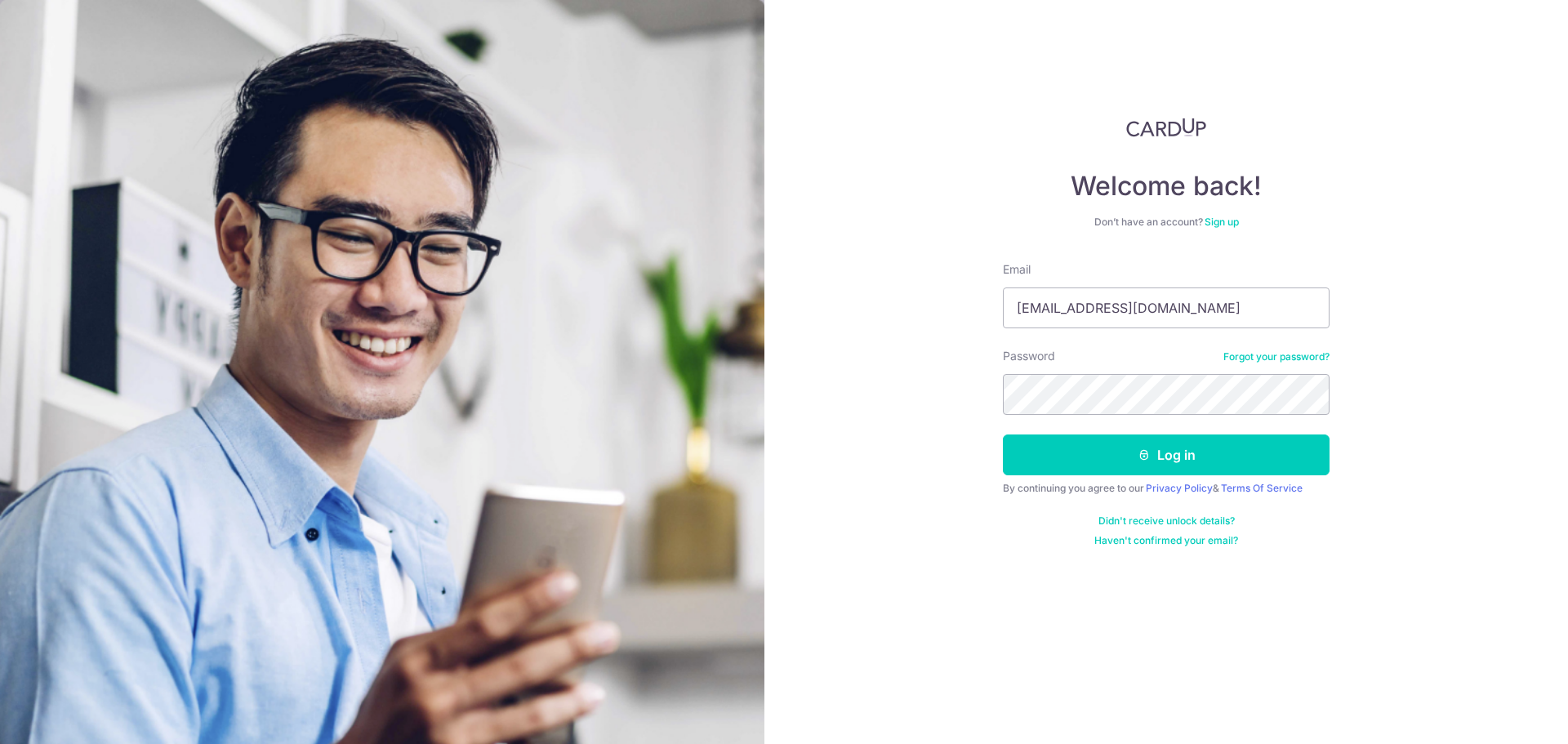
click at [1003, 434] on button "Log in" at bounding box center [1166, 455] width 326 height 40
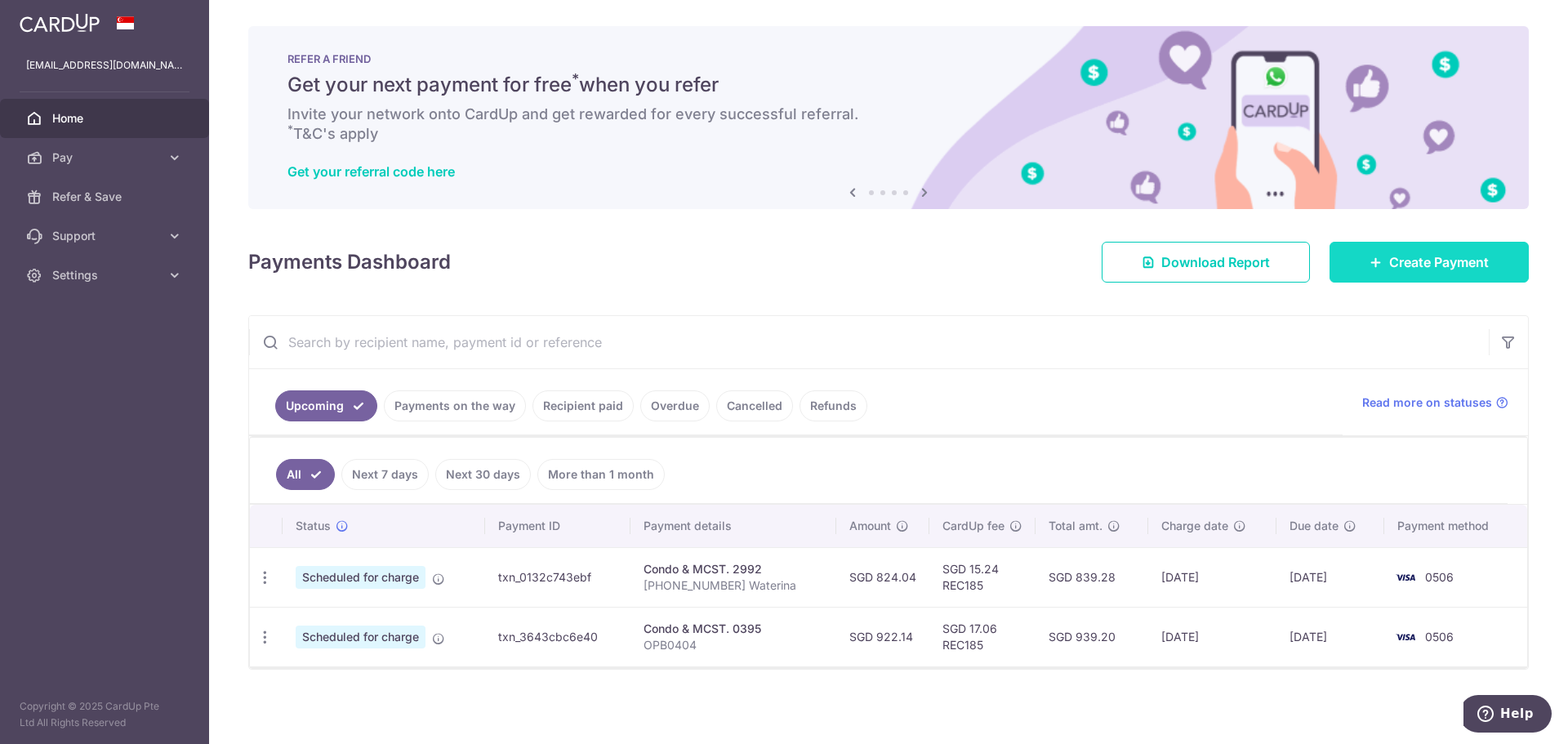
click at [1406, 262] on span "Create Payment" at bounding box center [1439, 261] width 100 height 19
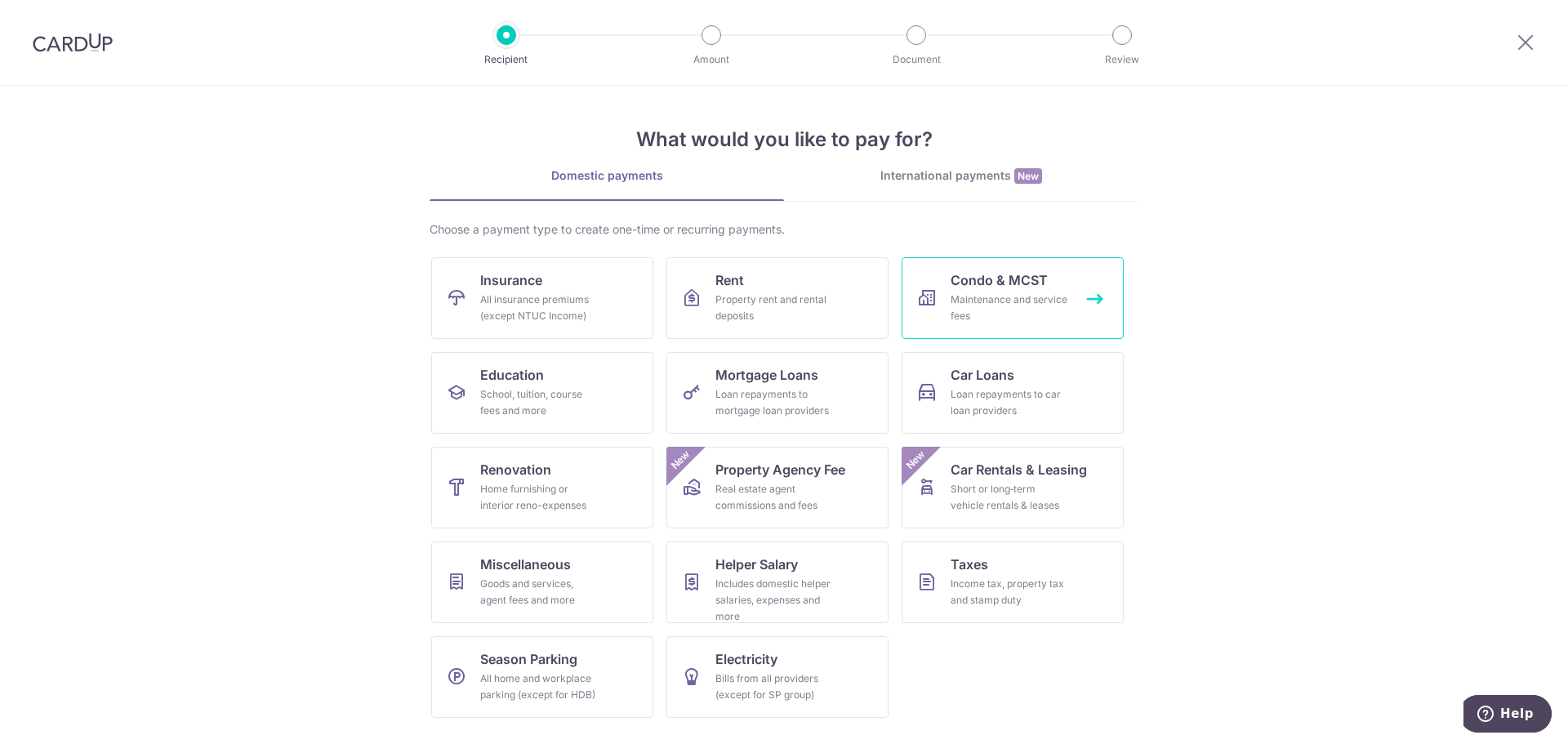
click at [973, 310] on div "Maintenance and service fees" at bounding box center [1009, 308] width 117 height 33
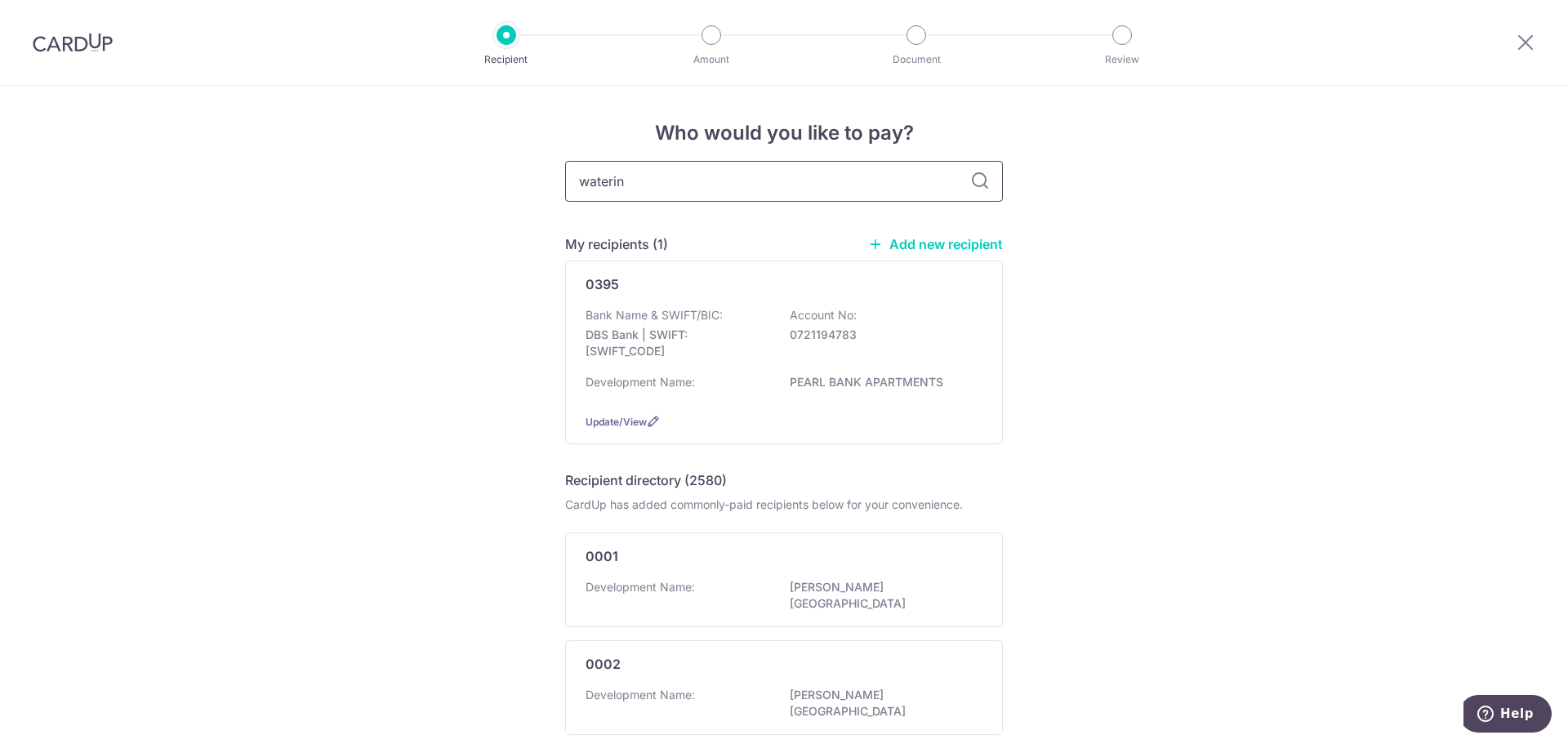
type input "waterina"
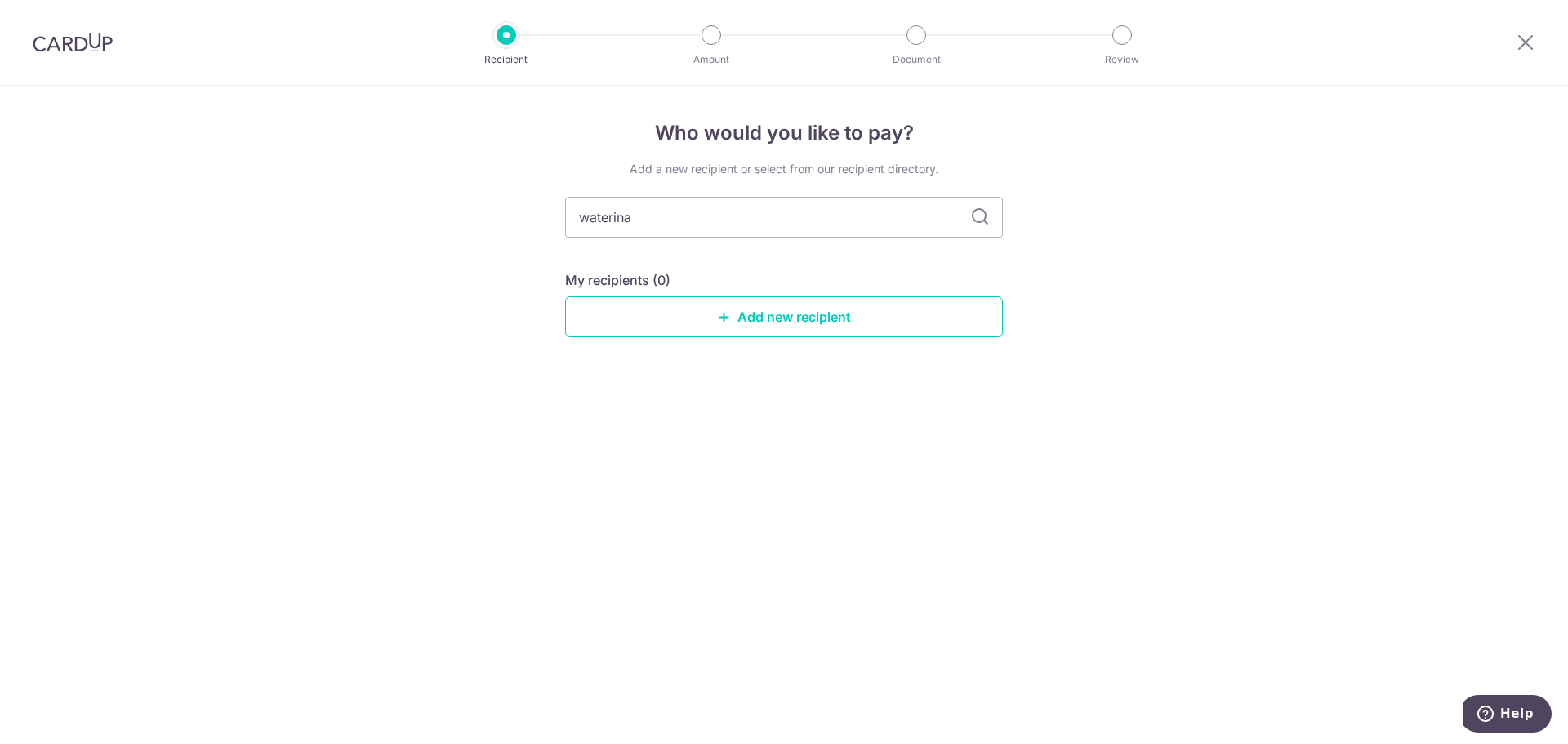
click at [754, 190] on div "Add a new recipient or select from our recipient directory. waterina My recipie…" at bounding box center [784, 262] width 438 height 202
click at [694, 218] on input "waterina" at bounding box center [784, 217] width 438 height 40
type input "w"
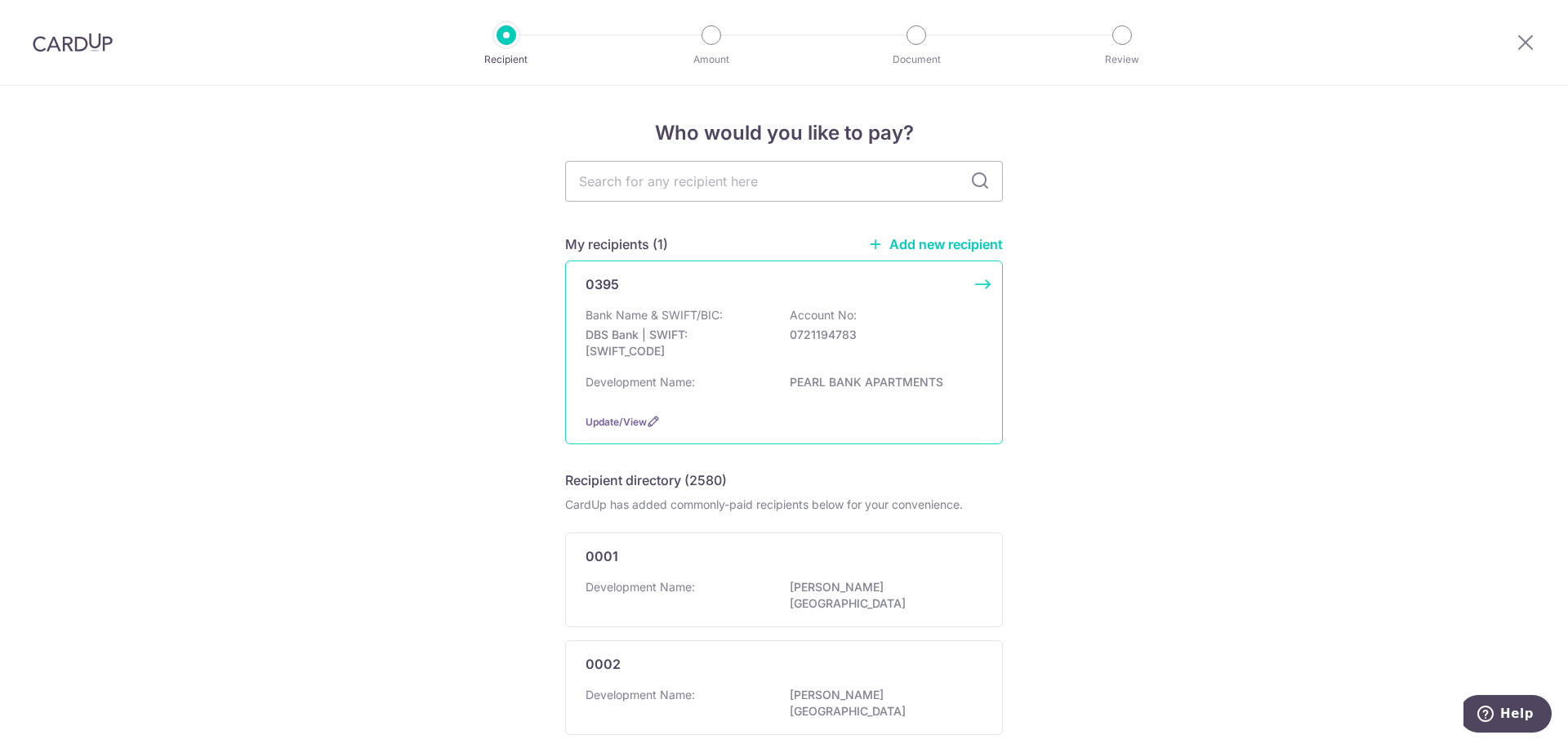
click at [826, 335] on p "0721194783" at bounding box center [881, 334] width 183 height 16
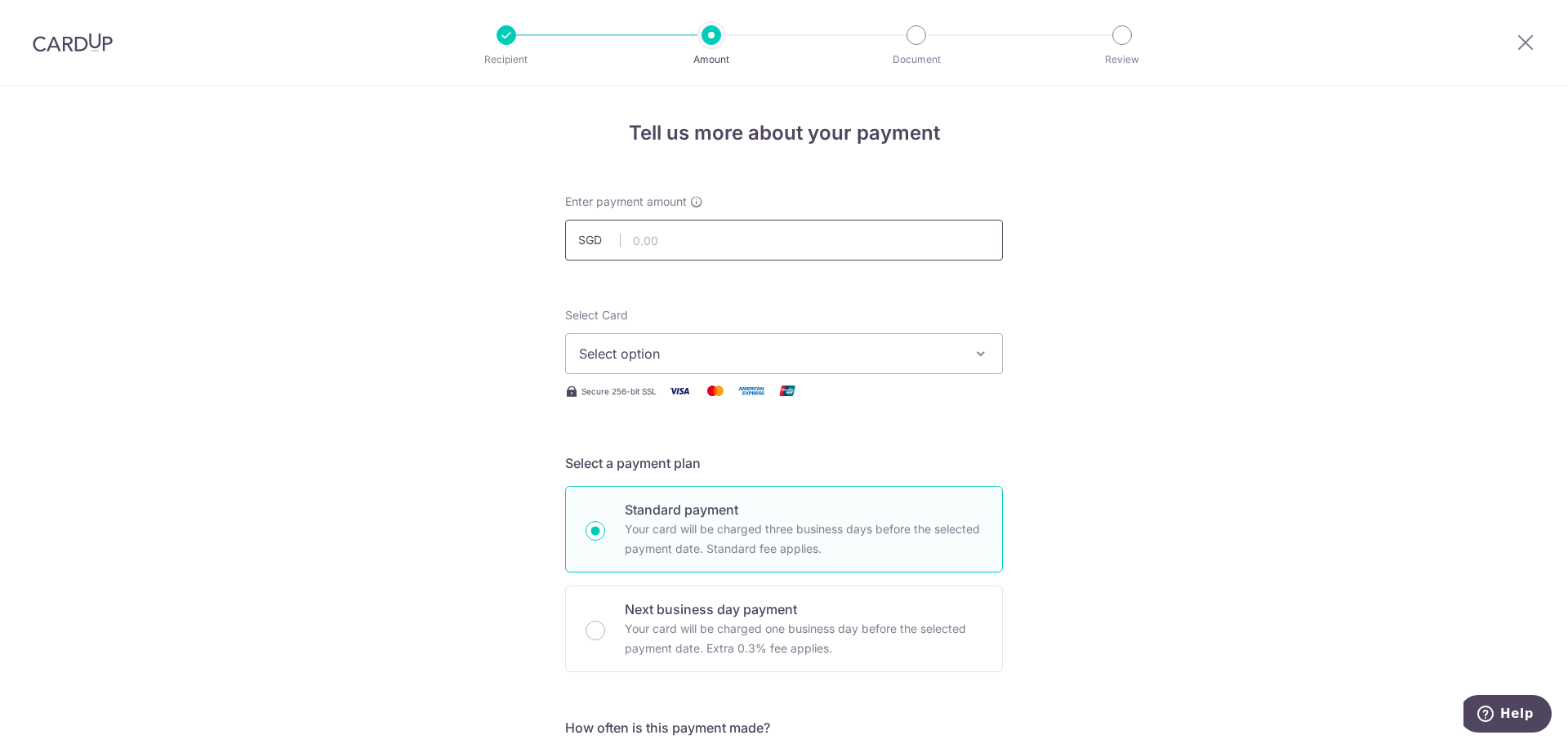
click at [771, 239] on input "text" at bounding box center [784, 240] width 438 height 40
paste input "922.14"
type input "922.14"
click at [692, 364] on button "Select option" at bounding box center [784, 353] width 438 height 40
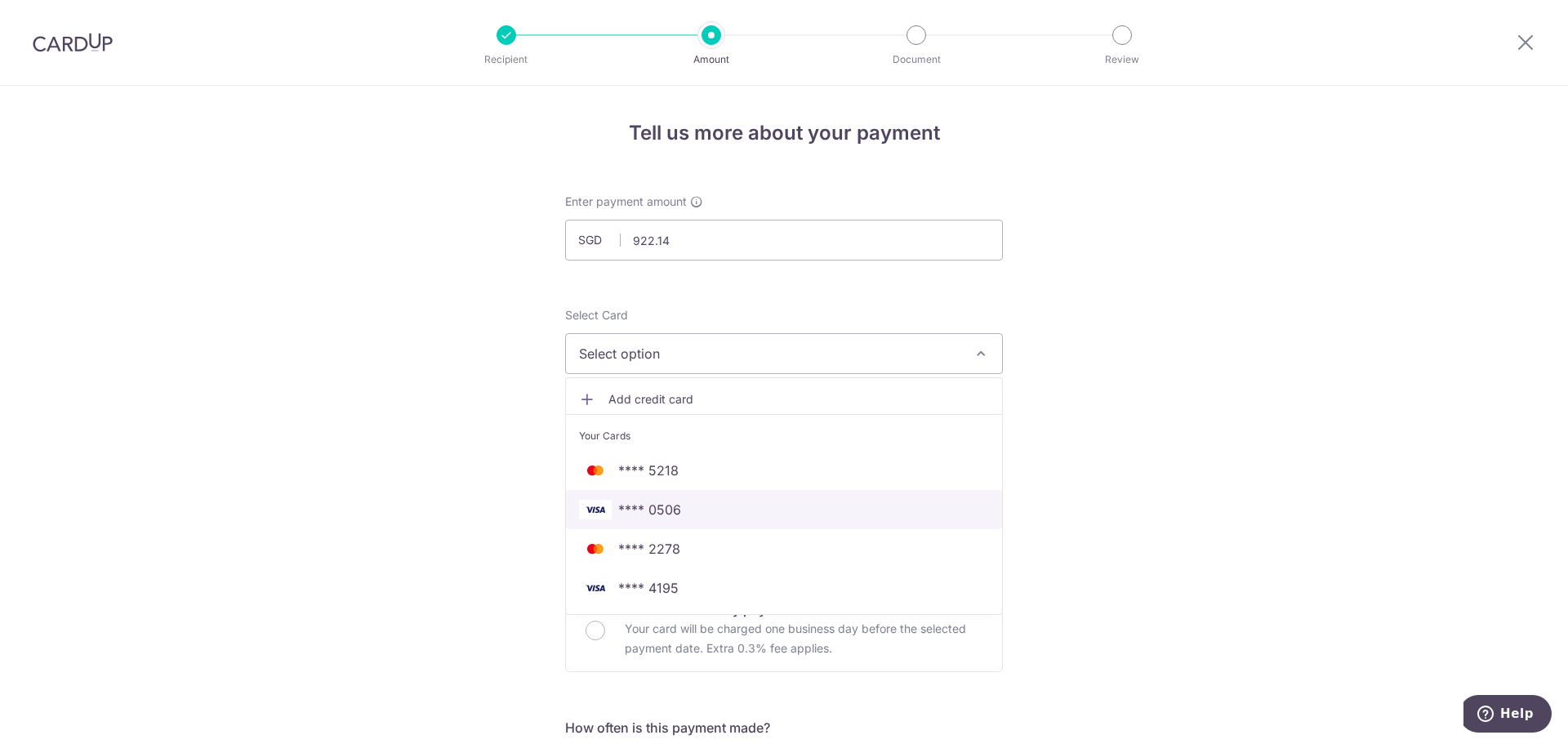
click at [655, 504] on span "**** 0506" at bounding box center [649, 509] width 63 height 19
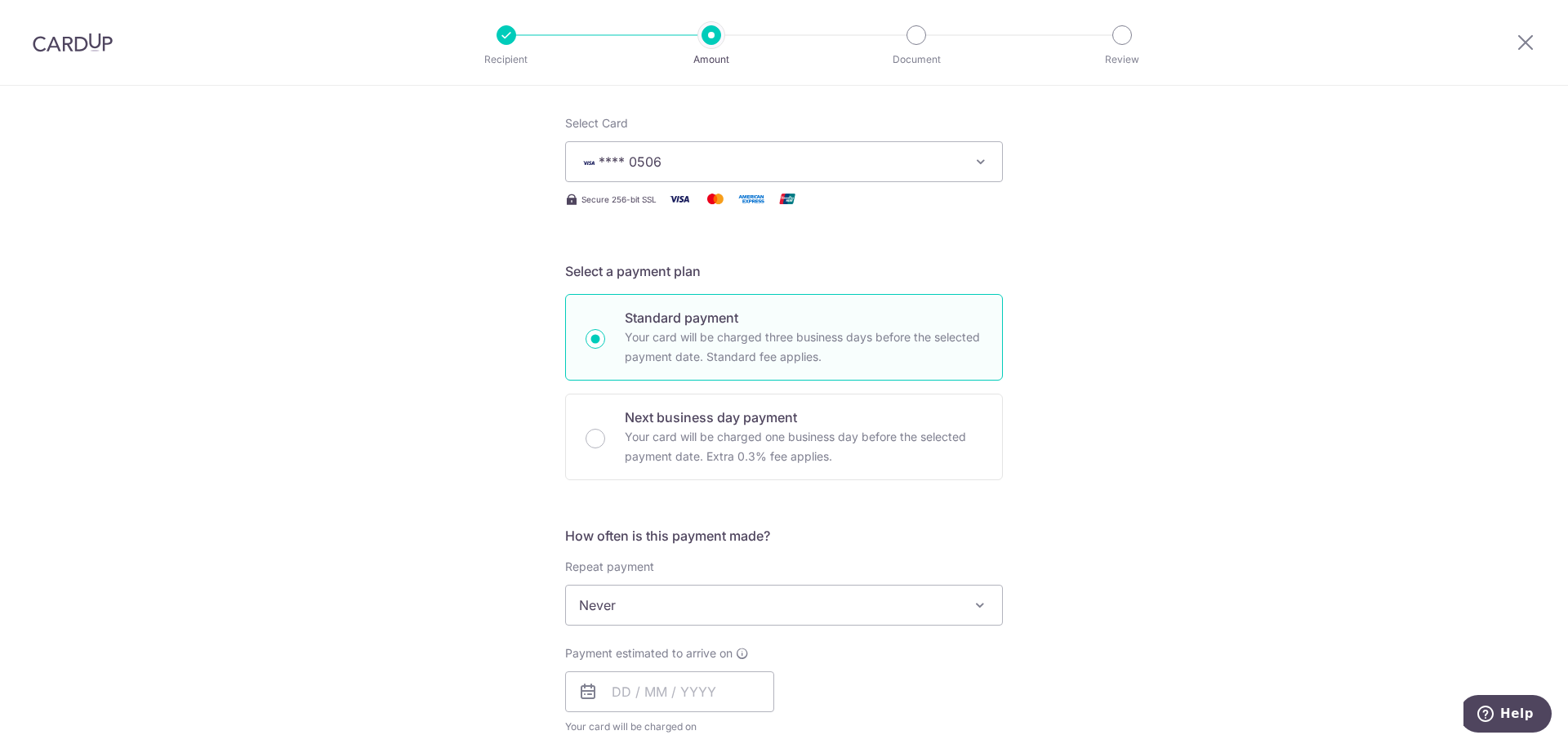
scroll to position [195, 0]
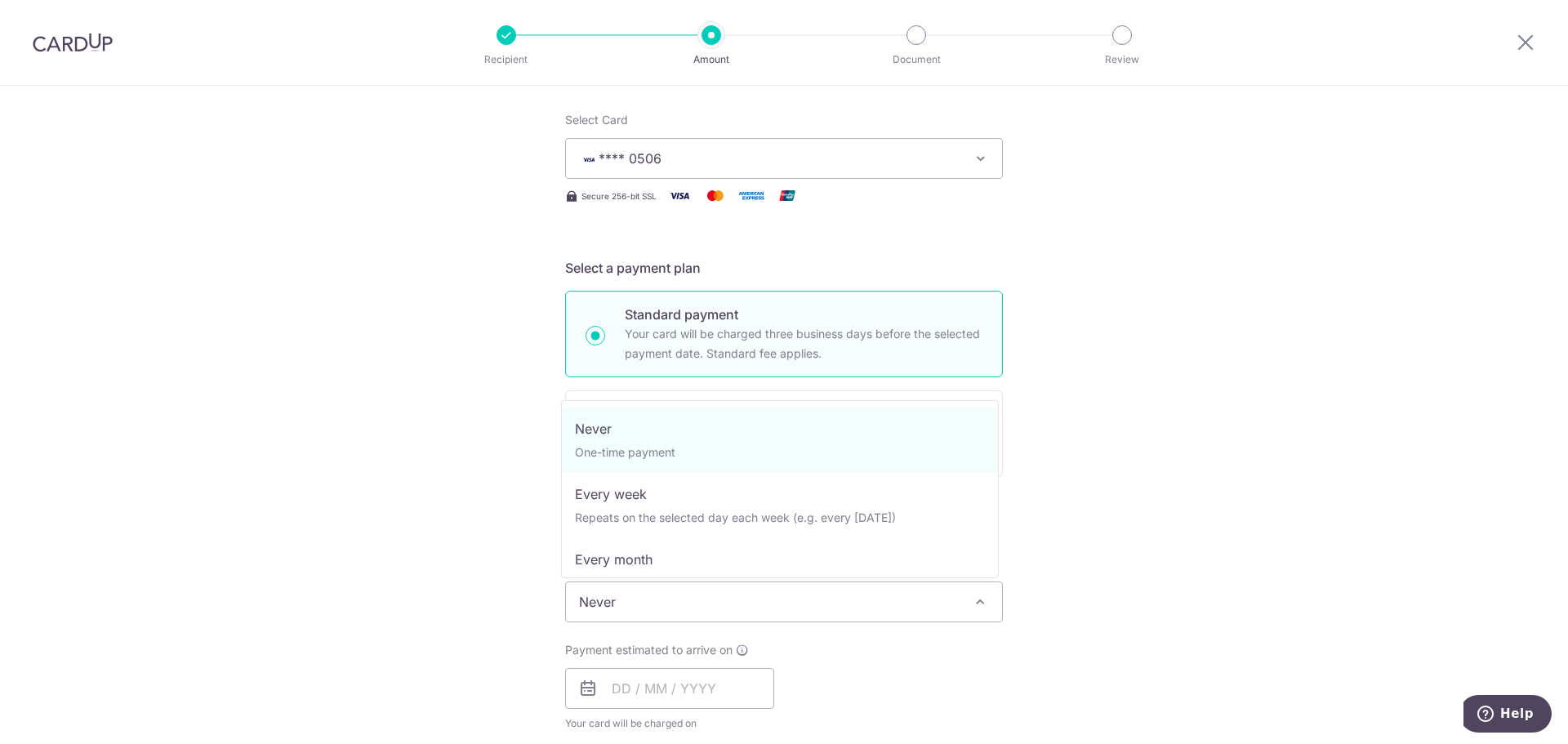
click at [757, 605] on span "Never" at bounding box center [784, 601] width 436 height 39
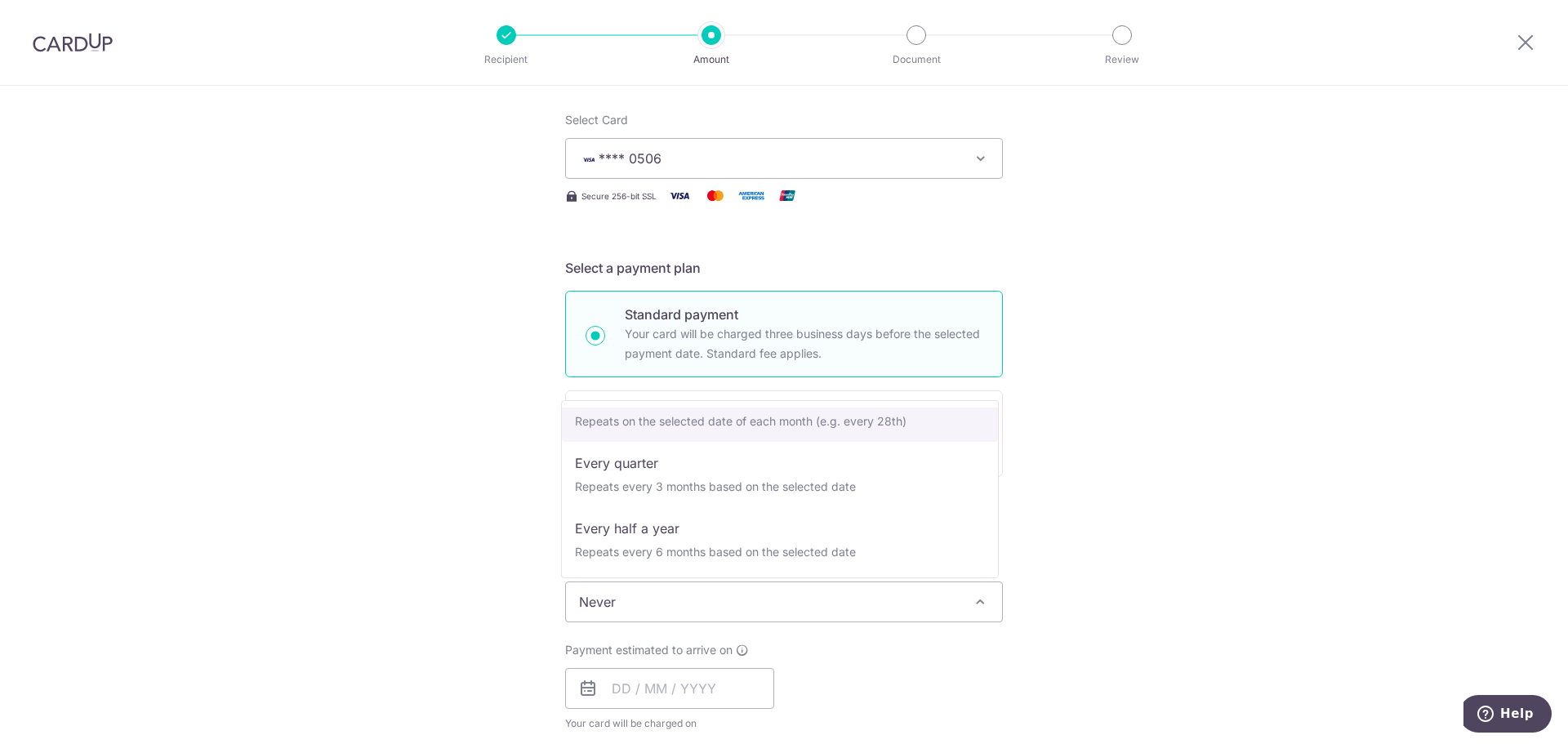
scroll to position [164, 0]
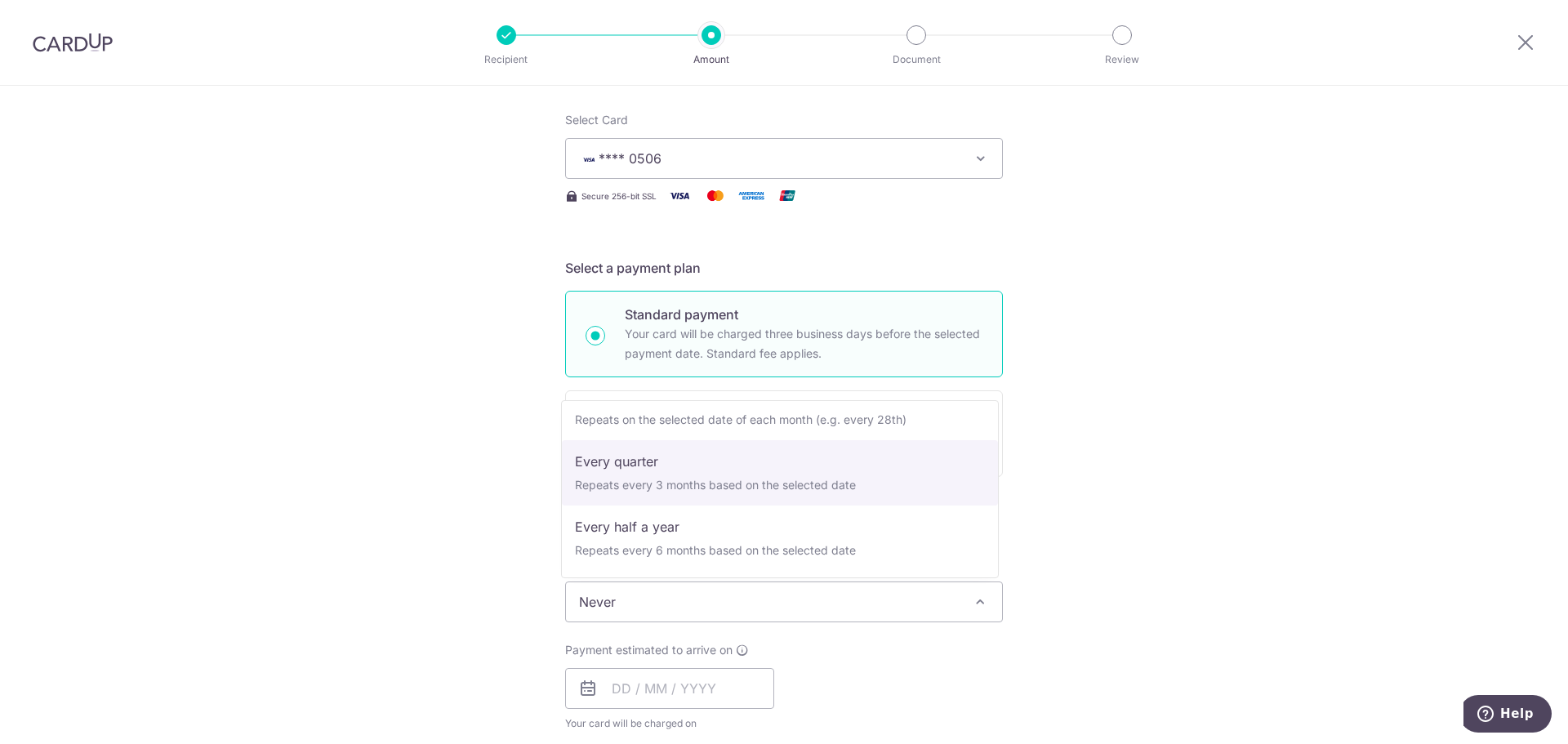
select select "4"
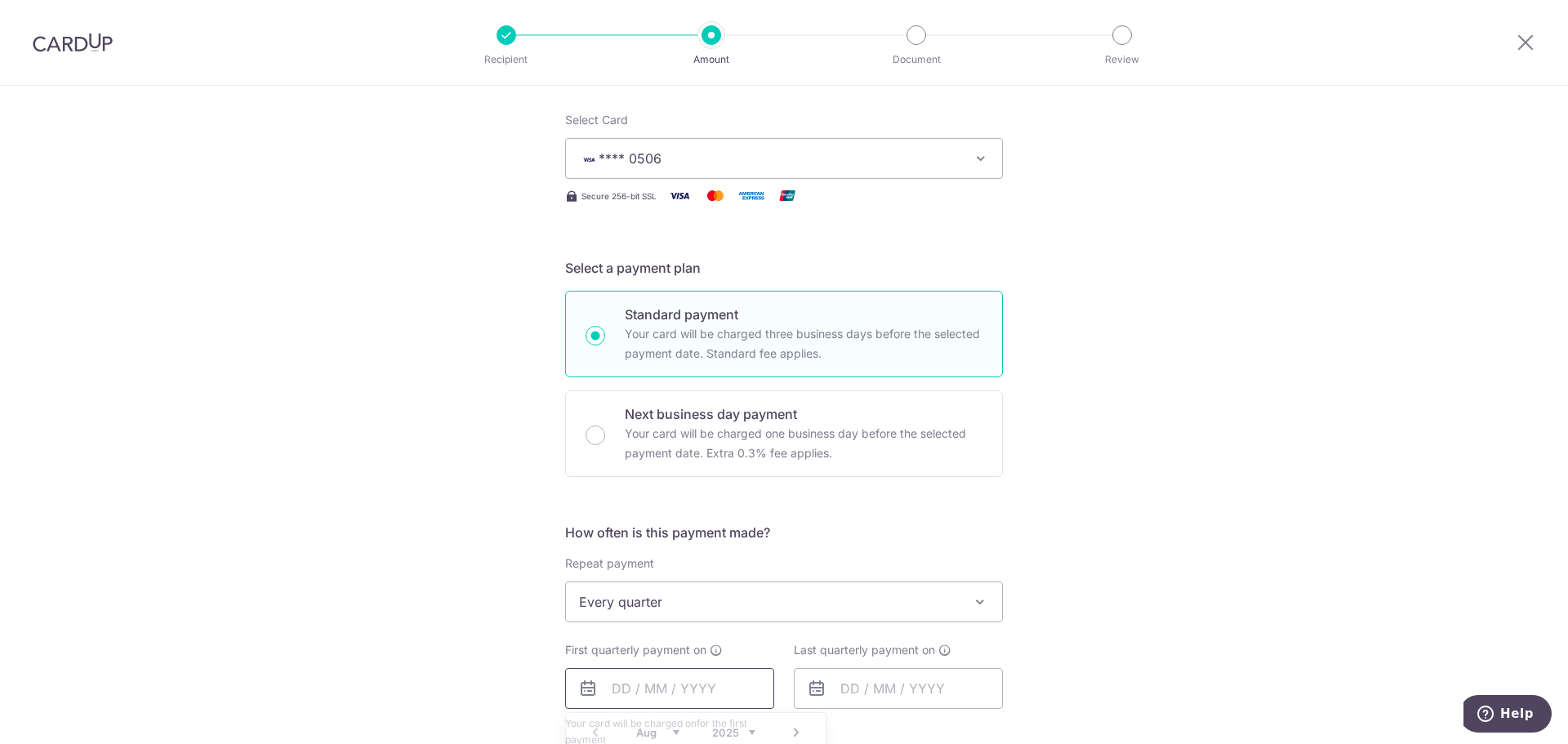
click at [682, 692] on input "text" at bounding box center [670, 688] width 209 height 40
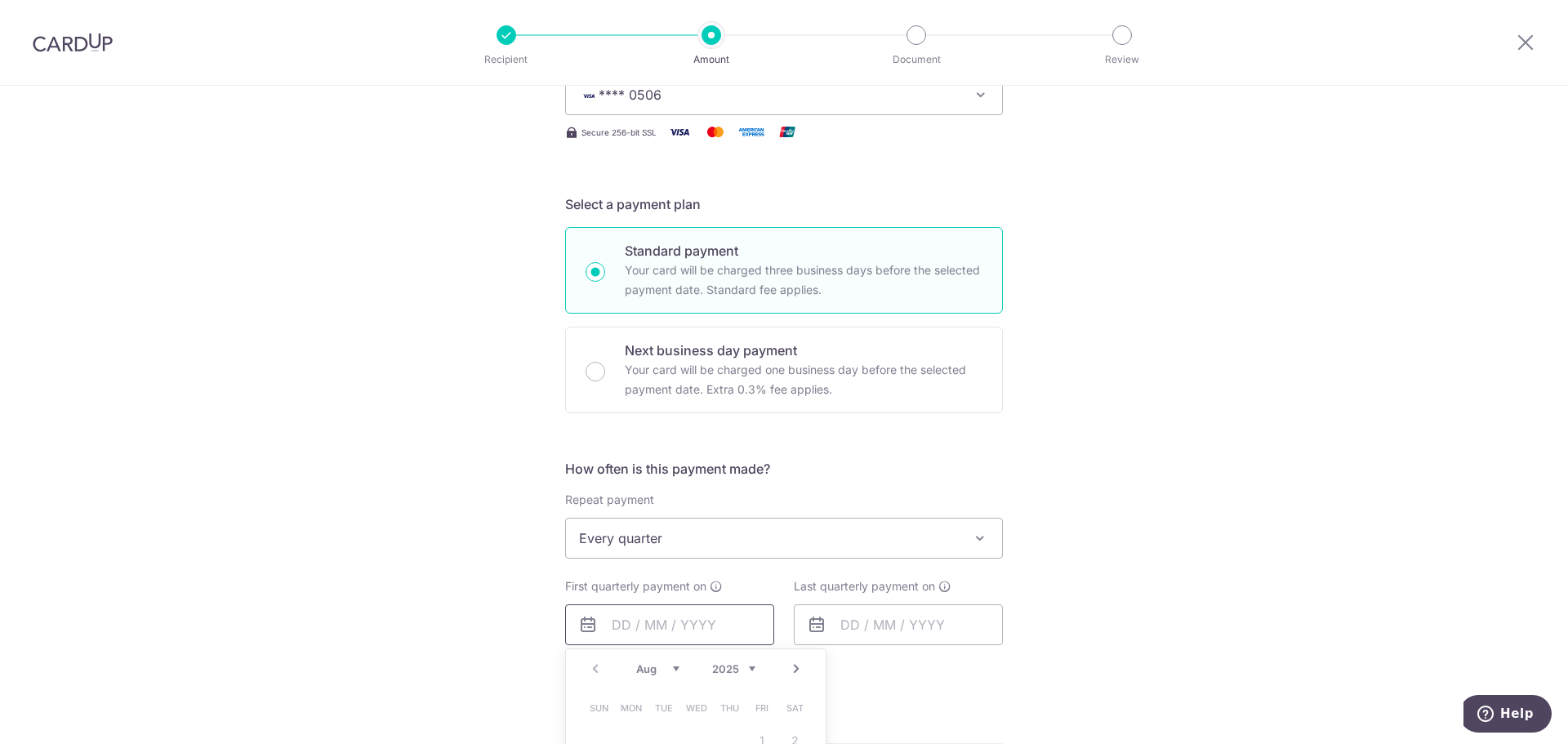
scroll to position [240, 0]
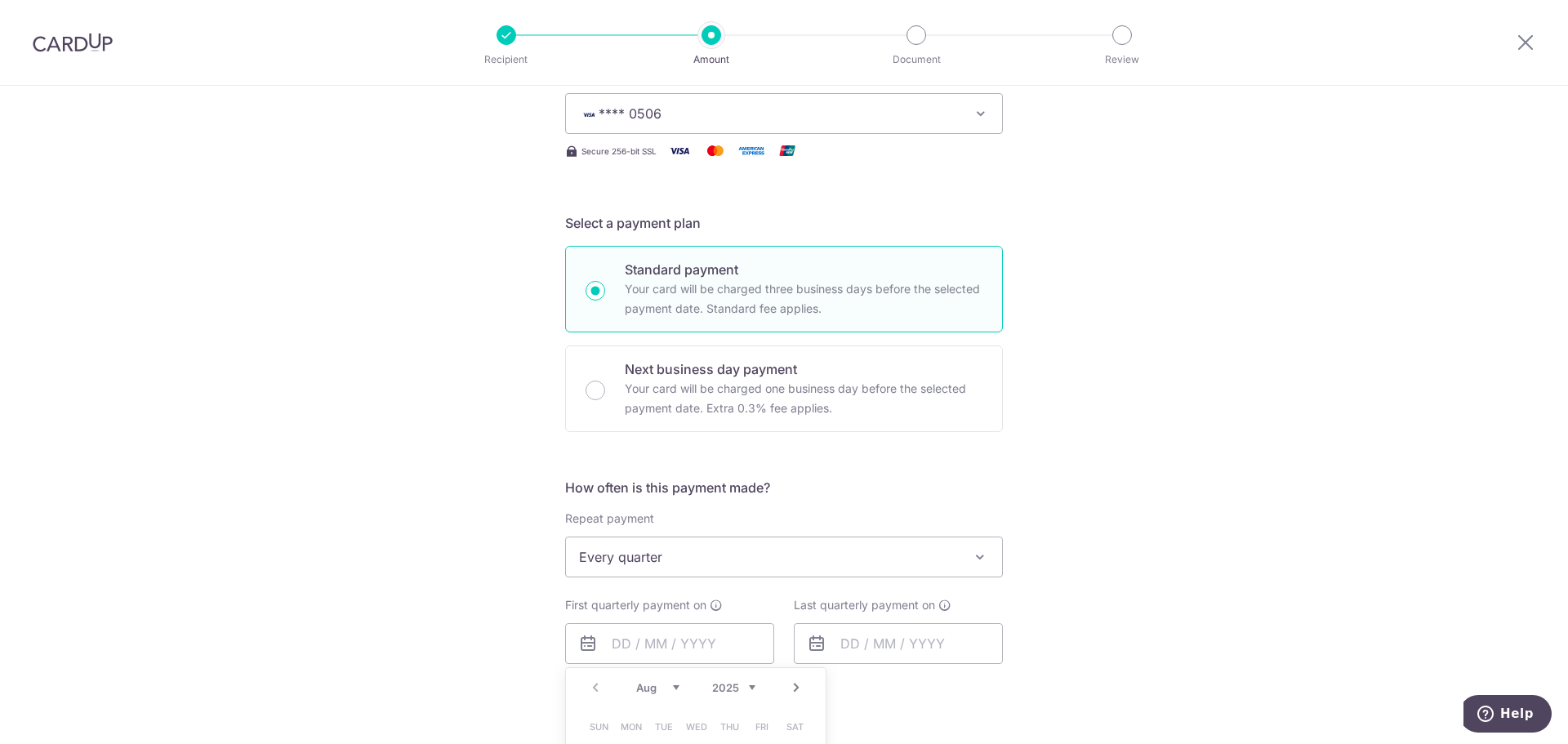
click at [790, 689] on link "Next" at bounding box center [796, 687] width 19 height 19
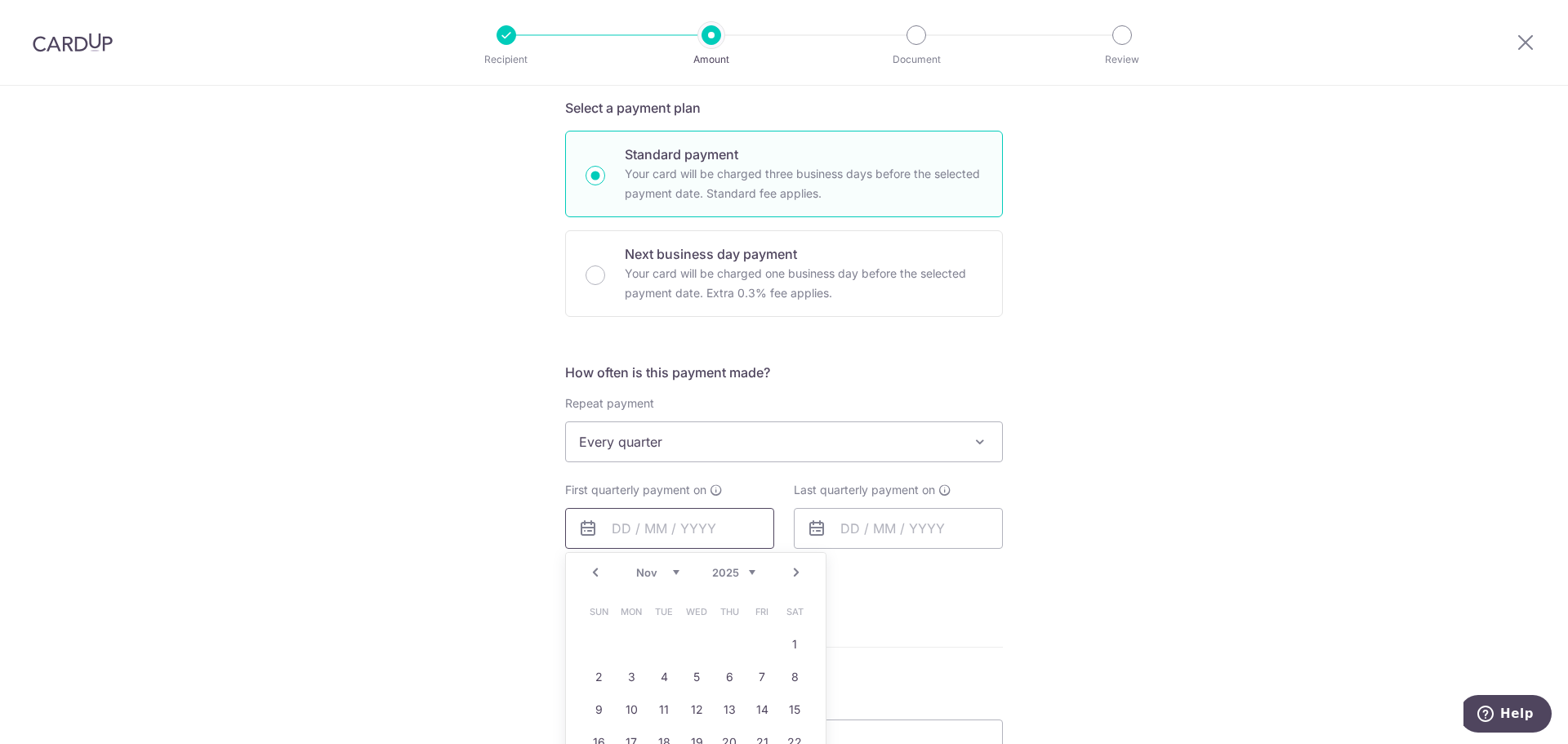
scroll to position [387, 0]
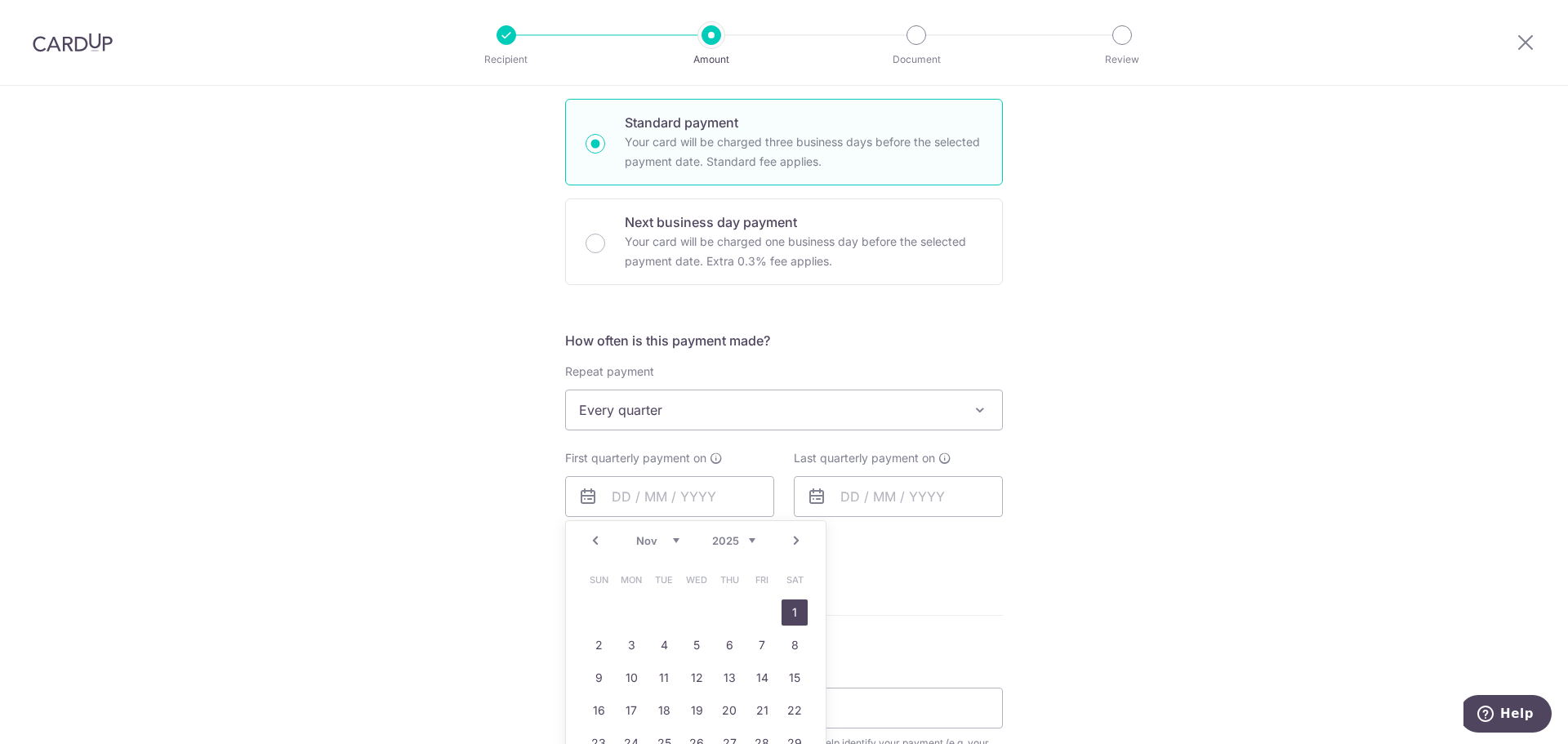
click at [792, 614] on link "1" at bounding box center [795, 612] width 26 height 26
type input "01/11/2025"
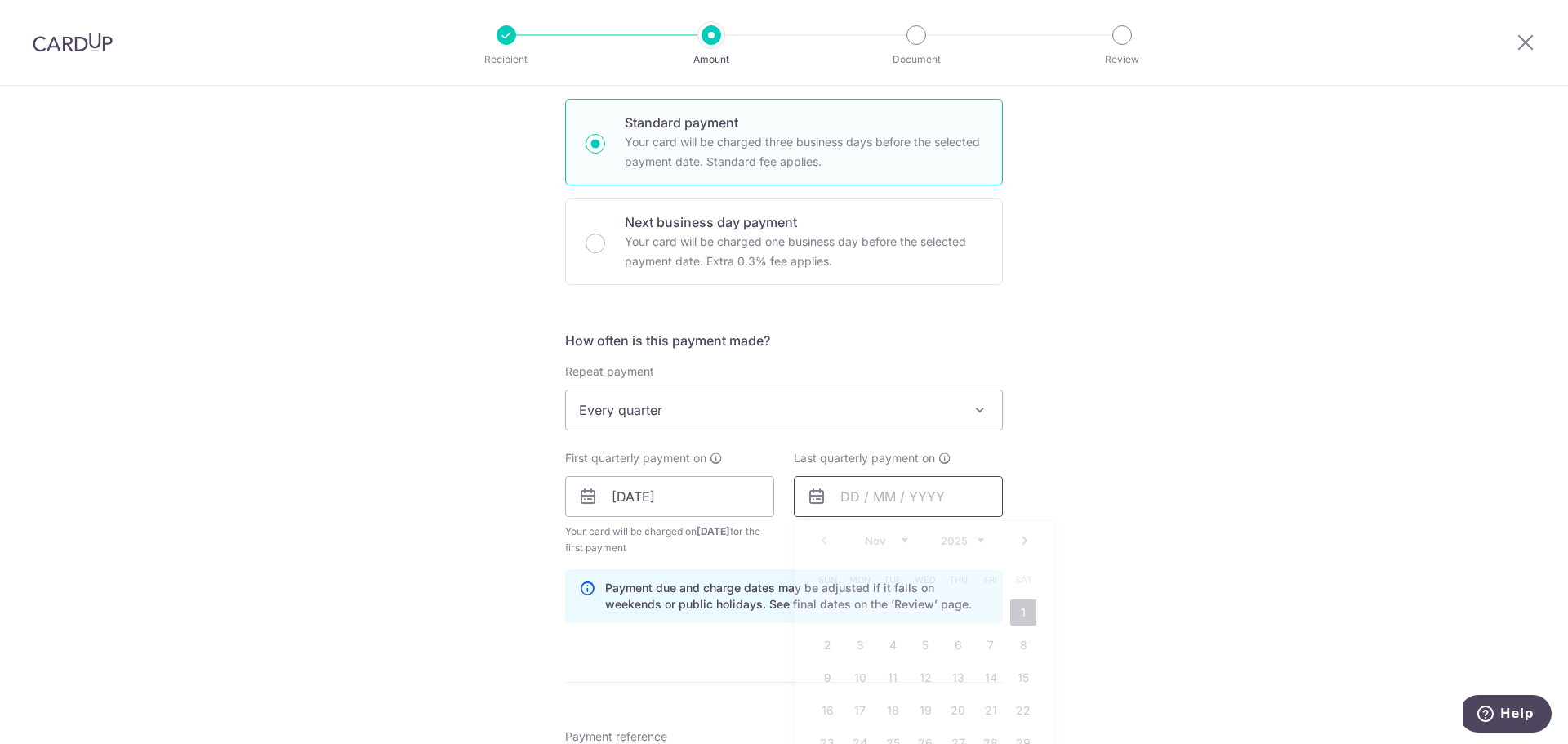
click at [908, 492] on input "text" at bounding box center [898, 497] width 209 height 40
click at [897, 537] on select "Nov Dec" at bounding box center [886, 540] width 43 height 13
click at [956, 543] on select "2025 2026 2027 2028 2029 2030 2031 2032 2033 2034 2035" at bounding box center [962, 540] width 43 height 13
click at [897, 566] on th "Tue" at bounding box center [892, 580] width 33 height 33
click at [897, 547] on select "Jan Feb Mar Apr May Jun Jul Aug Sep Oct Nov Dec" at bounding box center [886, 540] width 43 height 13
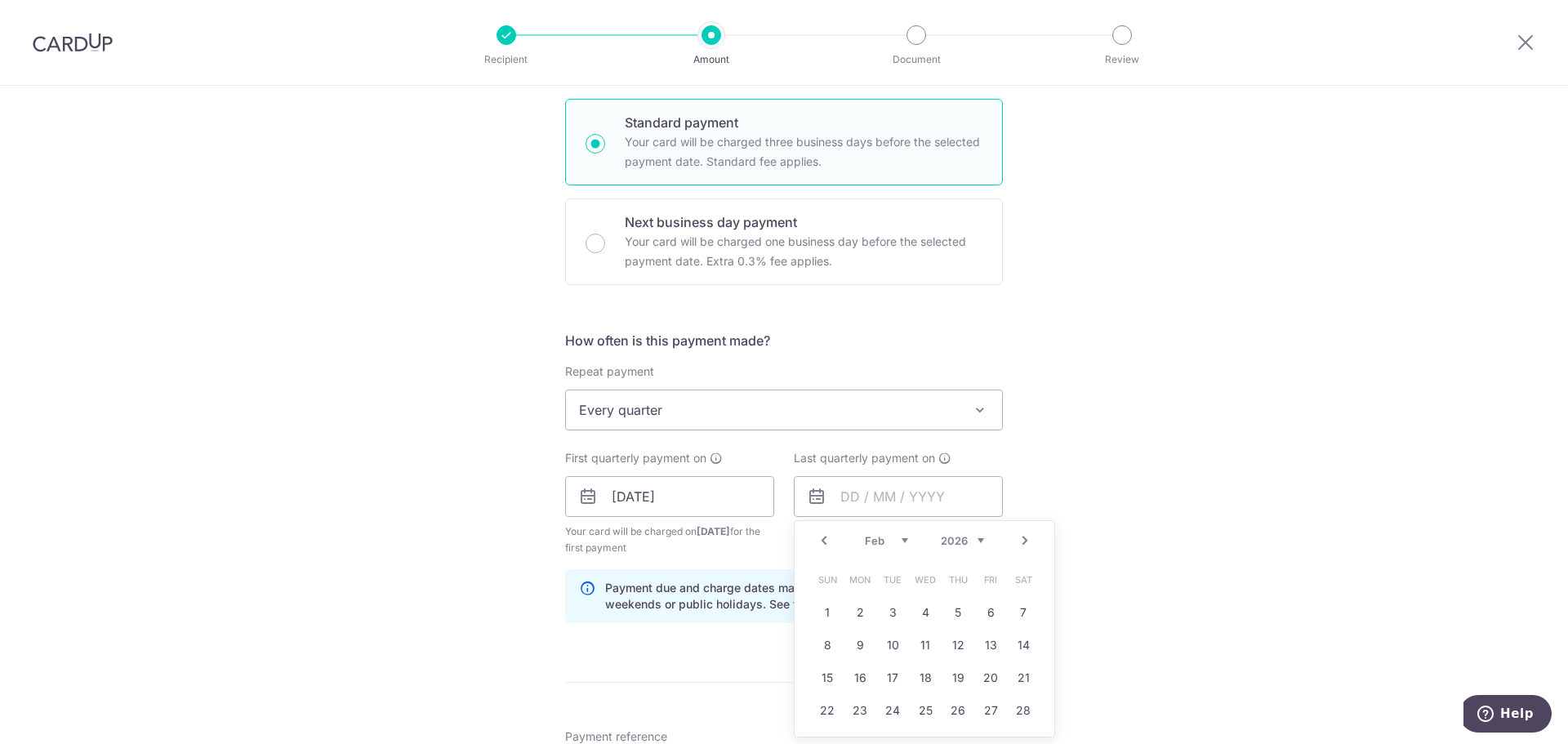
click at [1096, 524] on div "Tell us more about your payment Enter payment amount SGD 922.14 922.14 Select C…" at bounding box center [784, 479] width 1568 height 1561
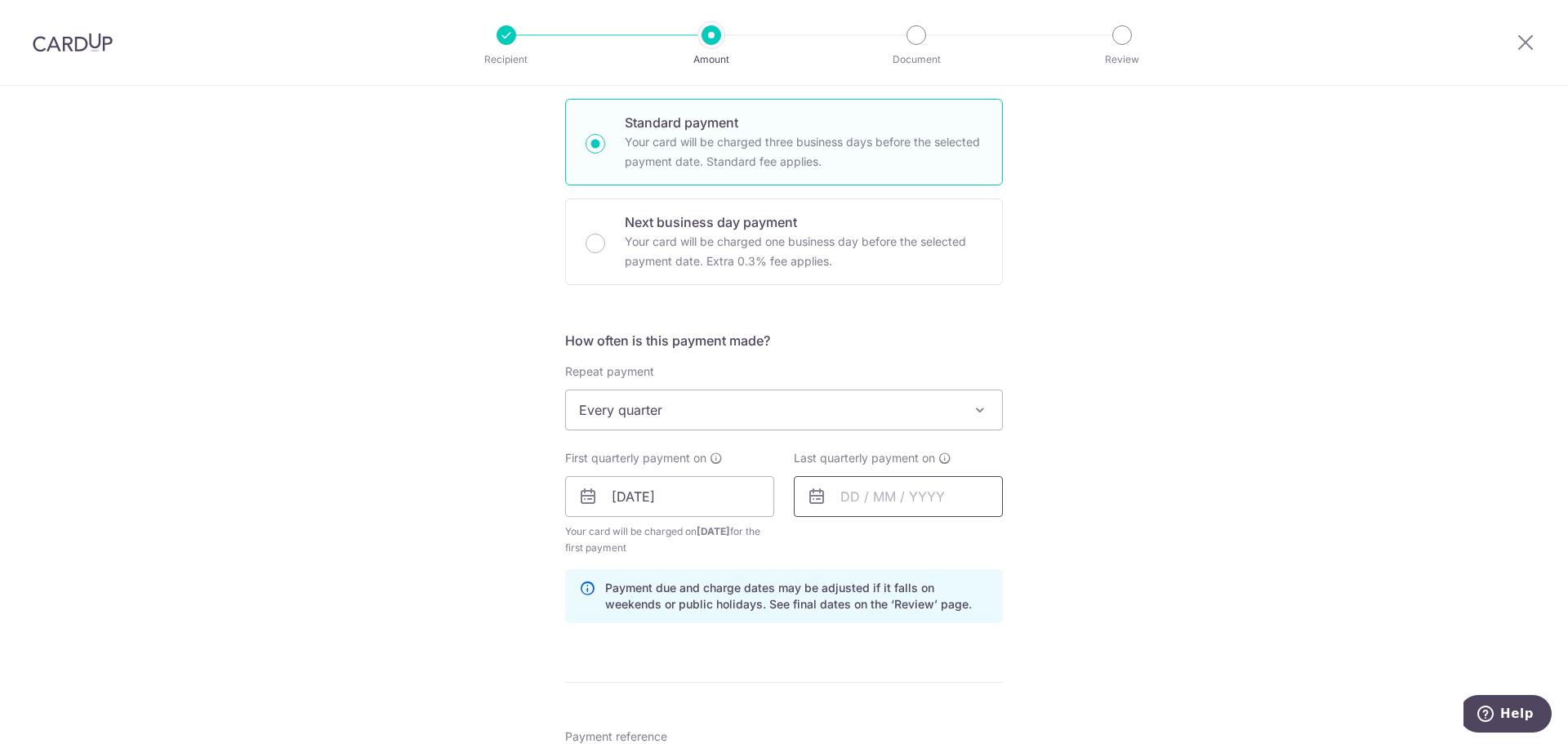
click at [903, 515] on input "text" at bounding box center [898, 497] width 209 height 40
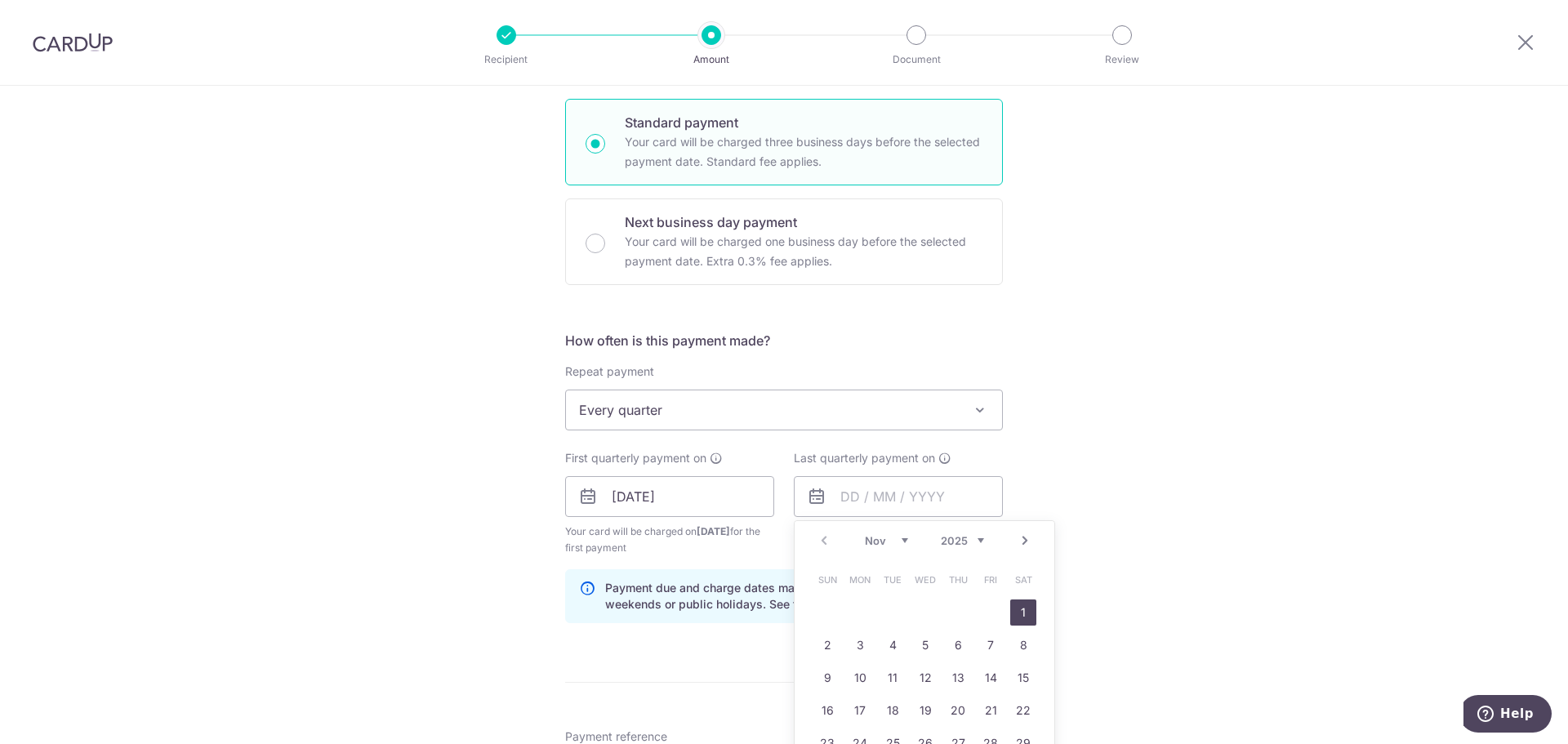
click at [897, 542] on select "Nov Dec" at bounding box center [886, 540] width 43 height 13
click at [980, 545] on div "Prev Next Nov Dec 2025 2026 2027 2028 2029 2030 2031 2032 2033 2034 2035" at bounding box center [924, 541] width 260 height 39
click at [972, 543] on select "2025 2026 2027 2028 2029 2030 2031 2032 2033 2034 2035" at bounding box center [962, 540] width 43 height 13
click at [900, 549] on div "Prev Next Jan Feb Mar Apr May Jun Jul Aug Sep Oct Nov Dec 2025 2026 2027 2028 2…" at bounding box center [924, 541] width 260 height 39
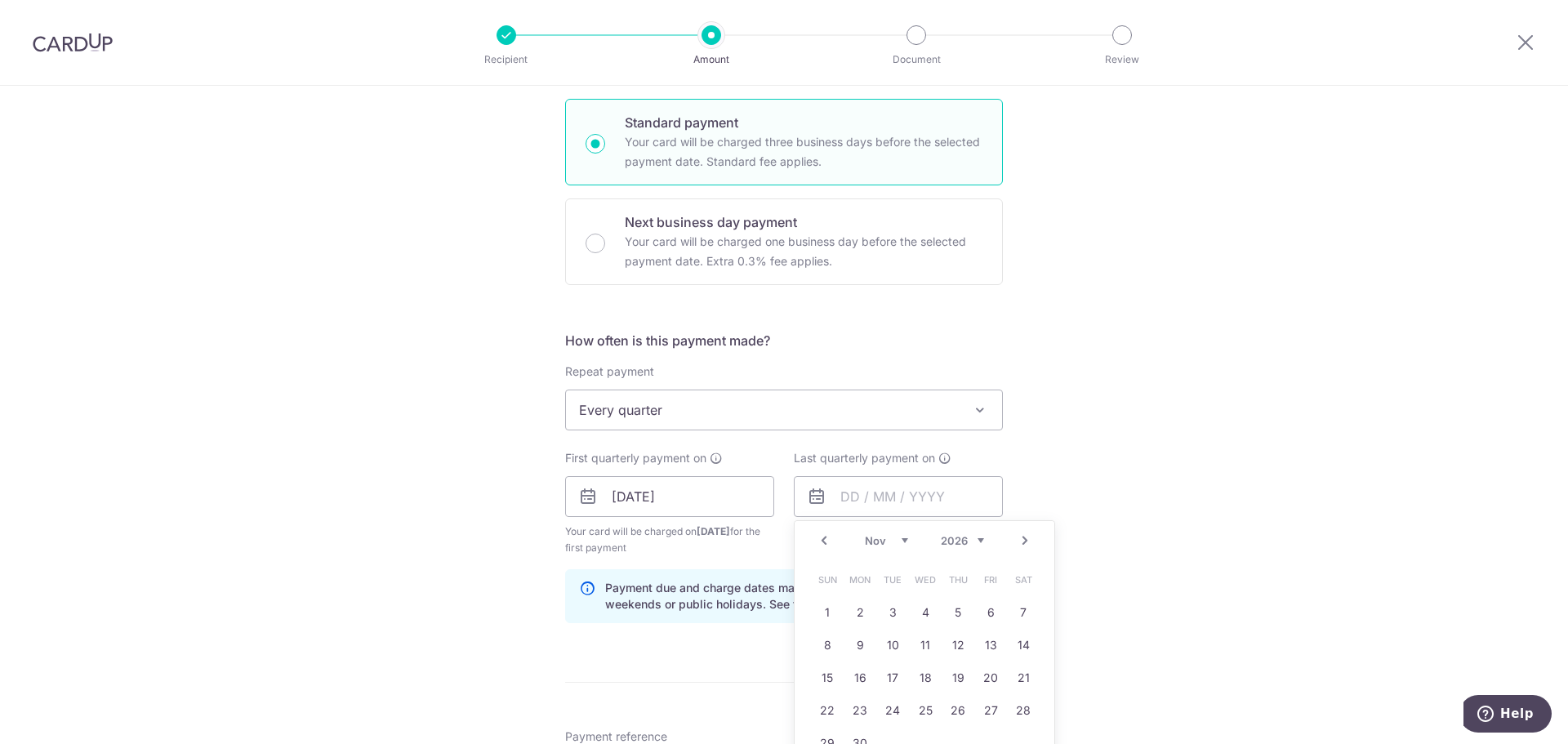
click at [899, 541] on select "Jan Feb Mar Apr May Jun Jul Aug Sep Oct Nov Dec" at bounding box center [886, 540] width 43 height 13
click at [833, 612] on link "1" at bounding box center [827, 612] width 26 height 26
type input "01/02/2026"
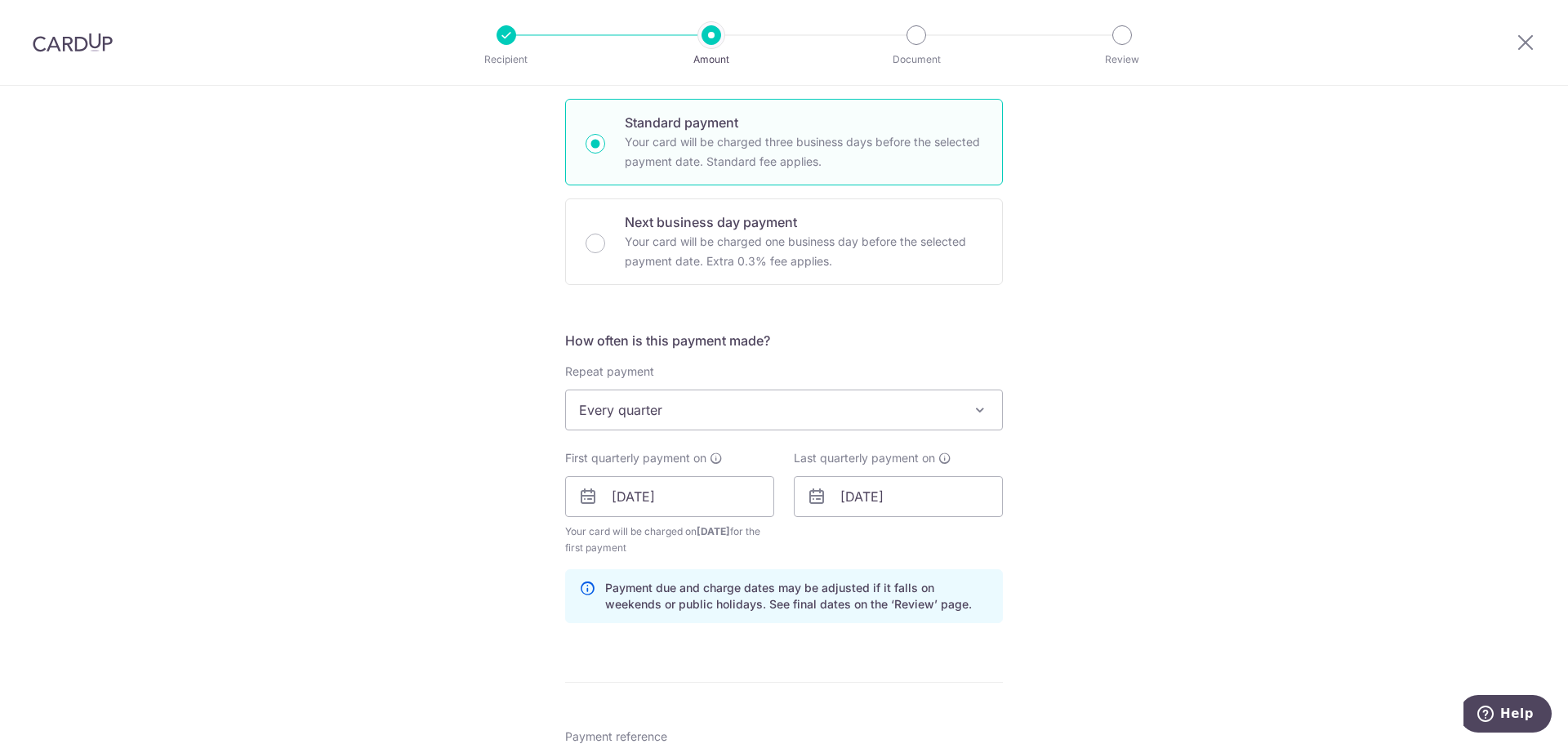
click at [1120, 581] on div "Tell us more about your payment Enter payment amount SGD 922.14 922.14 Select C…" at bounding box center [784, 479] width 1568 height 1561
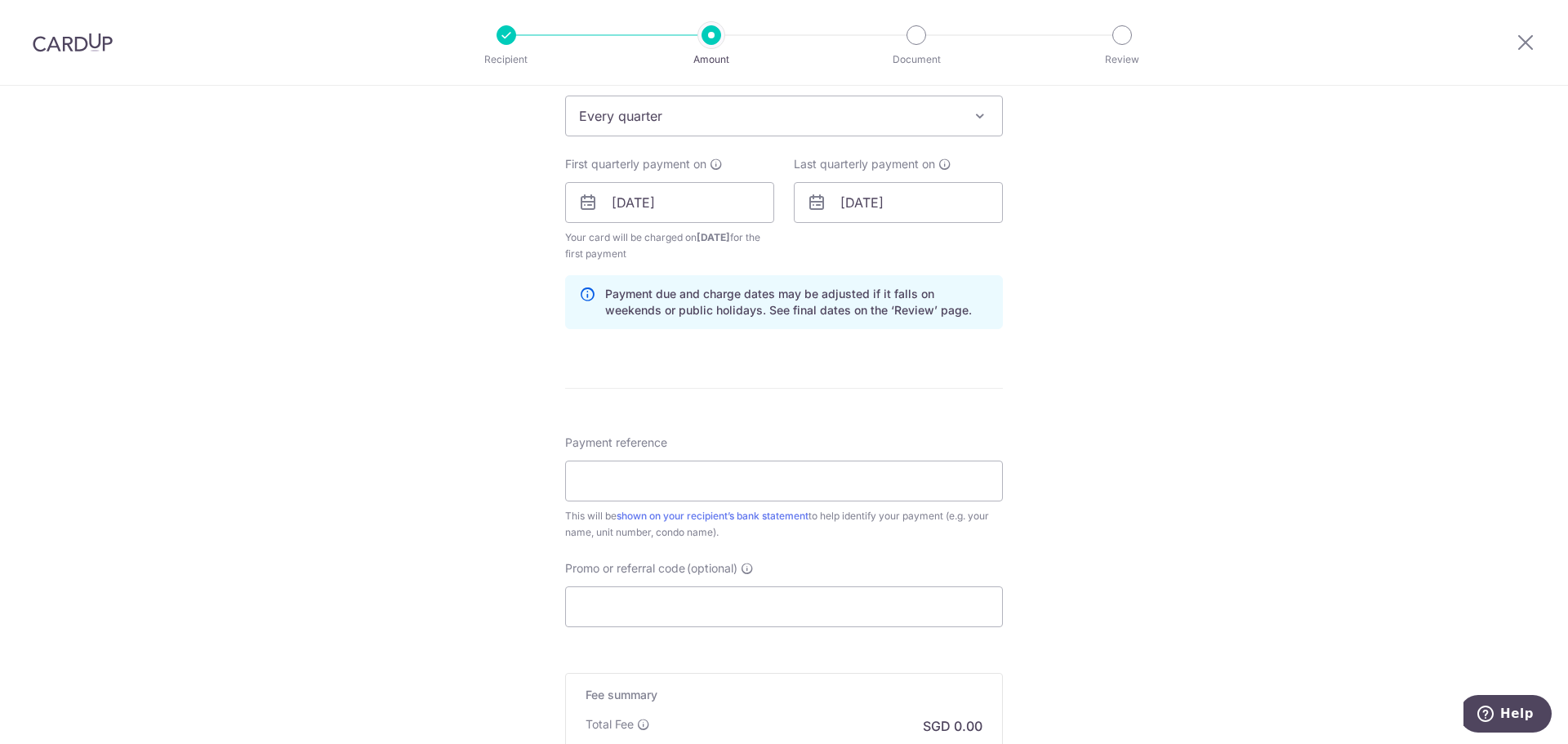
scroll to position [720, 0]
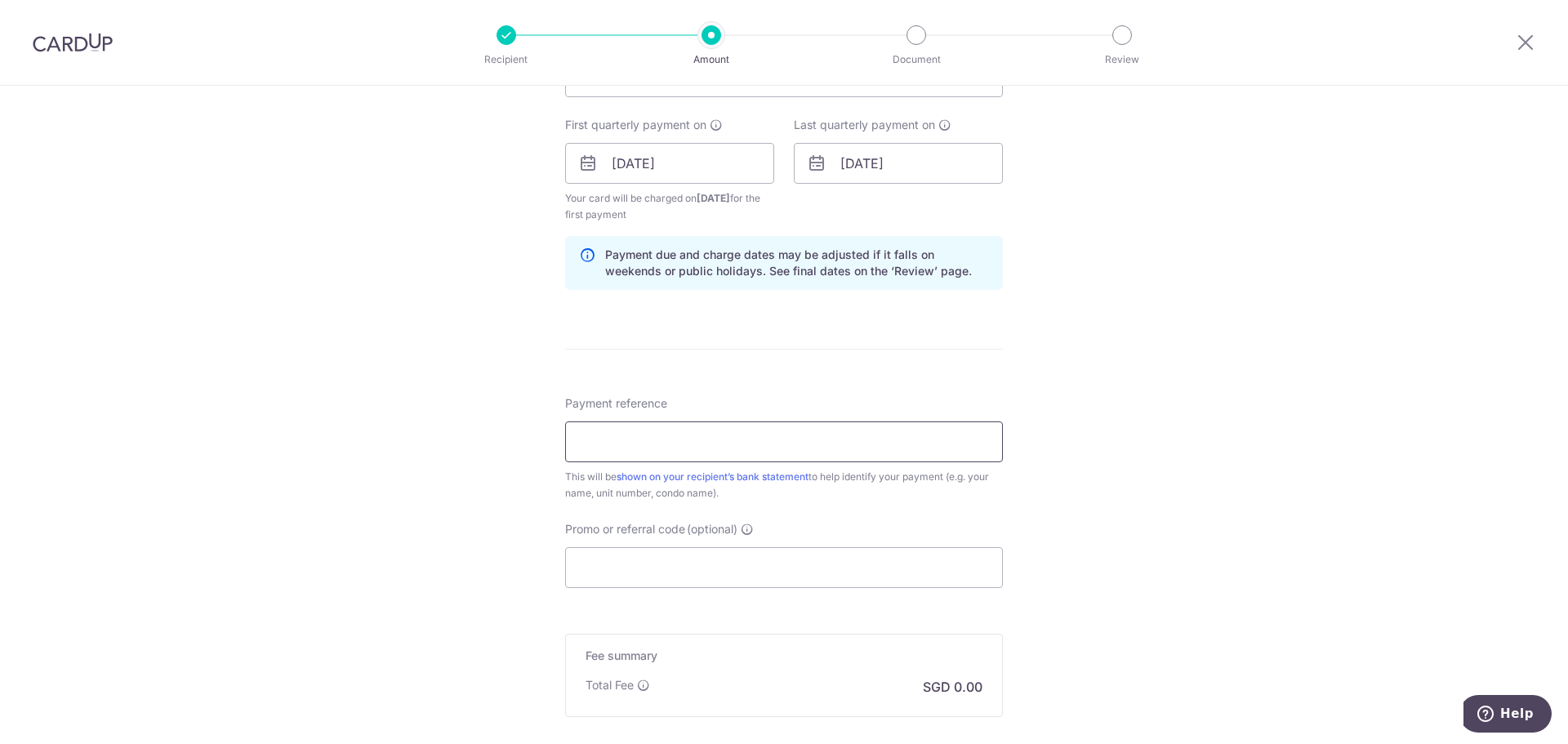
click at [822, 432] on input "Payment reference" at bounding box center [784, 442] width 438 height 40
type input "OPB0404"
click at [714, 569] on input "Promo or referral code (optional)" at bounding box center [784, 568] width 438 height 40
paste input "3HOME25R"
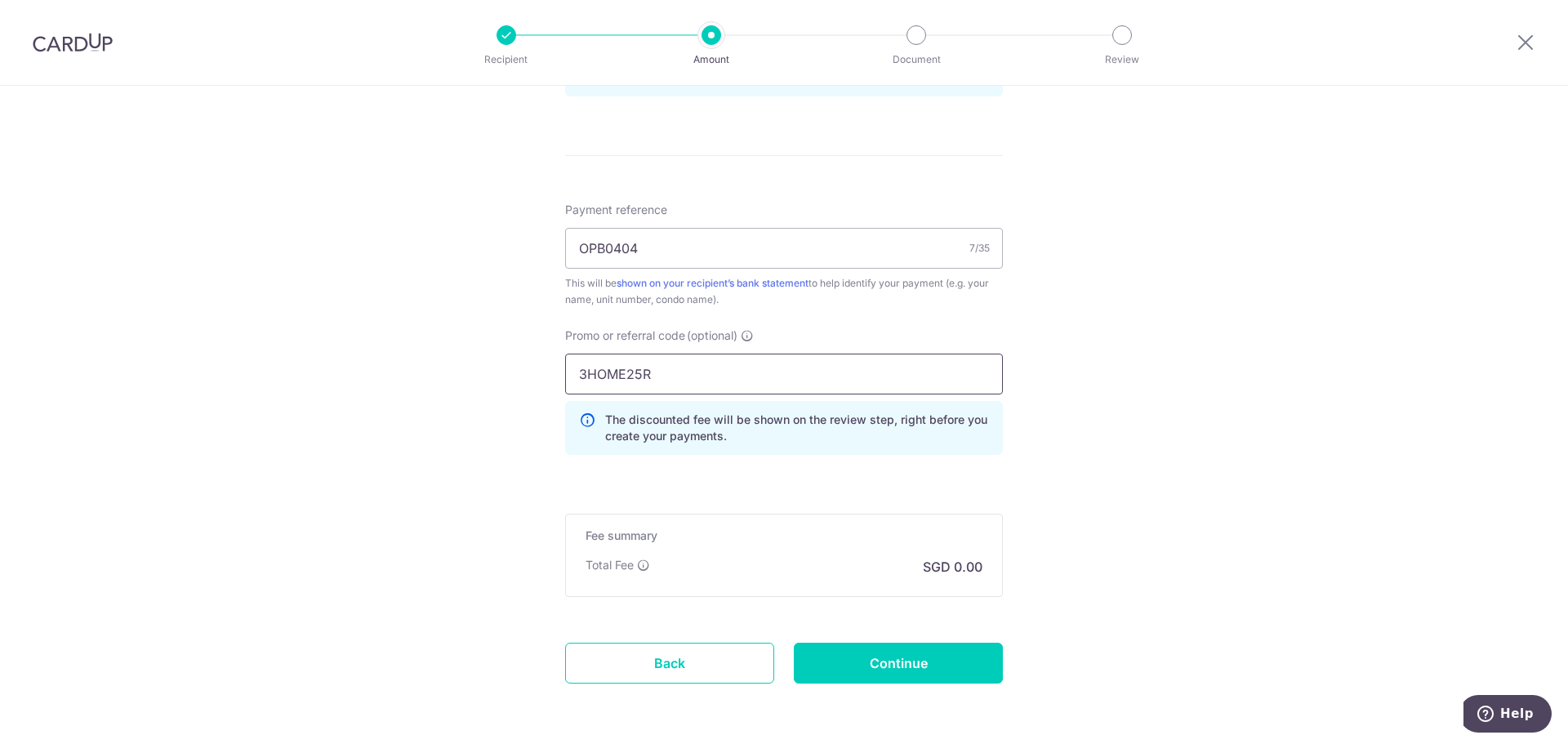
scroll to position [915, 0]
type input "3HOME25R"
click at [888, 629] on form "Enter payment amount SGD 922.14 922.14 Select Card **** 0506 Add credit card Yo…" at bounding box center [784, 3] width 438 height 1450
click at [925, 658] on input "Continue" at bounding box center [898, 662] width 209 height 40
type input "Create Schedule"
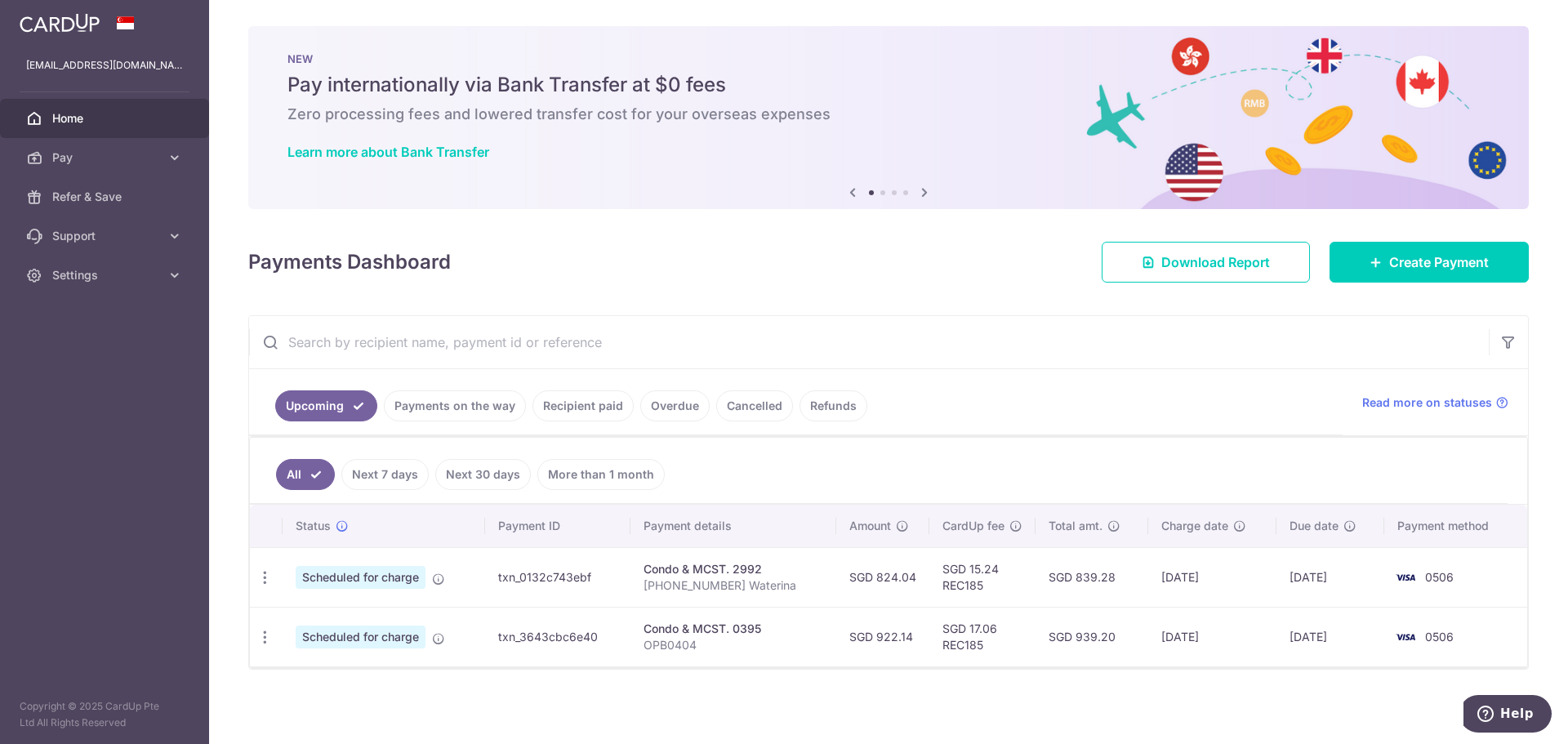
drag, startPoint x: 893, startPoint y: 632, endPoint x: 857, endPoint y: 640, distance: 36.9
click at [857, 640] on td "SGD 922.14" at bounding box center [883, 636] width 93 height 60
copy td "922.14"
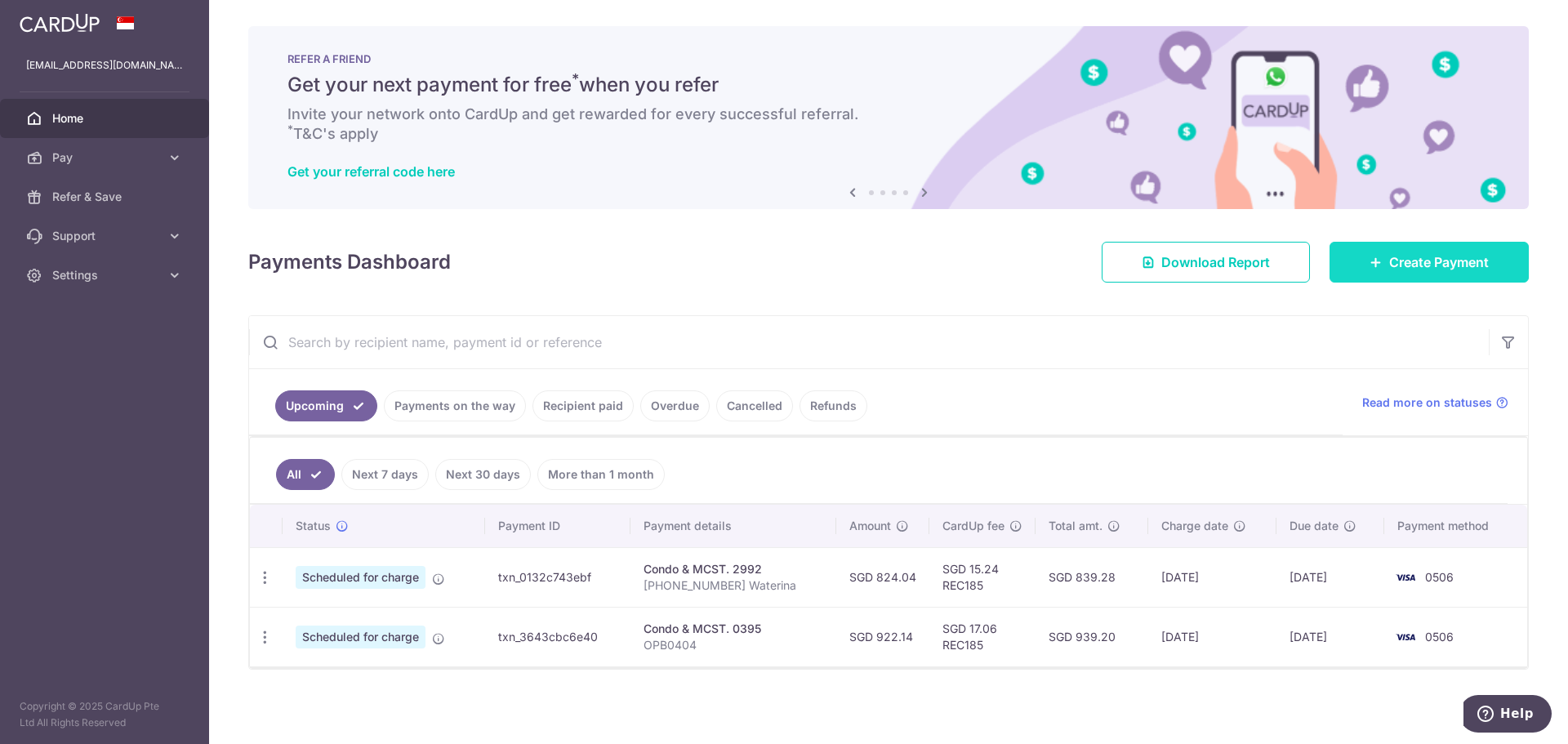
click at [1389, 256] on span "Create Payment" at bounding box center [1439, 261] width 100 height 19
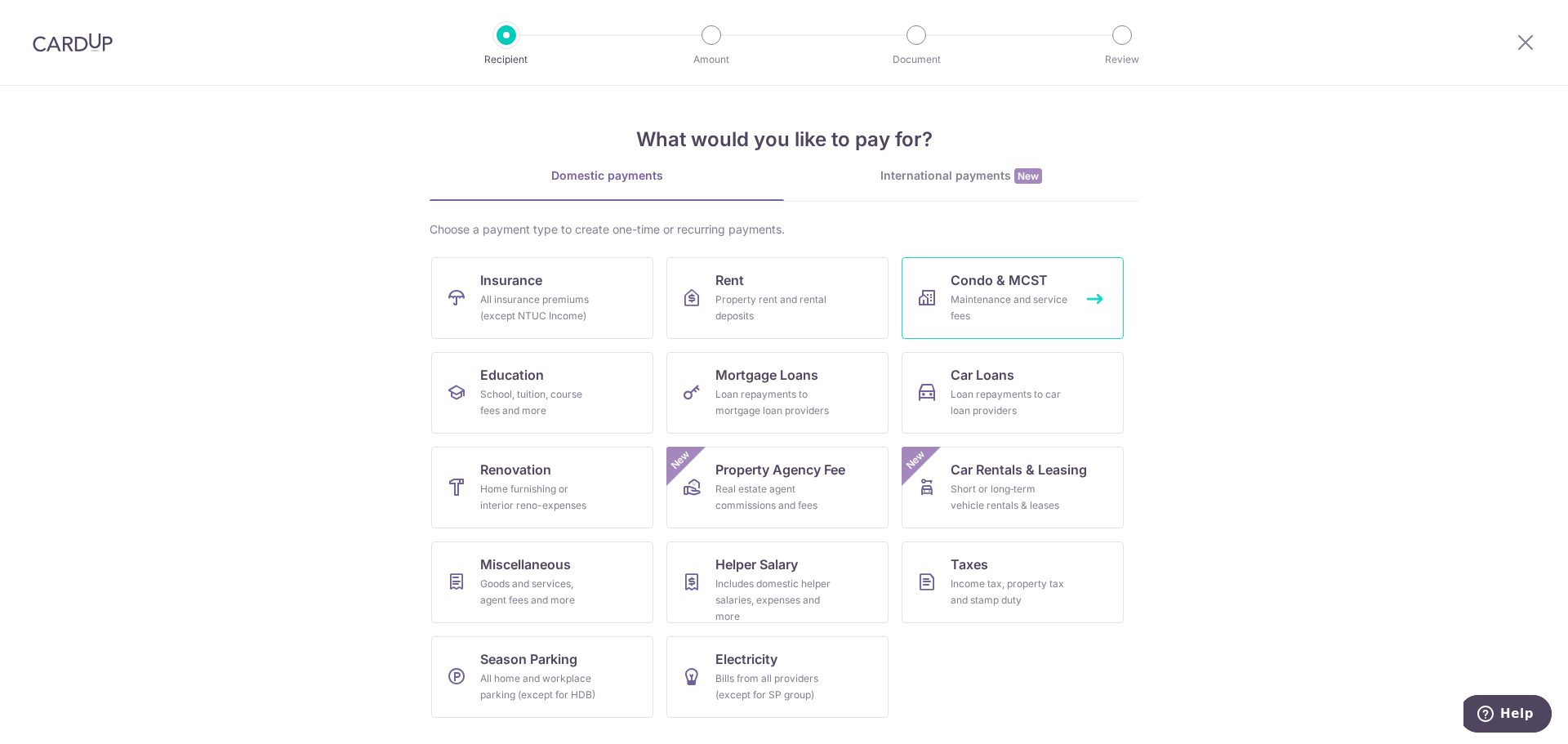
click at [951, 281] on span "Condo & MCST" at bounding box center [999, 280] width 97 height 19
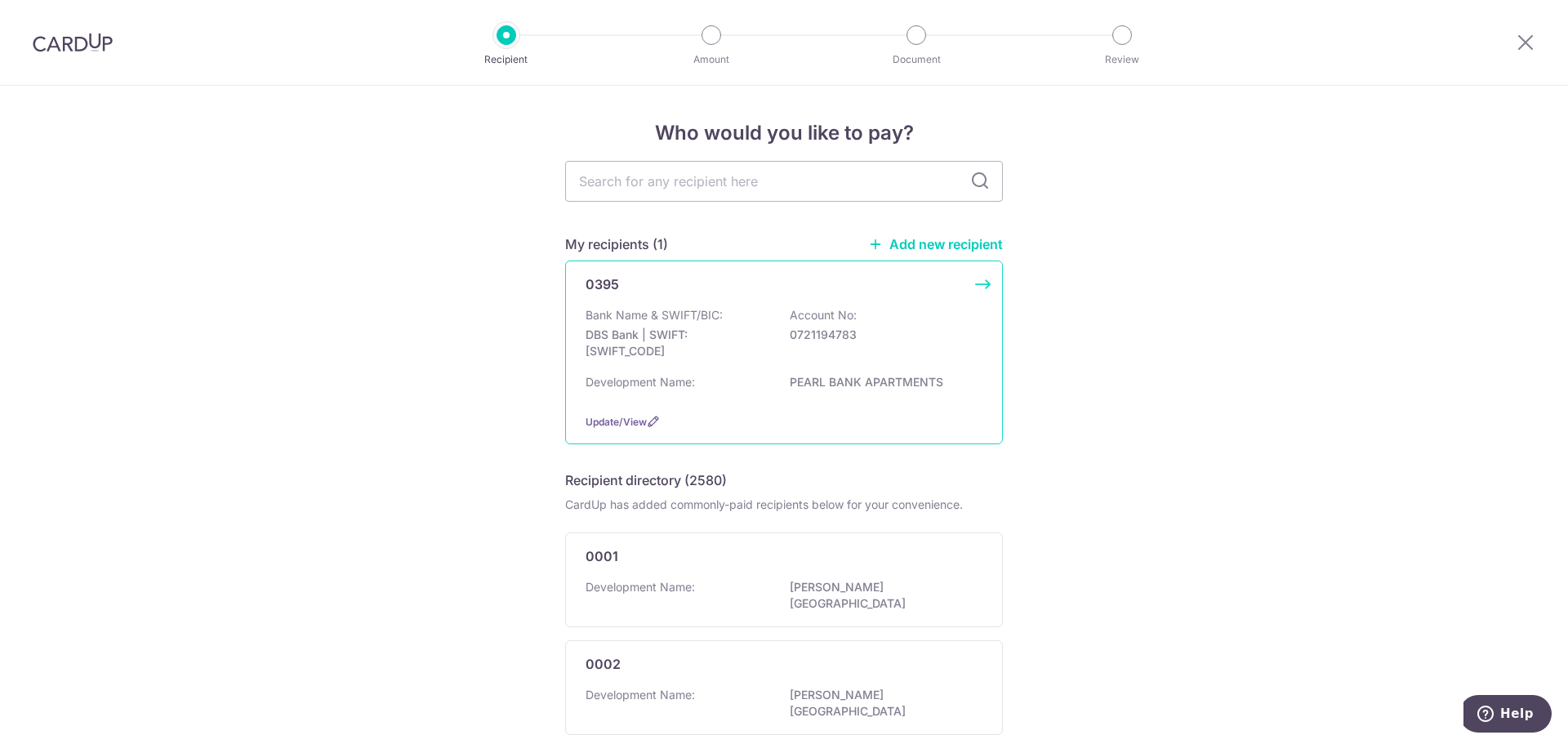
click at [704, 348] on p "DBS Bank | SWIFT: [SWIFT_CODE]" at bounding box center [676, 342] width 183 height 33
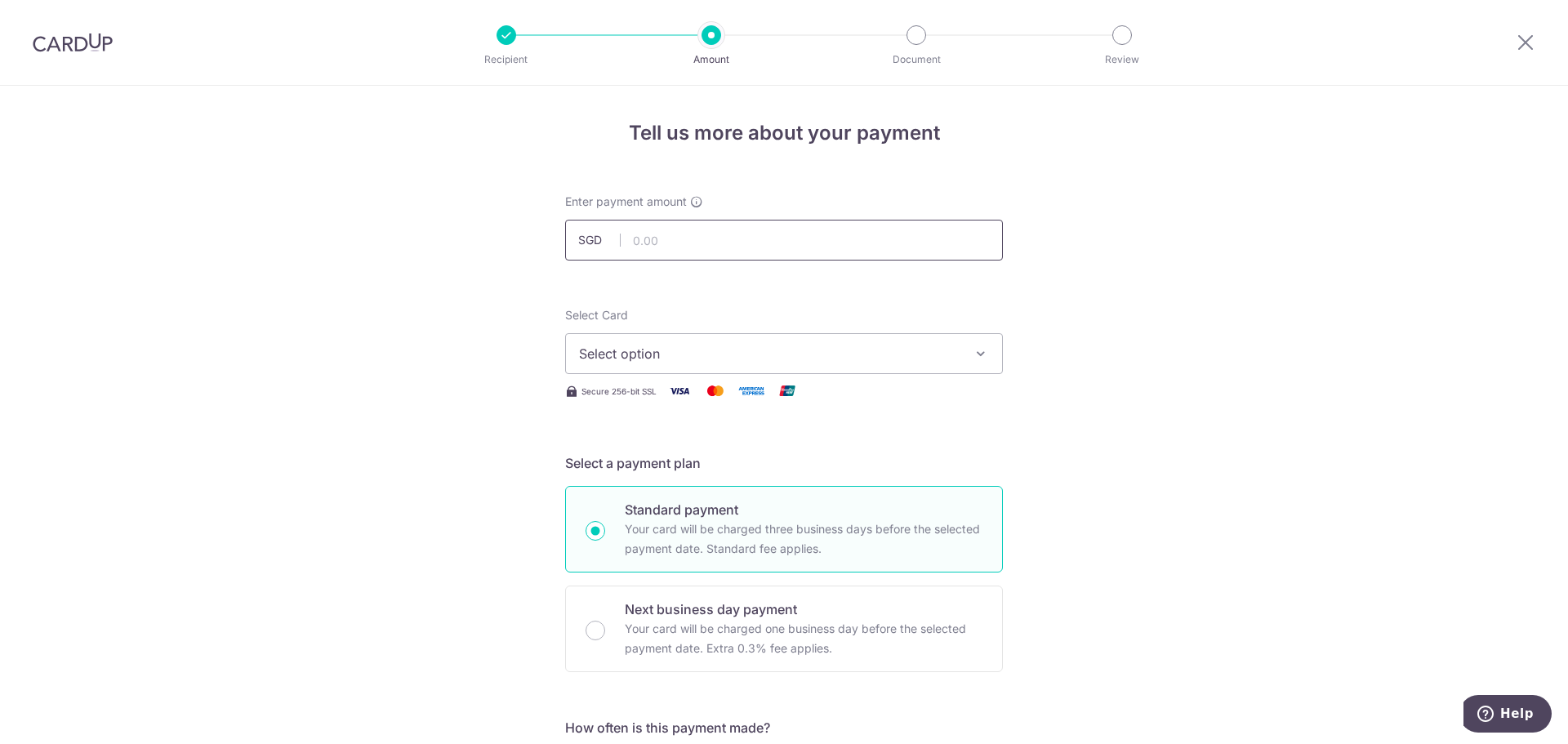
click at [639, 235] on input "text" at bounding box center [784, 240] width 438 height 40
type input "922.14"
drag, startPoint x: 1044, startPoint y: 313, endPoint x: 961, endPoint y: 333, distance: 85.4
click at [950, 347] on span "Select option" at bounding box center [769, 353] width 380 height 19
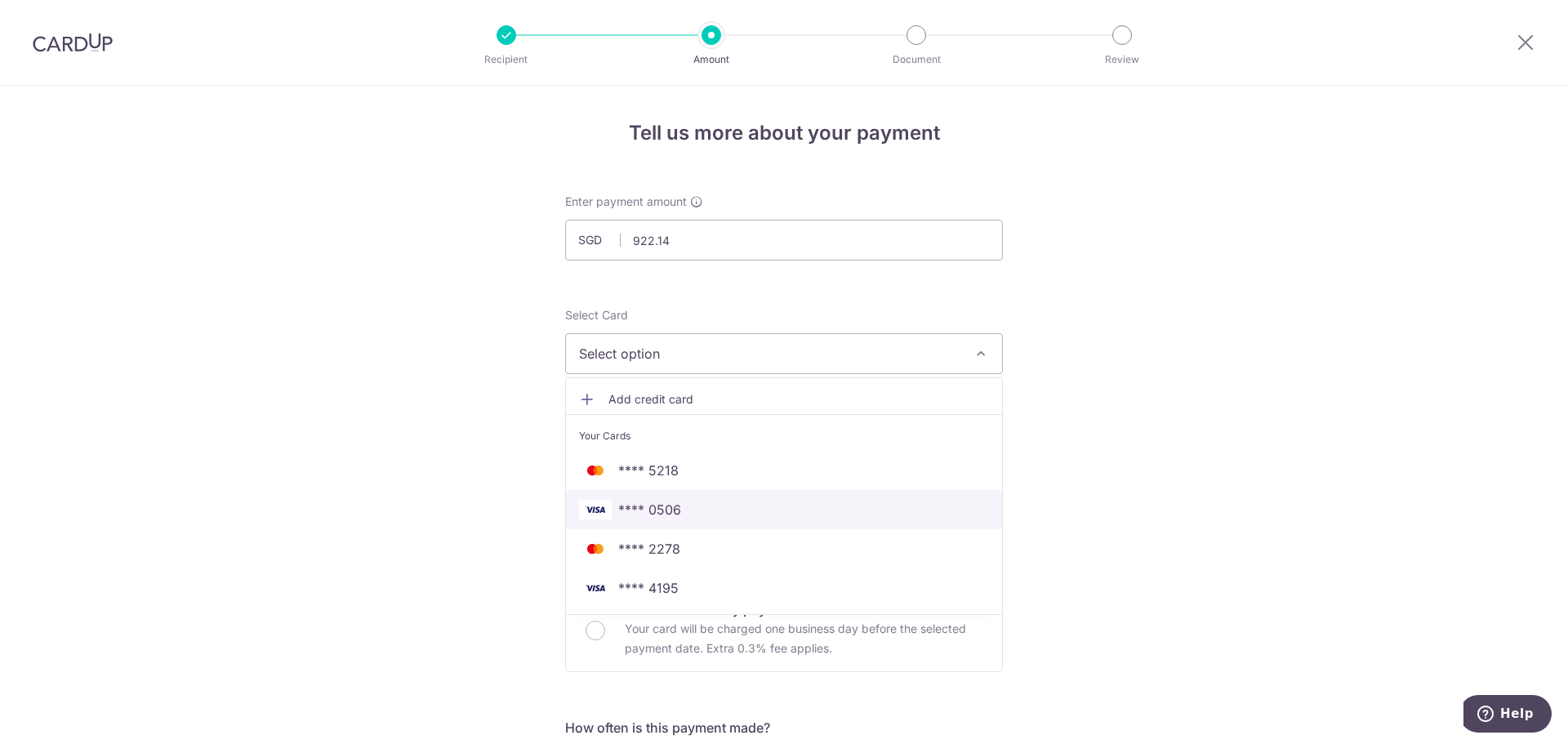
click at [675, 513] on span "**** 0506" at bounding box center [649, 509] width 63 height 19
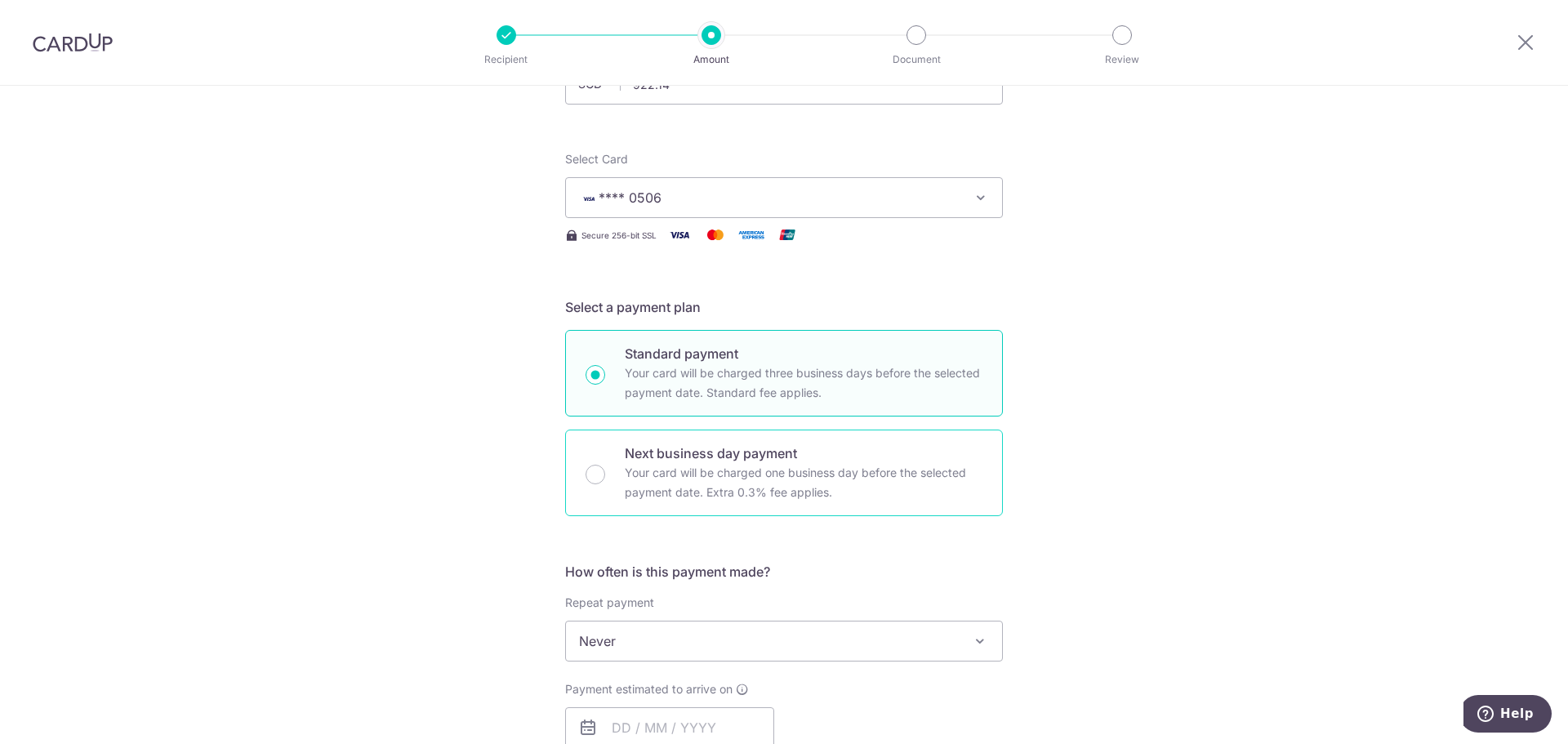
scroll to position [191, 0]
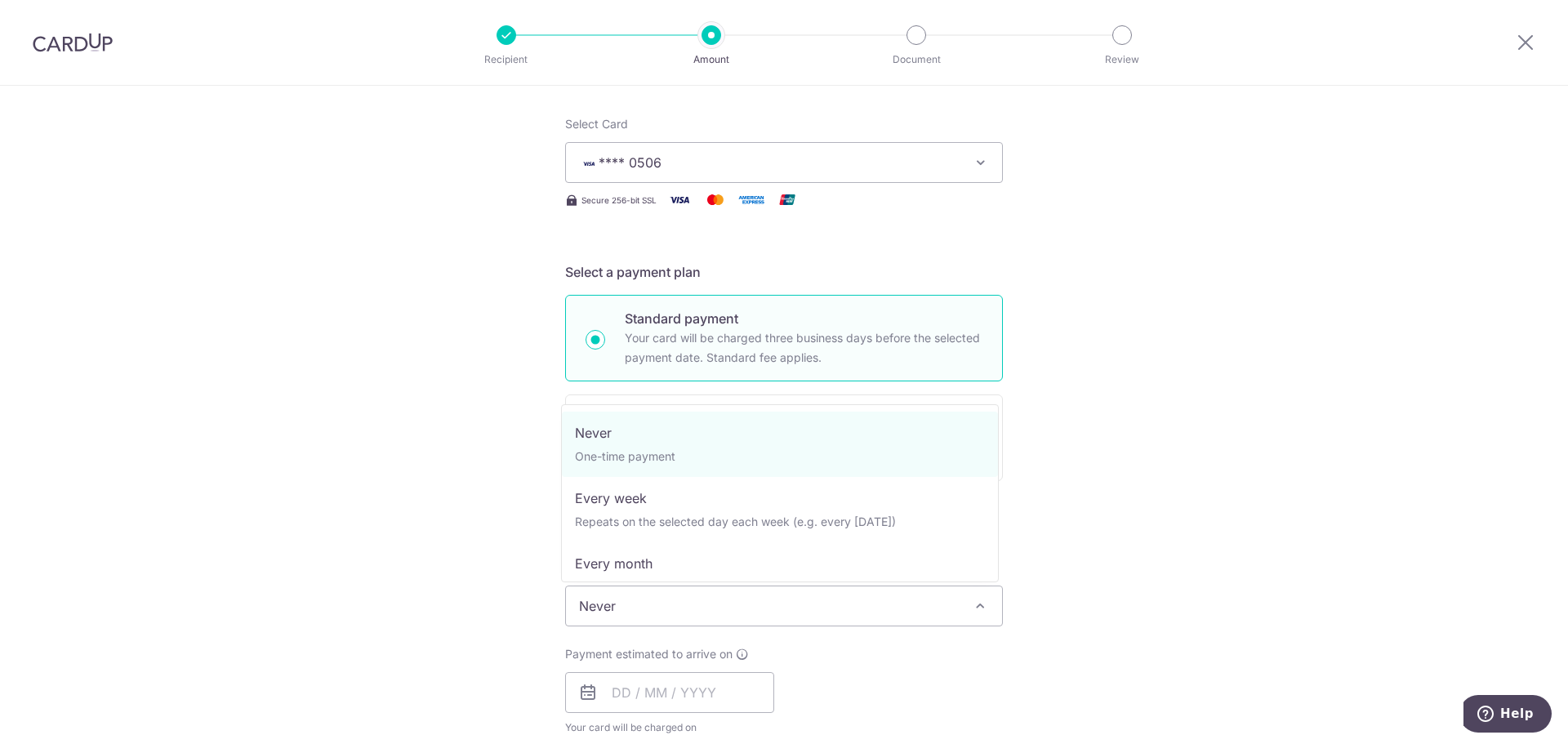
click at [715, 601] on span "Never" at bounding box center [784, 606] width 436 height 39
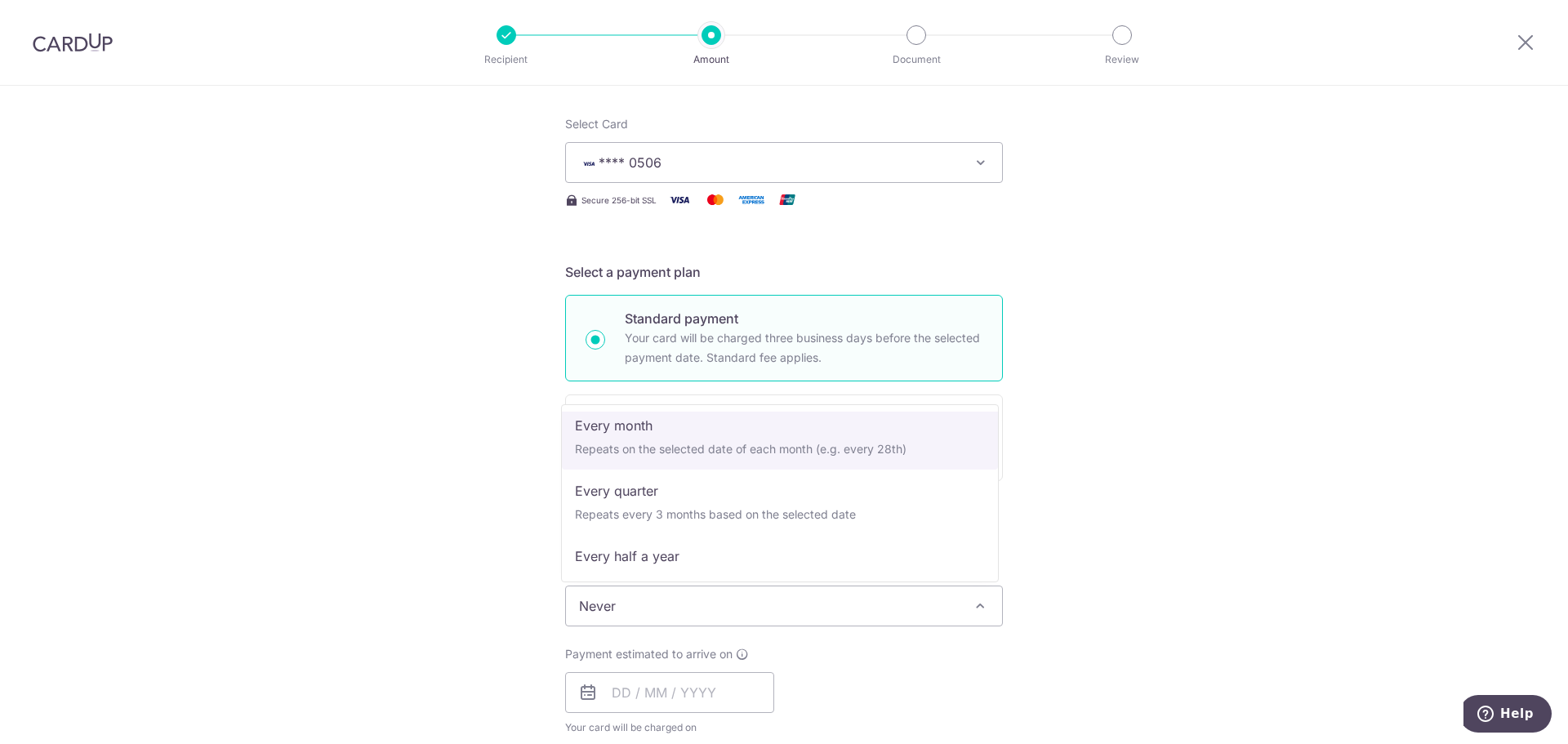
scroll to position [149, 0]
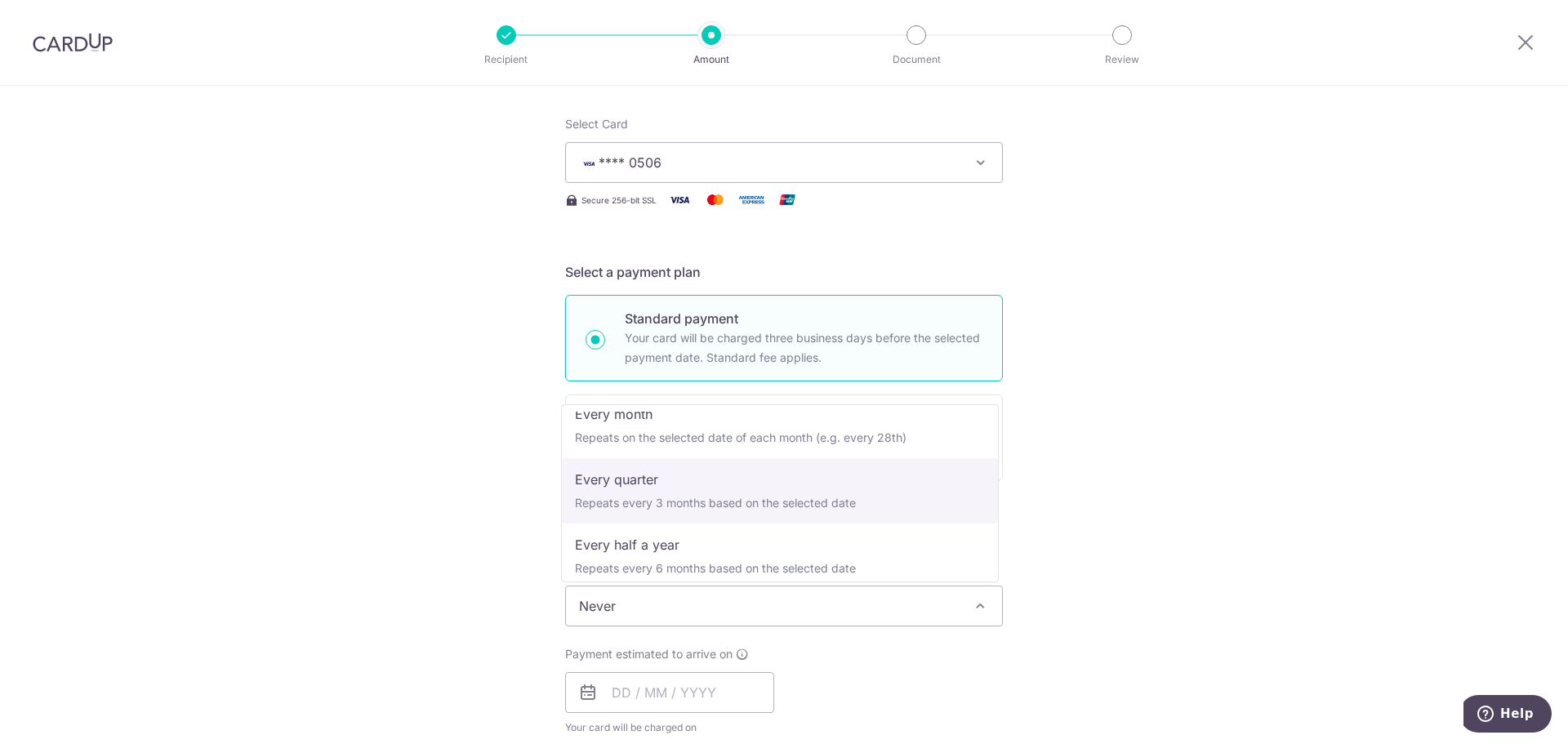
select select "4"
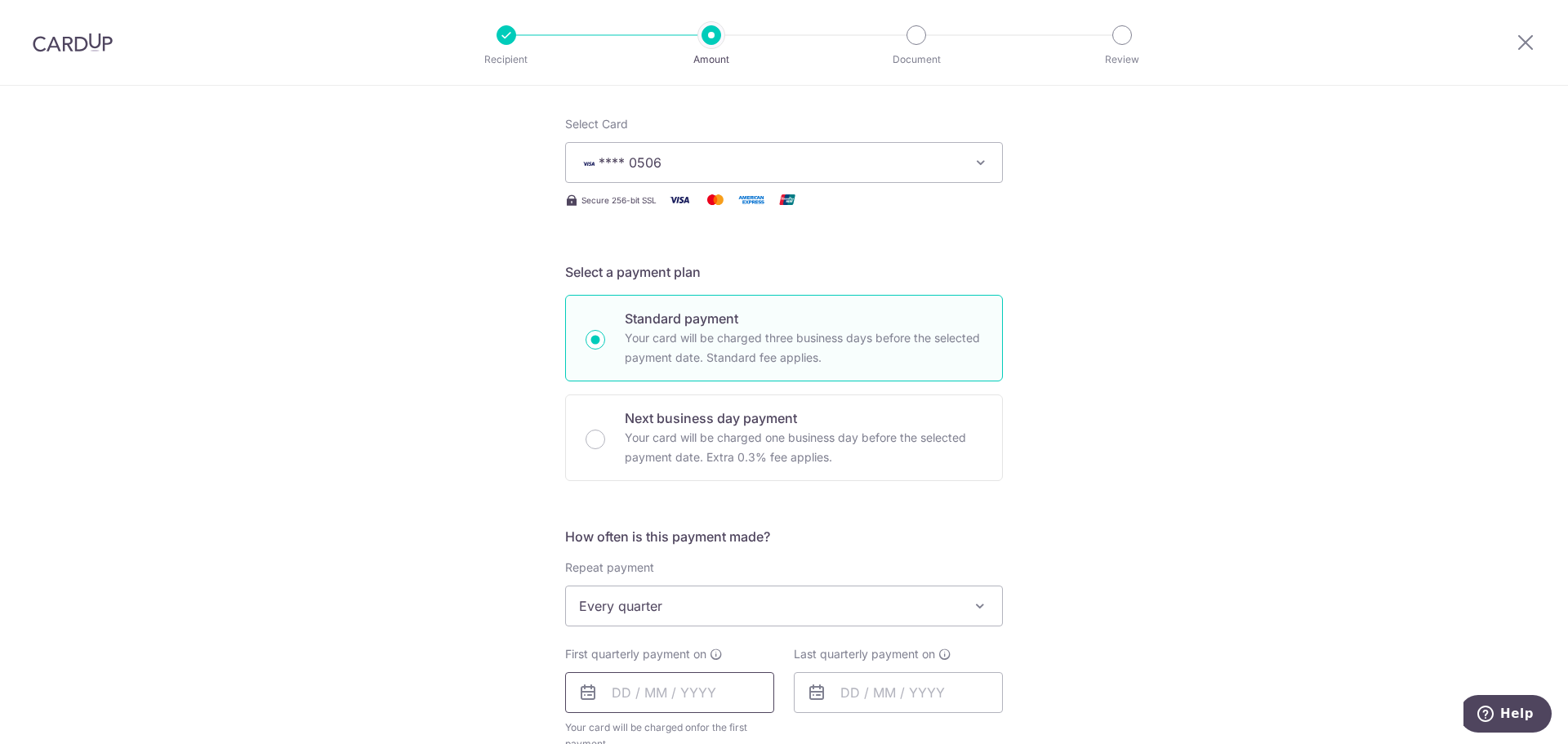
click at [690, 701] on input "text" at bounding box center [670, 693] width 209 height 40
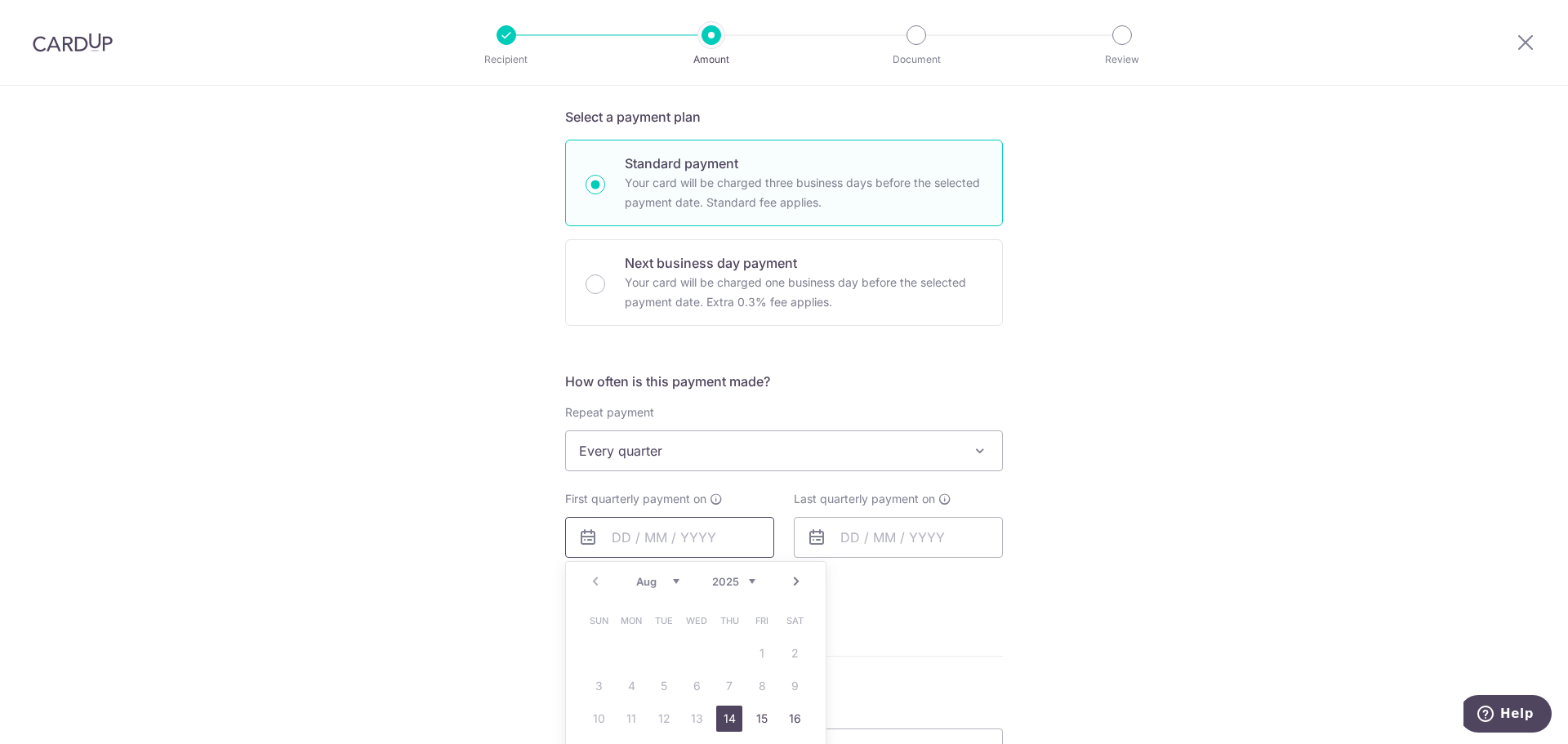
scroll to position [364, 0]
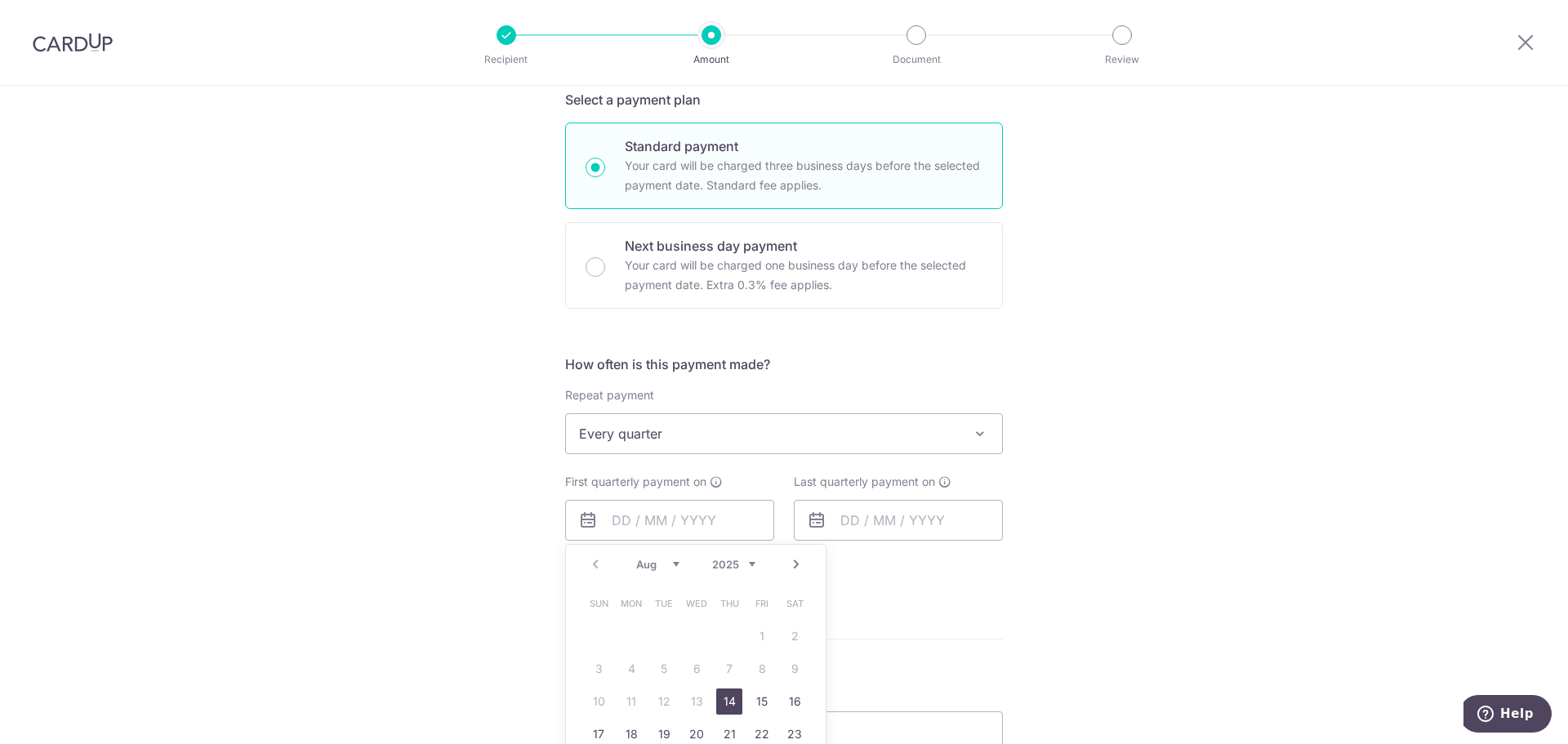
click at [675, 559] on select "Aug Sep Oct Nov Dec" at bounding box center [657, 563] width 43 height 13
click at [795, 632] on link "1" at bounding box center [795, 636] width 26 height 26
type input "[DATE]"
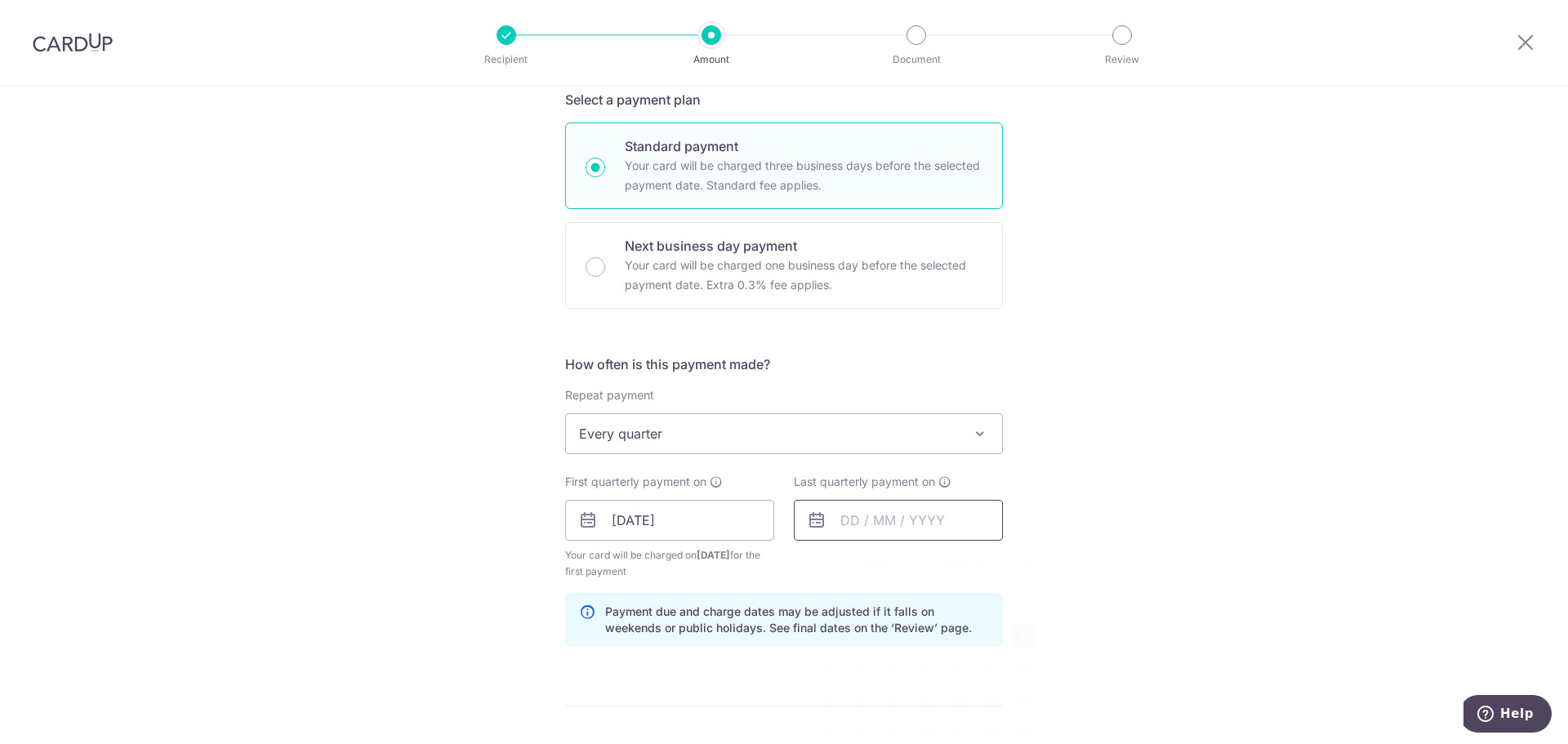
click at [890, 515] on input "text" at bounding box center [898, 520] width 209 height 40
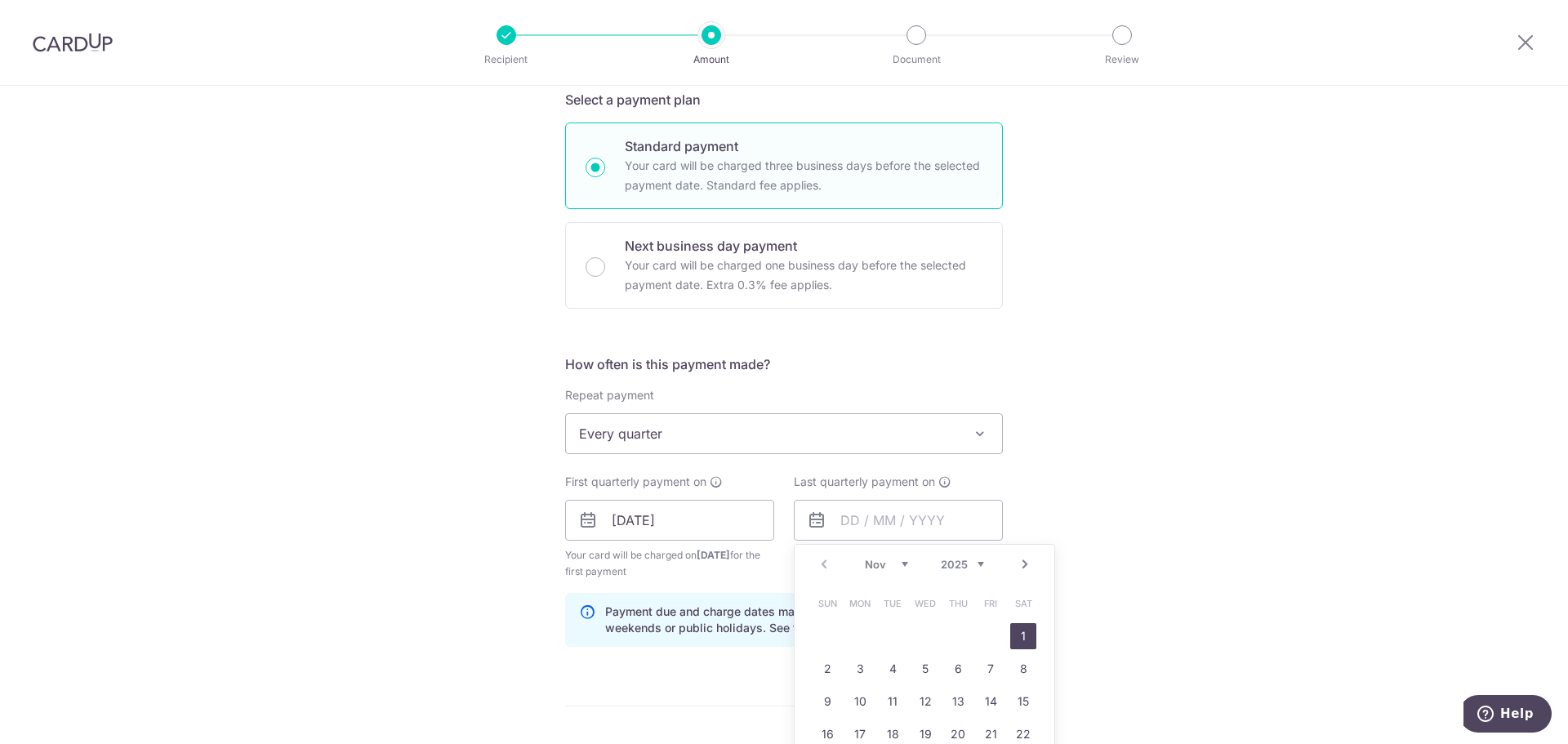
click at [957, 561] on select "2025 2026 2027 2028 2029 2030 2031 2032 2033 2034 2035" at bounding box center [962, 563] width 43 height 13
click at [892, 565] on select "Jan Feb Mar Apr May Jun Jul Aug Sep Oct Nov Dec" at bounding box center [886, 563] width 43 height 13
click at [827, 640] on link "1" at bounding box center [827, 636] width 26 height 26
type input "01/02/2026"
click at [1138, 609] on div "Tell us more about your payment Enter payment amount SGD 922.14 922.14 Select C…" at bounding box center [784, 503] width 1568 height 1561
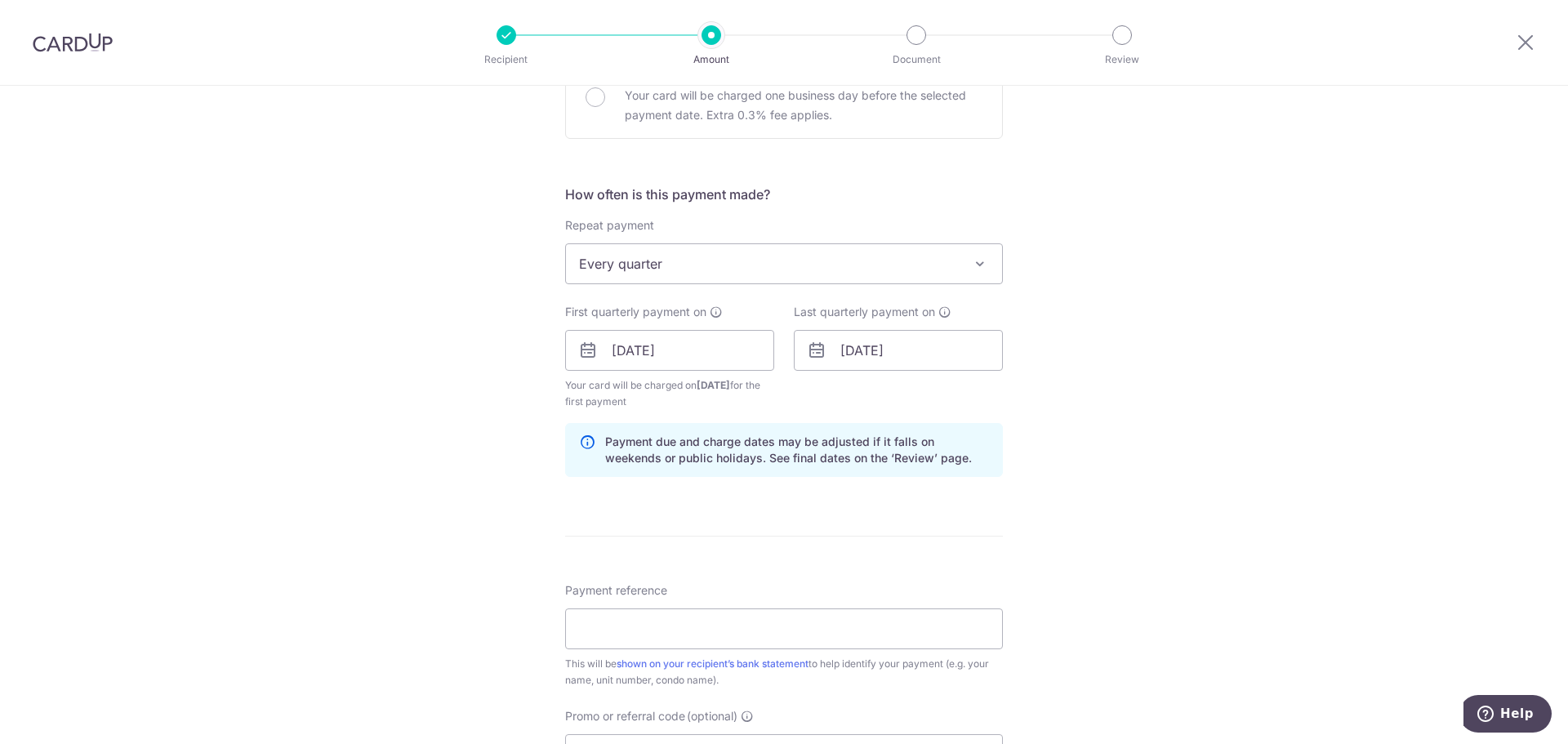
scroll to position [558, 0]
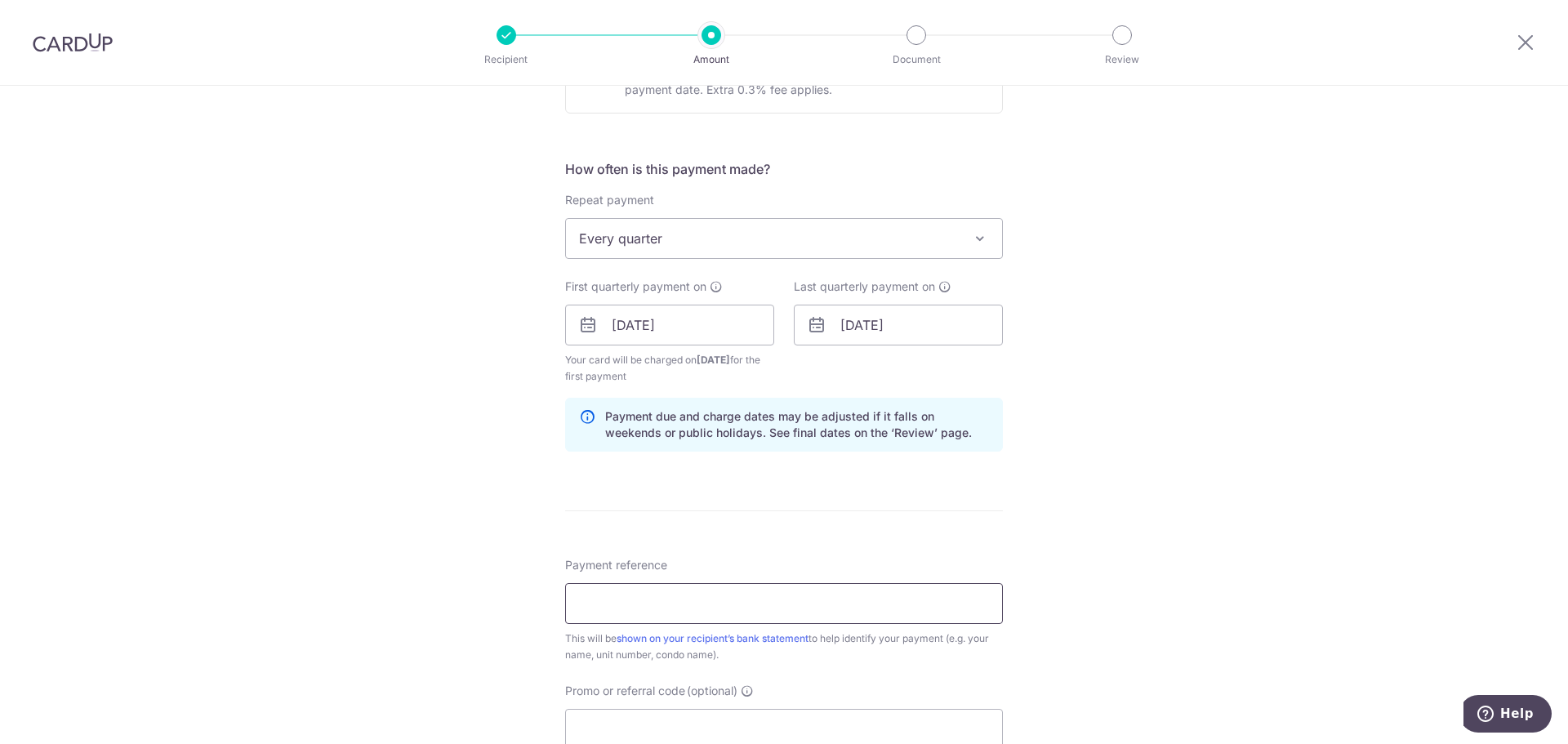
click at [753, 587] on input "Payment reference" at bounding box center [784, 603] width 438 height 40
type input "OPB0404"
click at [595, 720] on input "Promo or referral code (optional)" at bounding box center [784, 730] width 438 height 40
paste input "3HOME25R"
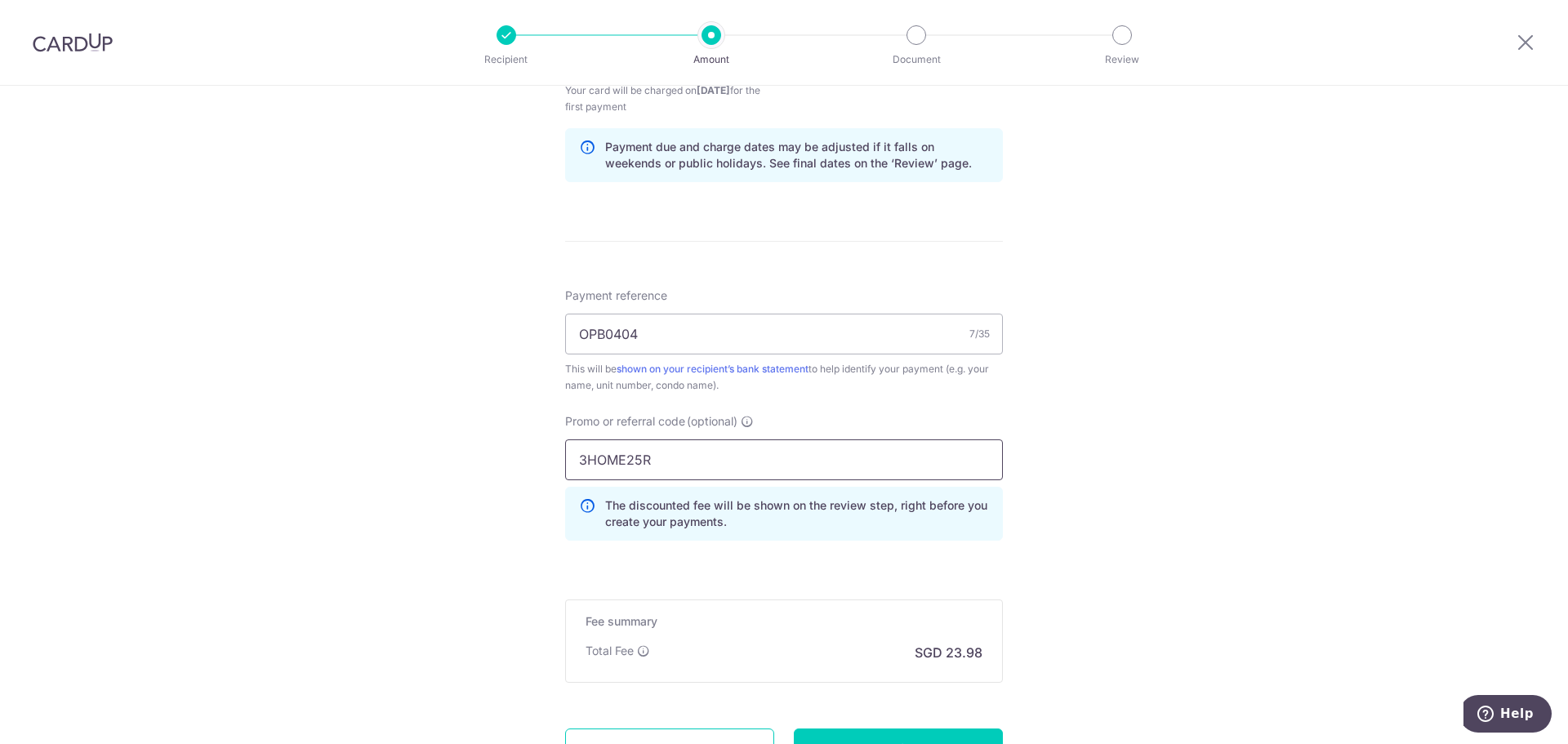
scroll to position [838, 0]
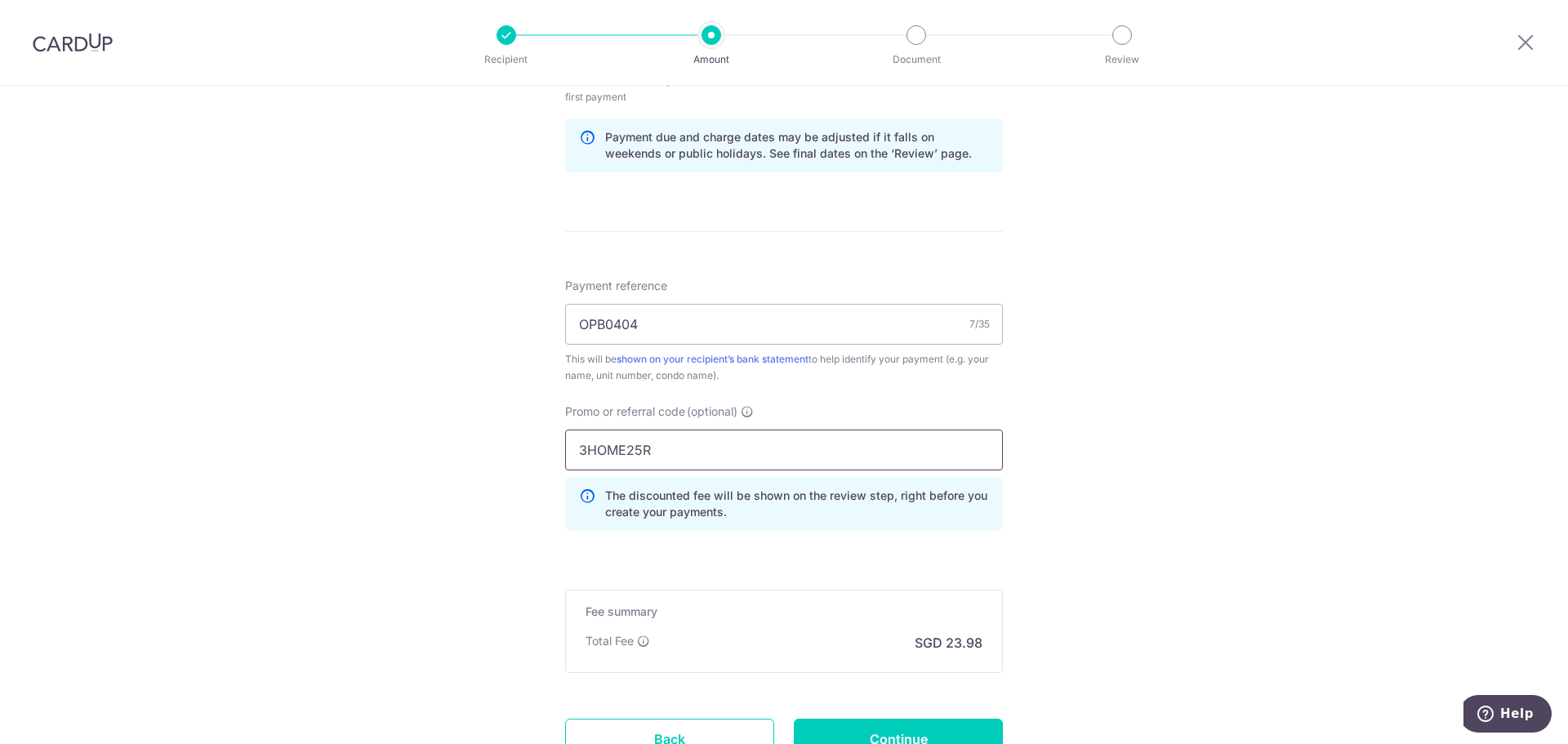
type input "3HOME25R"
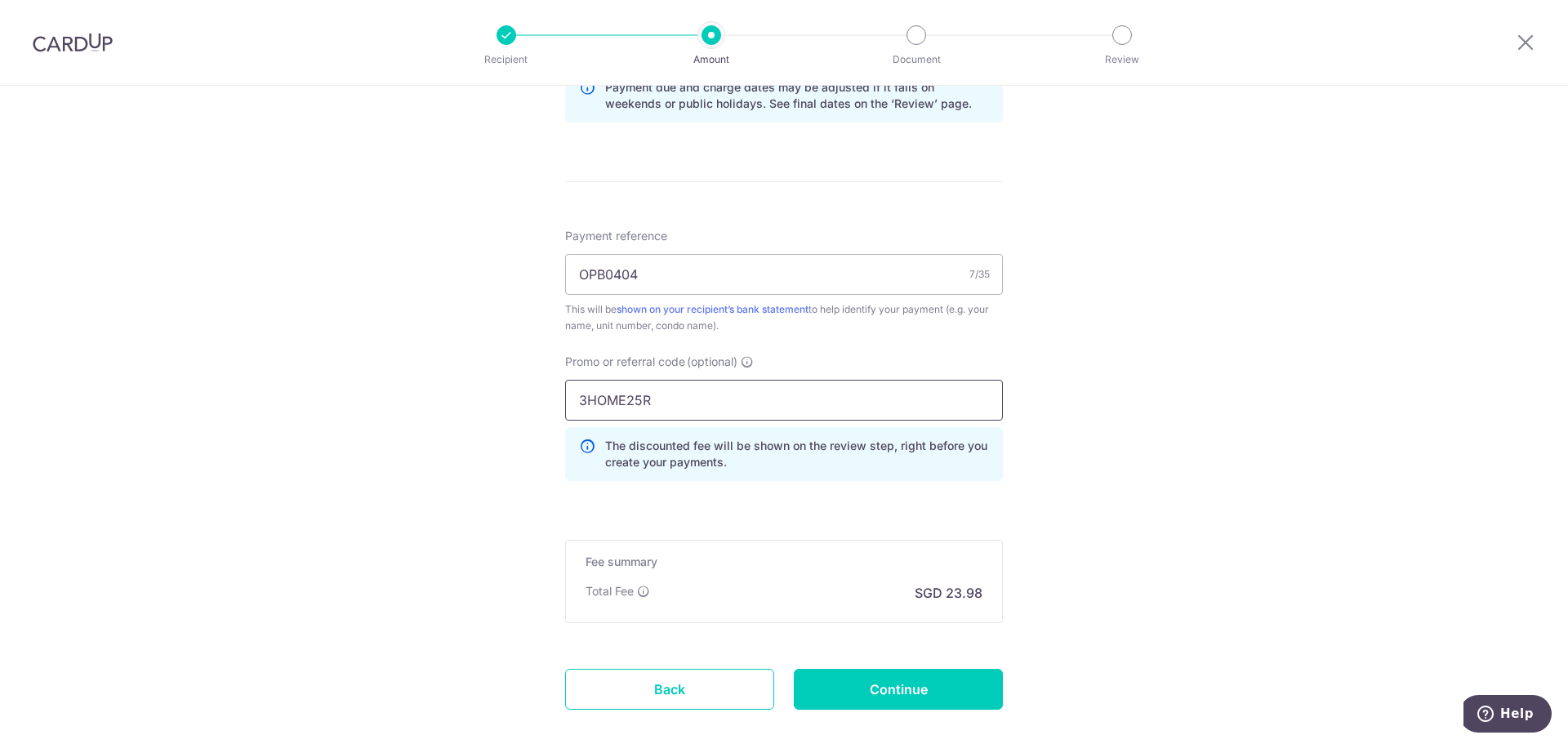
scroll to position [903, 0]
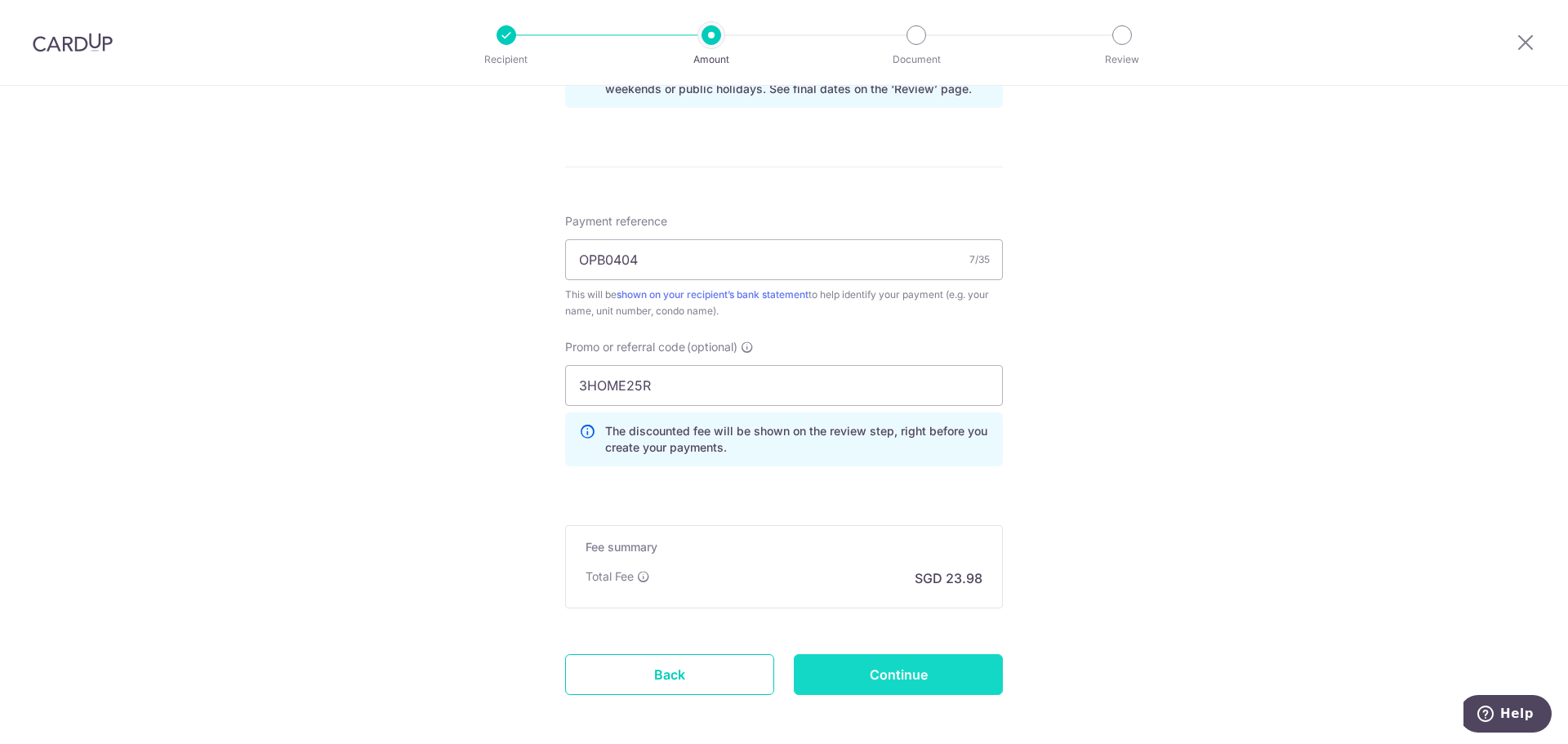
click at [905, 662] on input "Continue" at bounding box center [898, 675] width 209 height 40
type input "Create Schedule"
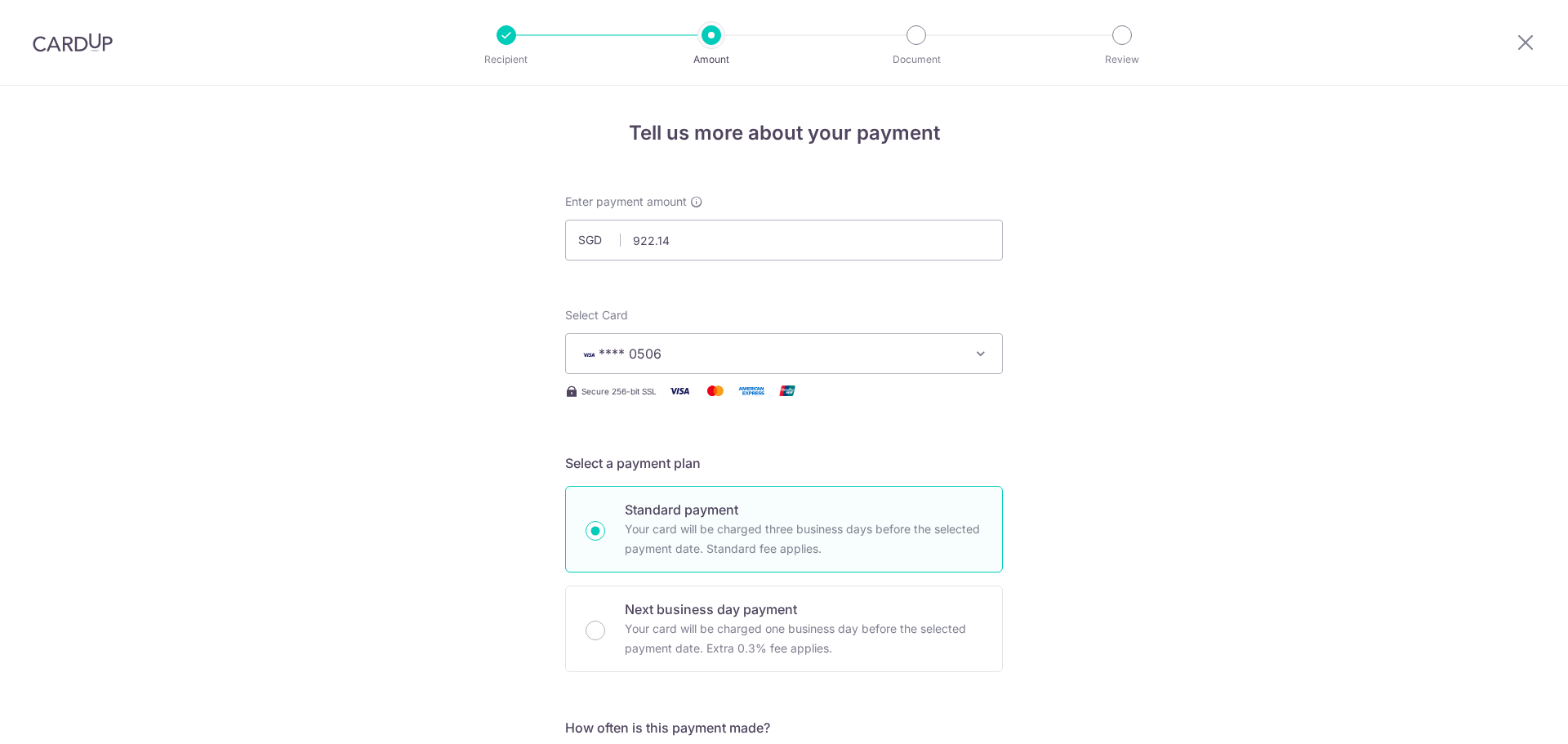
scroll to position [915, 0]
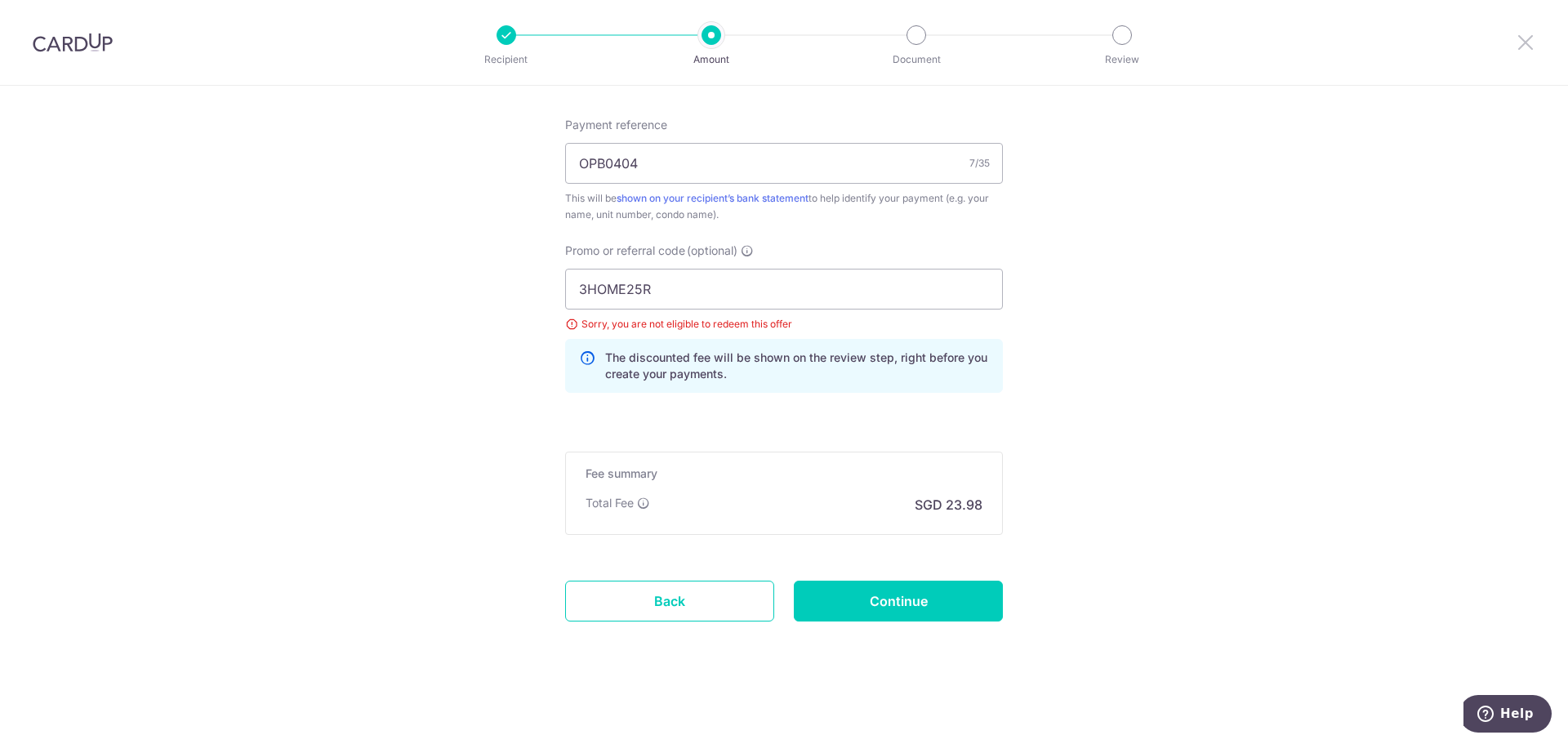
click at [1527, 42] on icon at bounding box center [1525, 42] width 19 height 20
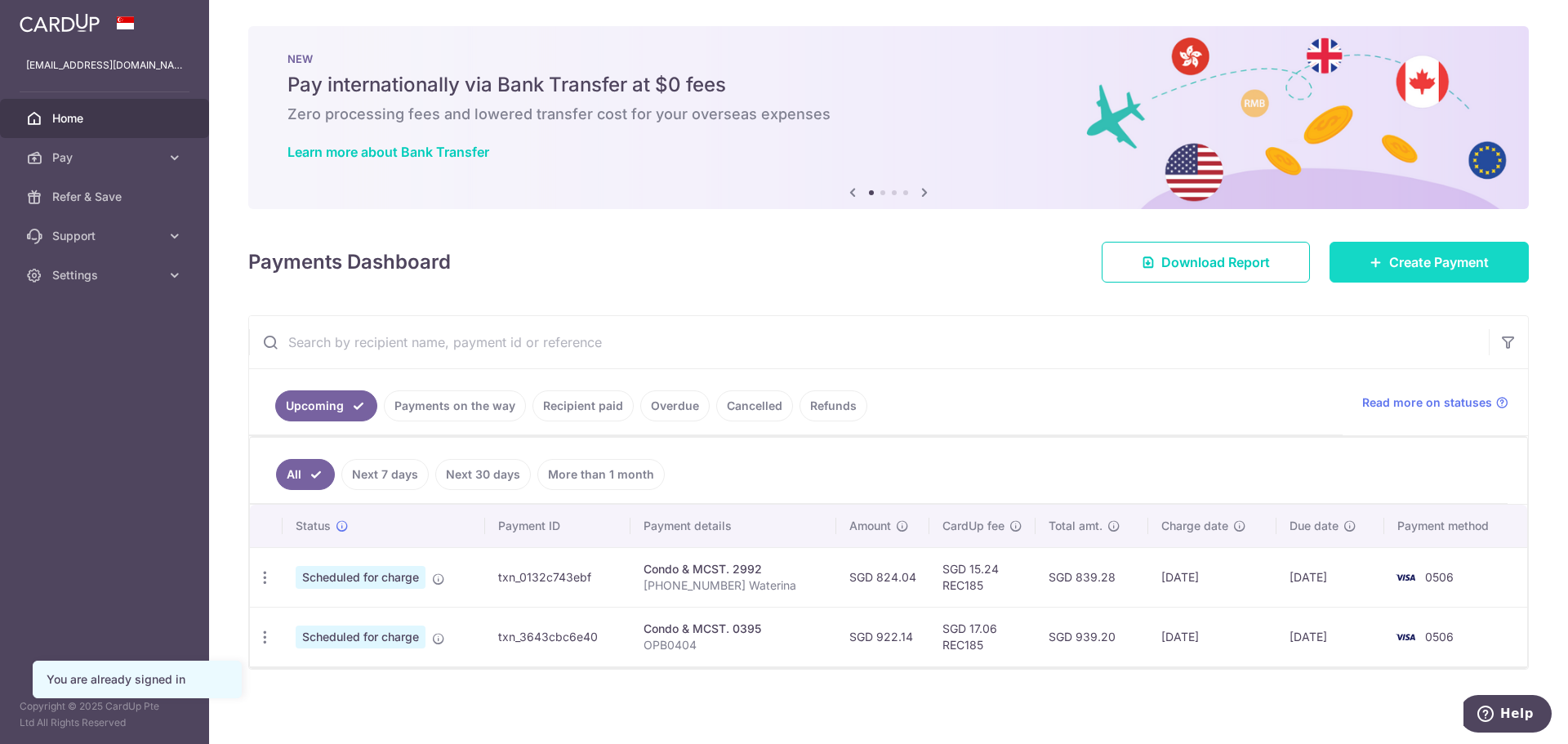
click at [1379, 274] on link "Create Payment" at bounding box center [1429, 262] width 199 height 40
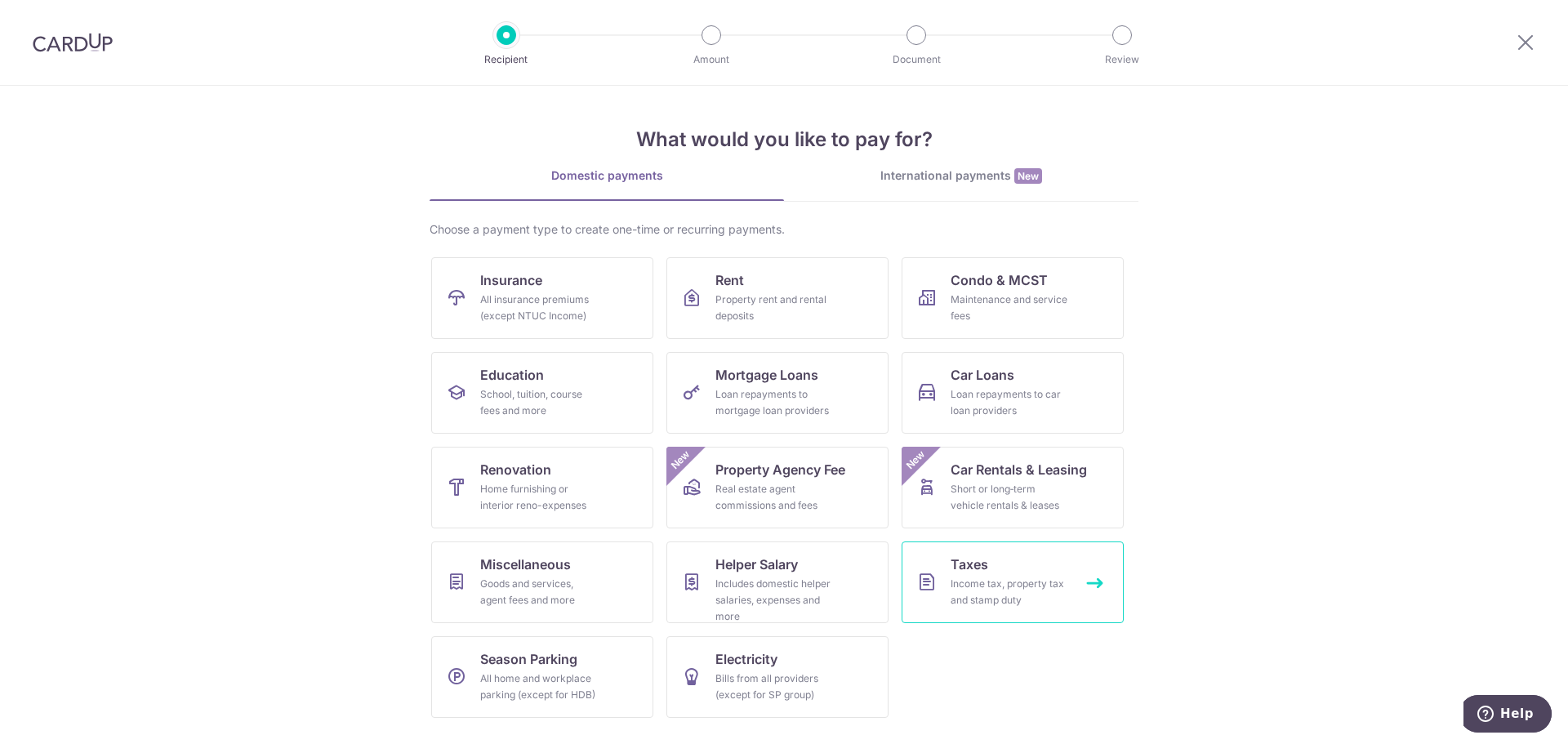
click at [1026, 603] on div "Income tax, property tax and stamp duty" at bounding box center [1009, 592] width 117 height 33
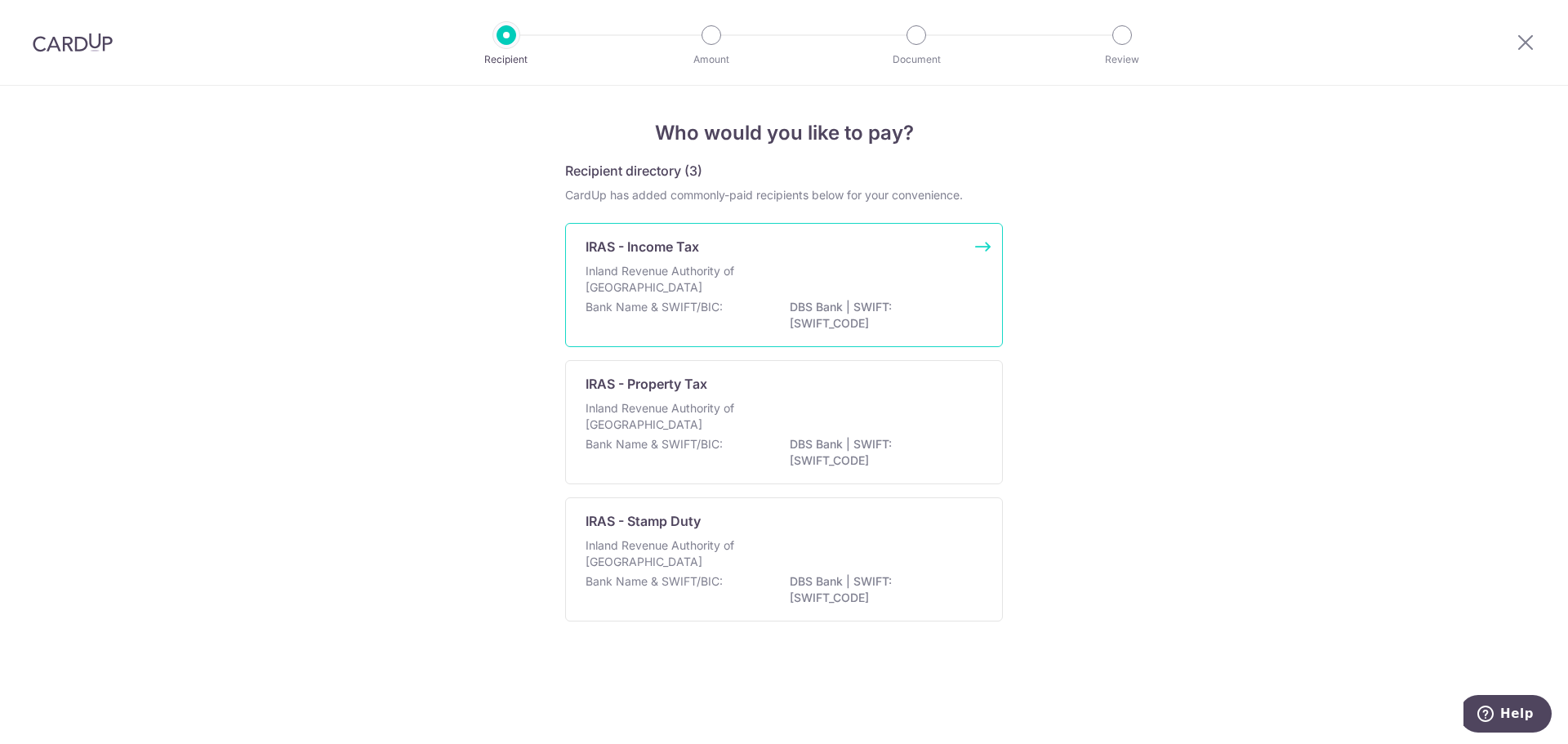
click at [759, 308] on div "Bank Name & SWIFT/BIC: DBS Bank | SWIFT: [SWIFT_CODE]" at bounding box center [784, 315] width 397 height 35
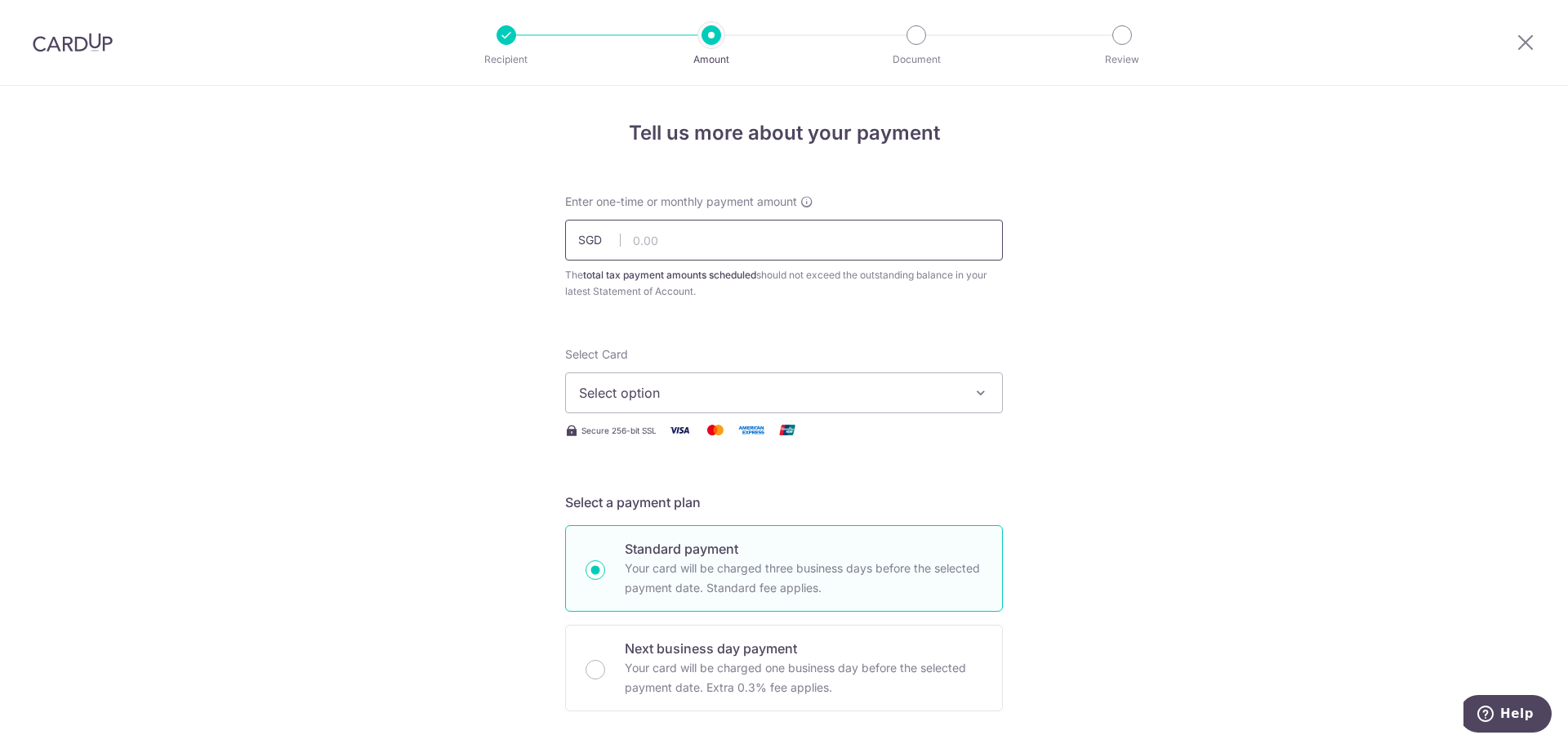
click at [714, 245] on input "text" at bounding box center [784, 240] width 438 height 40
type input "5,861.33"
click at [781, 400] on span "Select option" at bounding box center [769, 392] width 380 height 19
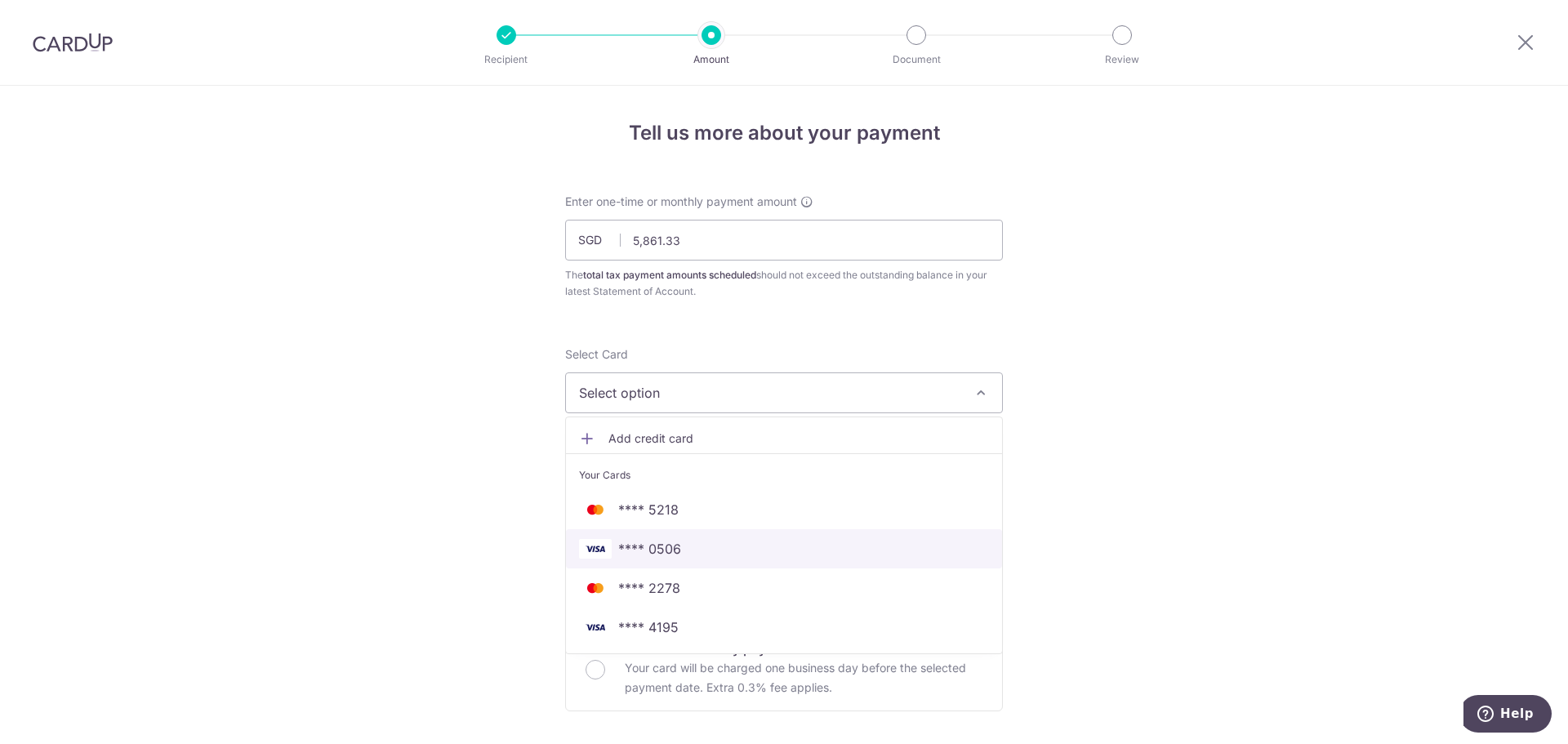
click at [719, 562] on link "**** 0506" at bounding box center [784, 548] width 436 height 39
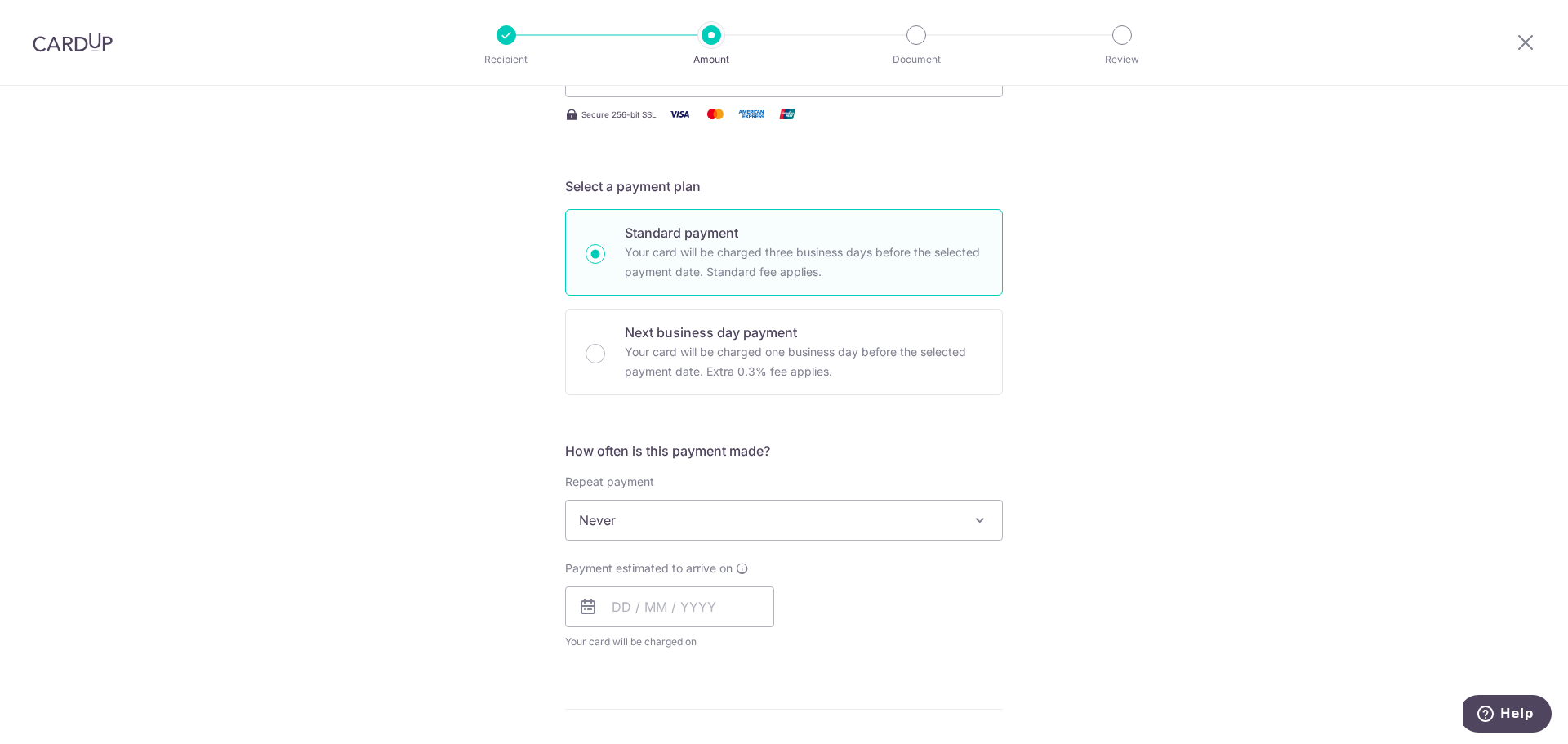
scroll to position [391, 0]
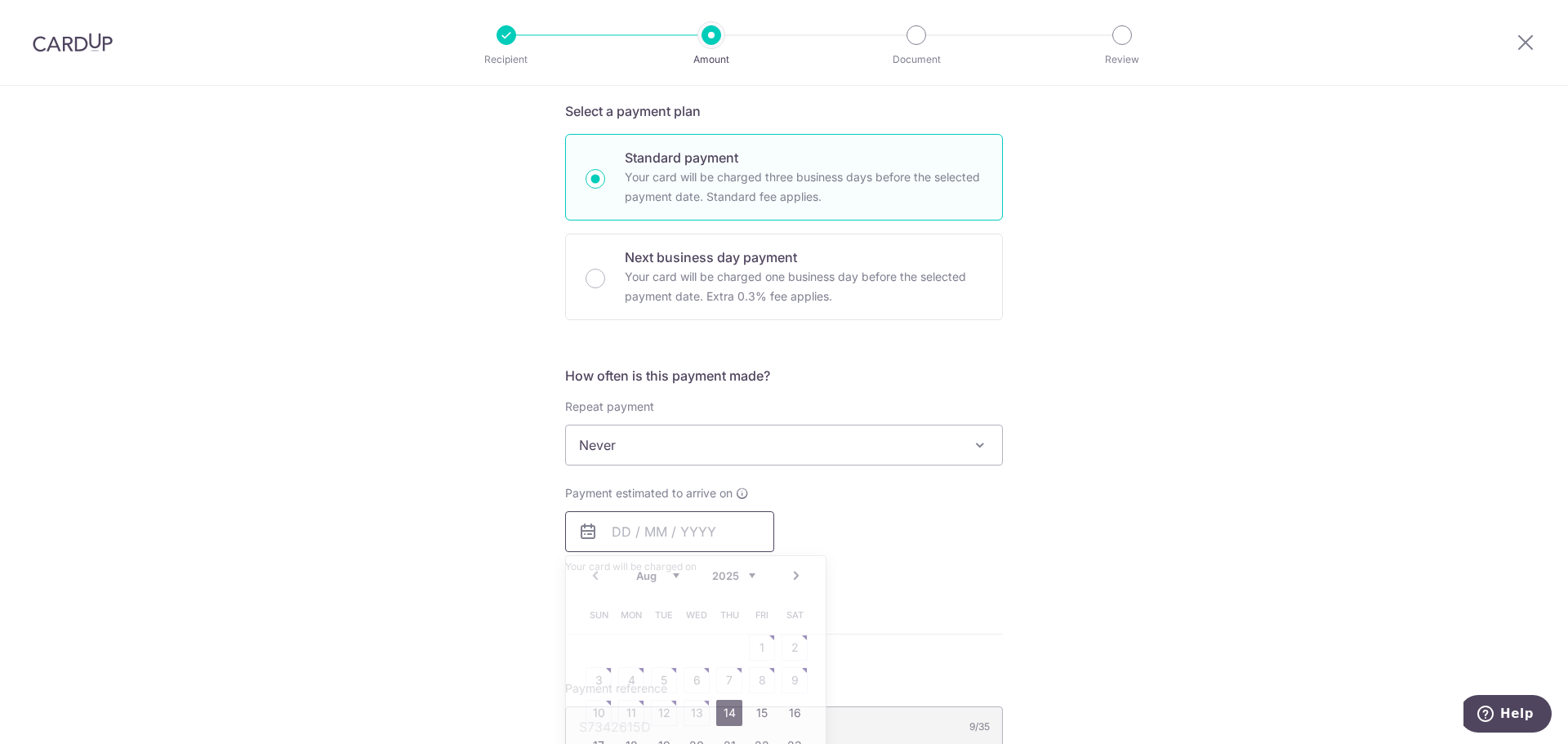
click at [678, 534] on input "text" at bounding box center [670, 531] width 209 height 40
click at [793, 582] on link "Next" at bounding box center [796, 575] width 19 height 19
click at [622, 677] on link "8" at bounding box center [631, 680] width 26 height 26
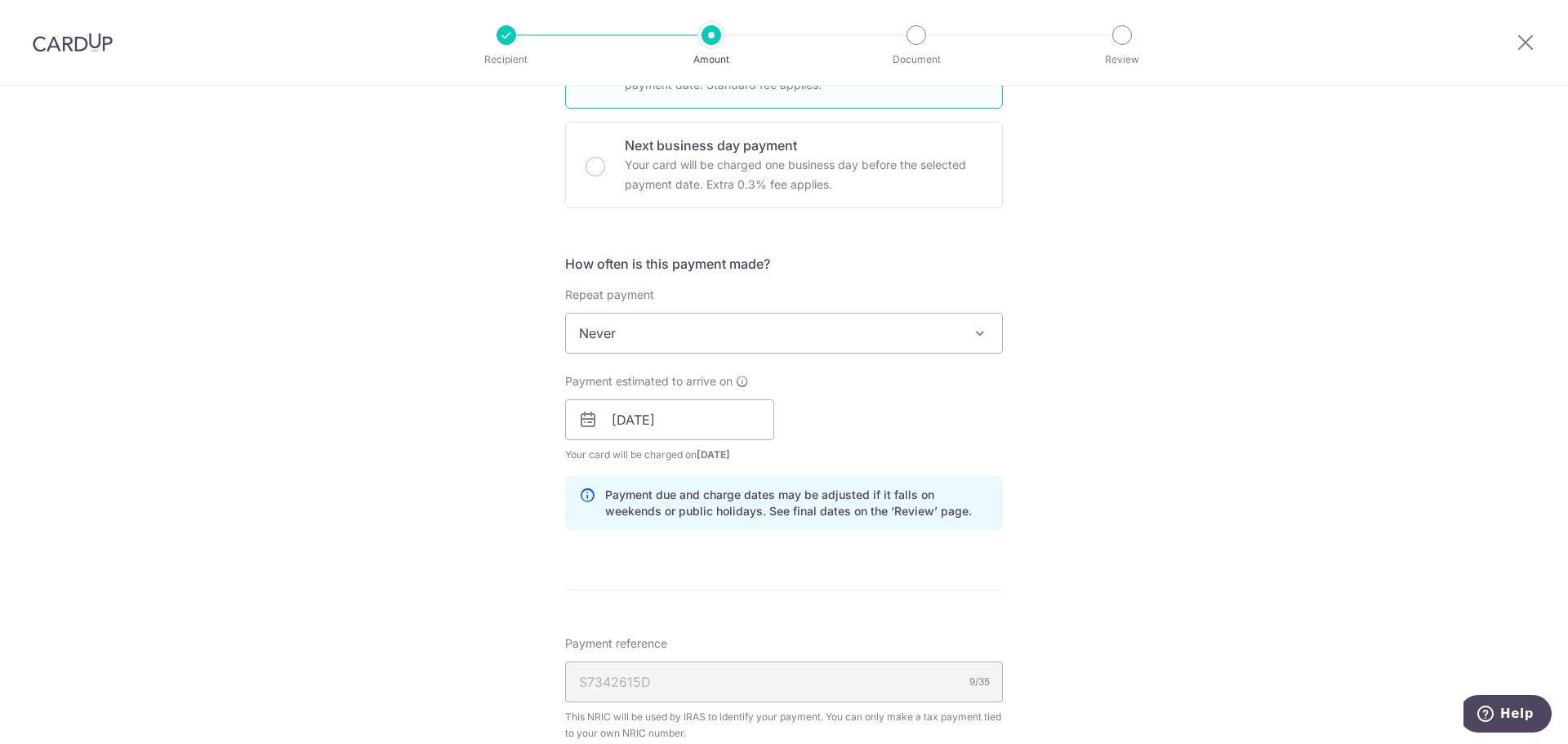
scroll to position [521, 0]
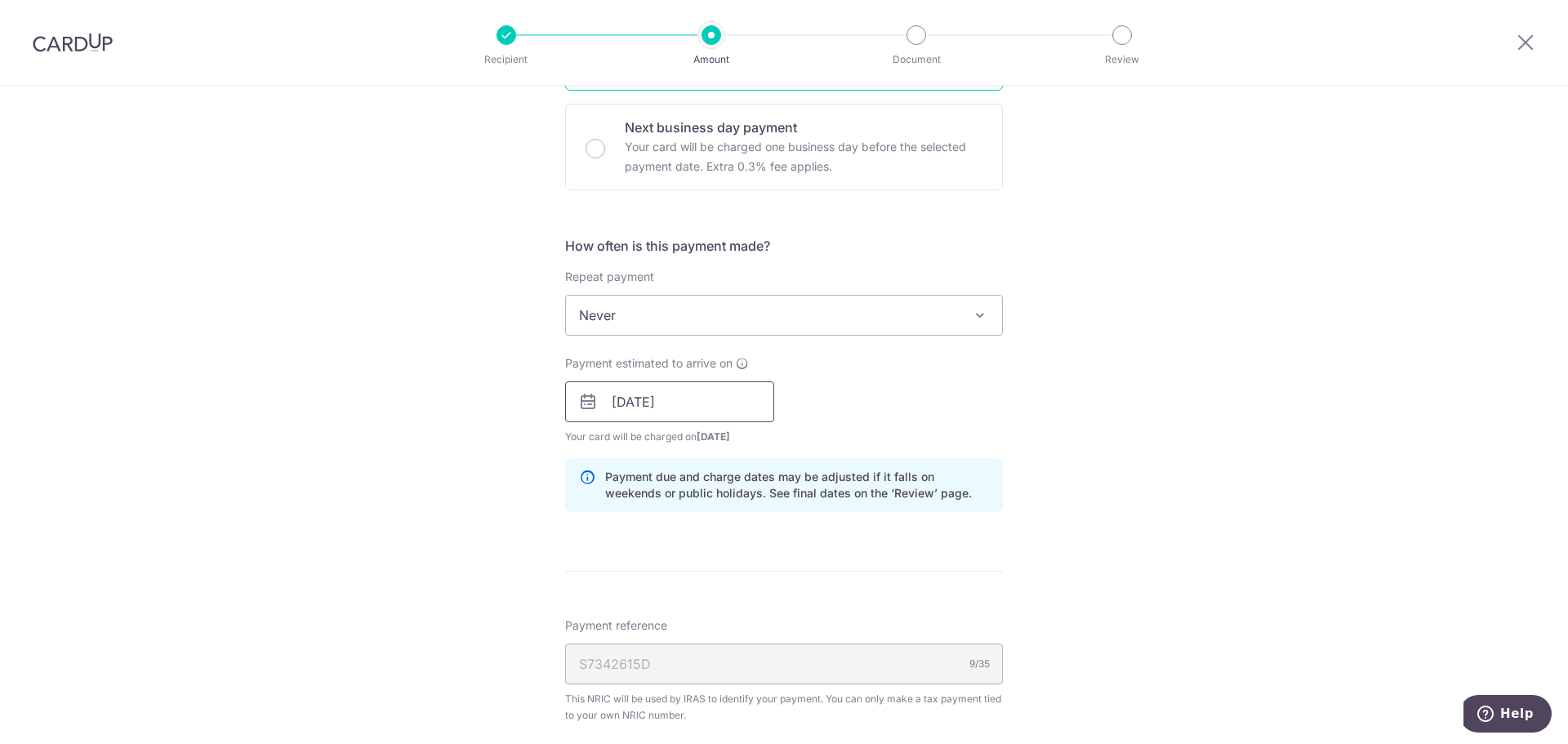
click at [712, 396] on input "08/09/2025" at bounding box center [670, 402] width 209 height 40
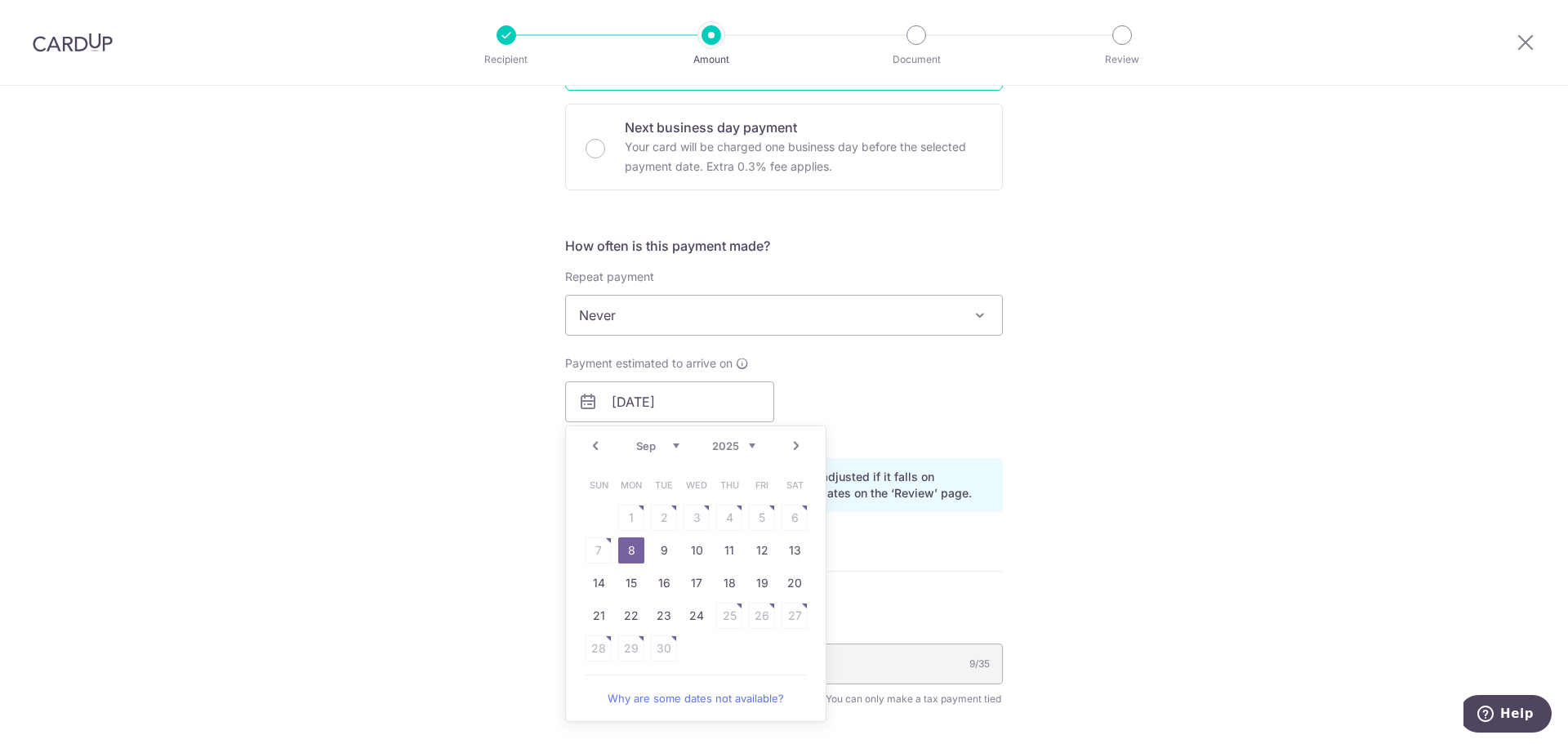
click at [693, 520] on table "Sun Mon Tue Wed Thu Fri Sat 1 2 3 4 5 6 7 8 9 10 11 12 13 14 15 16 17 18 19 20 …" at bounding box center [696, 567] width 229 height 196
click at [730, 521] on table "Sun Mon Tue Wed Thu Fri Sat 1 2 3 4 5 6 7 8 9 10 11 12 13 14 15 16 17 18 19 20 …" at bounding box center [696, 567] width 229 height 196
click at [961, 417] on div "Payment estimated to arrive on 08/09/2025 Prev Next Aug Sep Oct Nov Dec 2025 20…" at bounding box center [784, 400] width 457 height 90
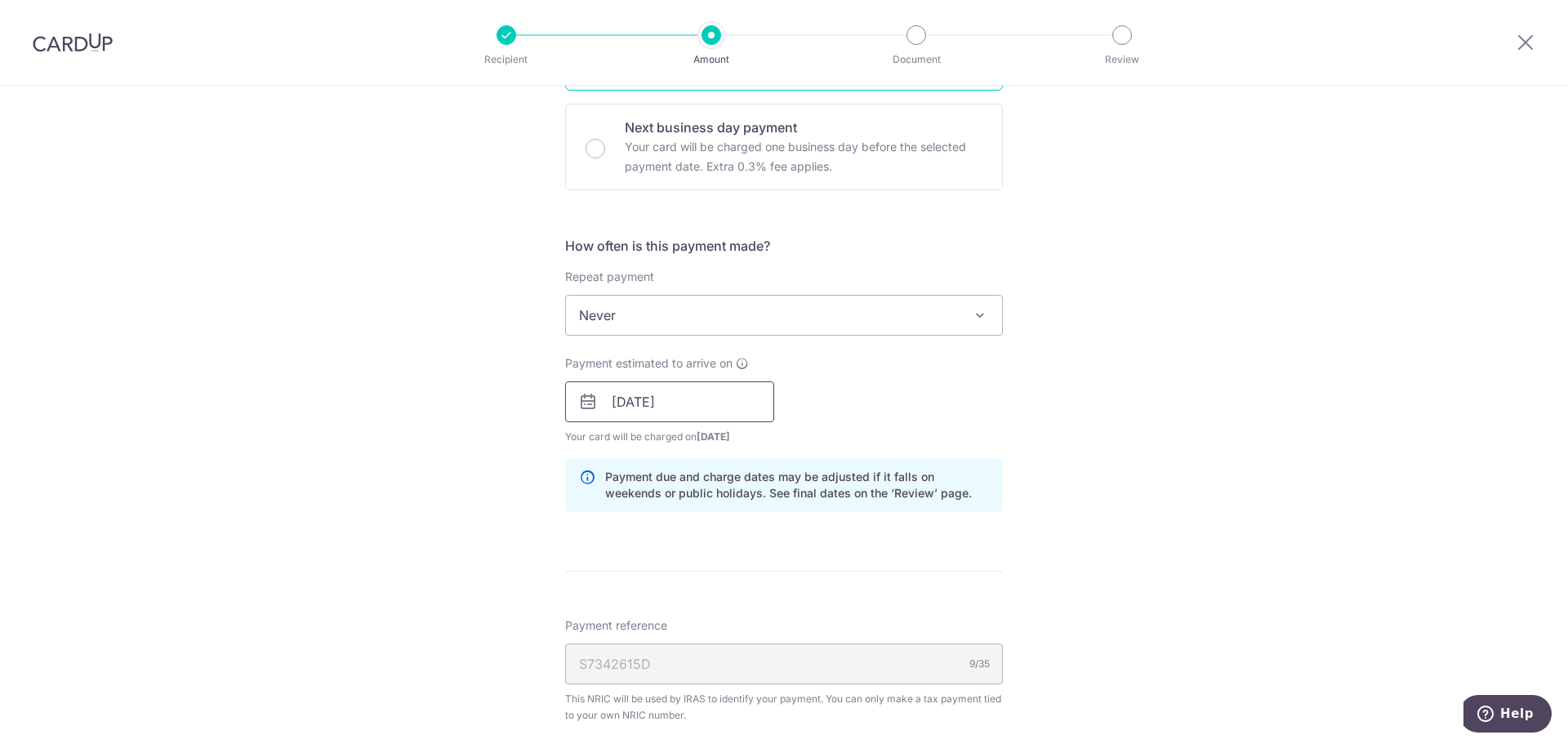
click at [730, 401] on input "08/09/2025" at bounding box center [670, 402] width 209 height 40
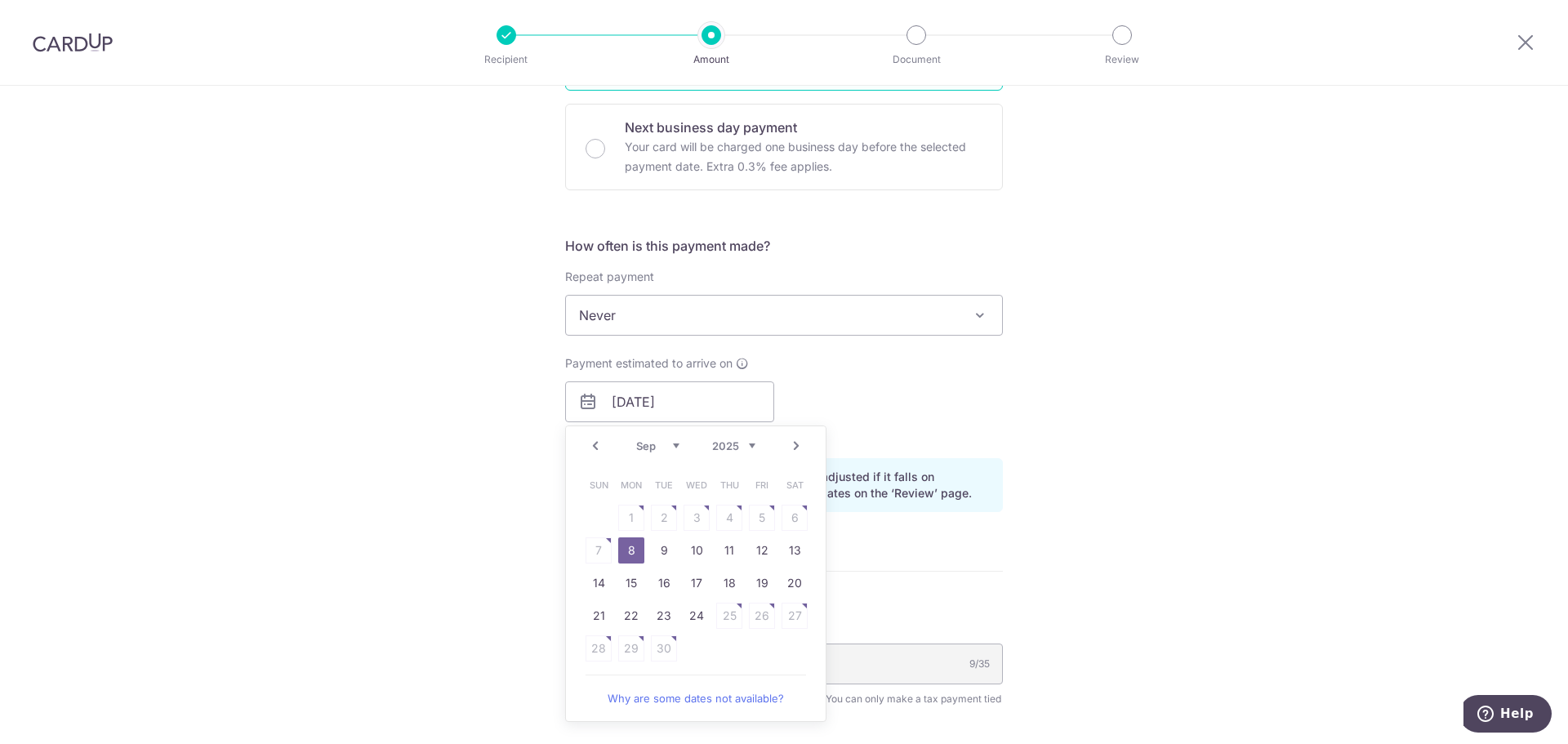
click at [1032, 429] on div "Tell us more about your payment Enter one-time or monthly payment amount SGD 5,…" at bounding box center [784, 357] width 1568 height 1584
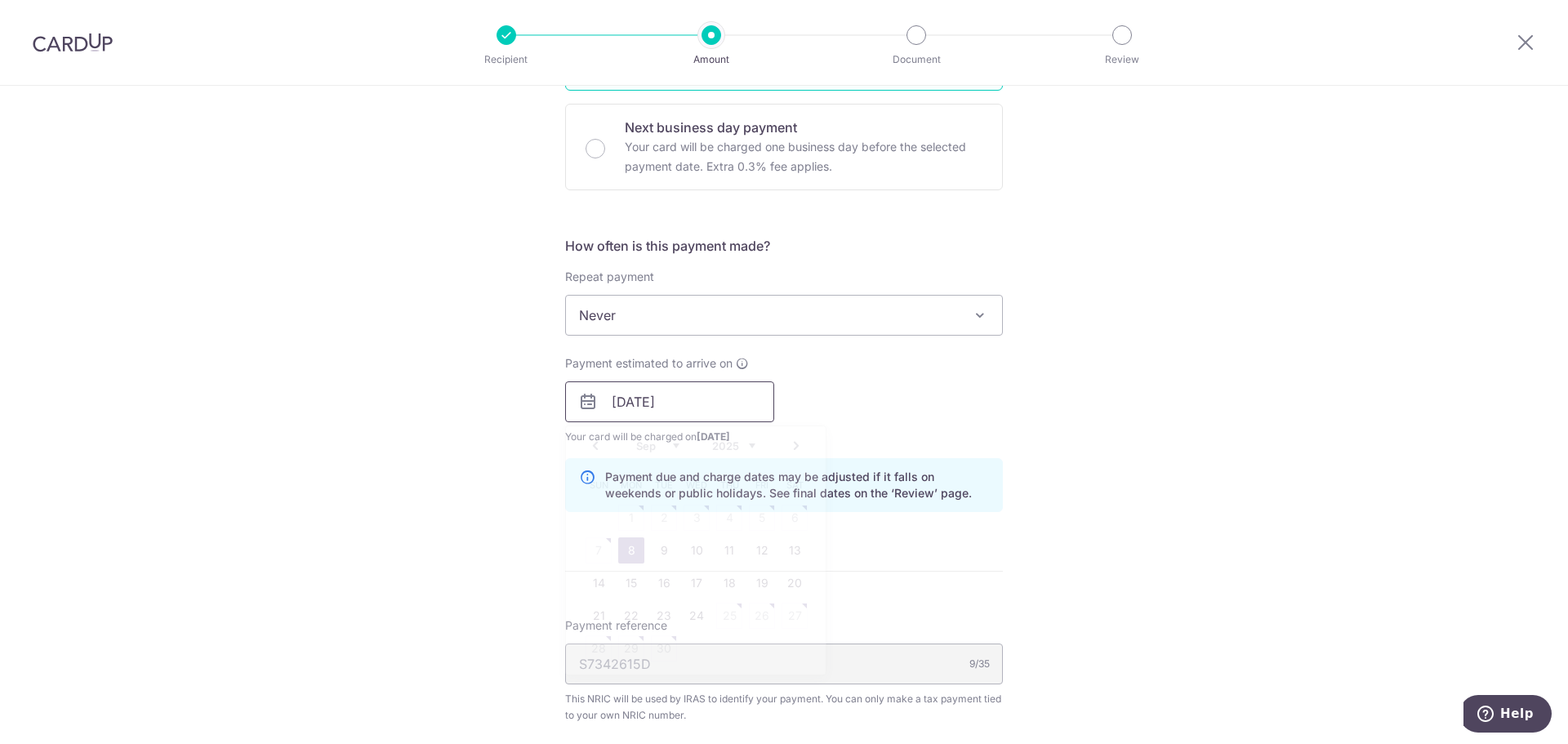
click at [708, 413] on input "08/09/2025" at bounding box center [670, 402] width 209 height 40
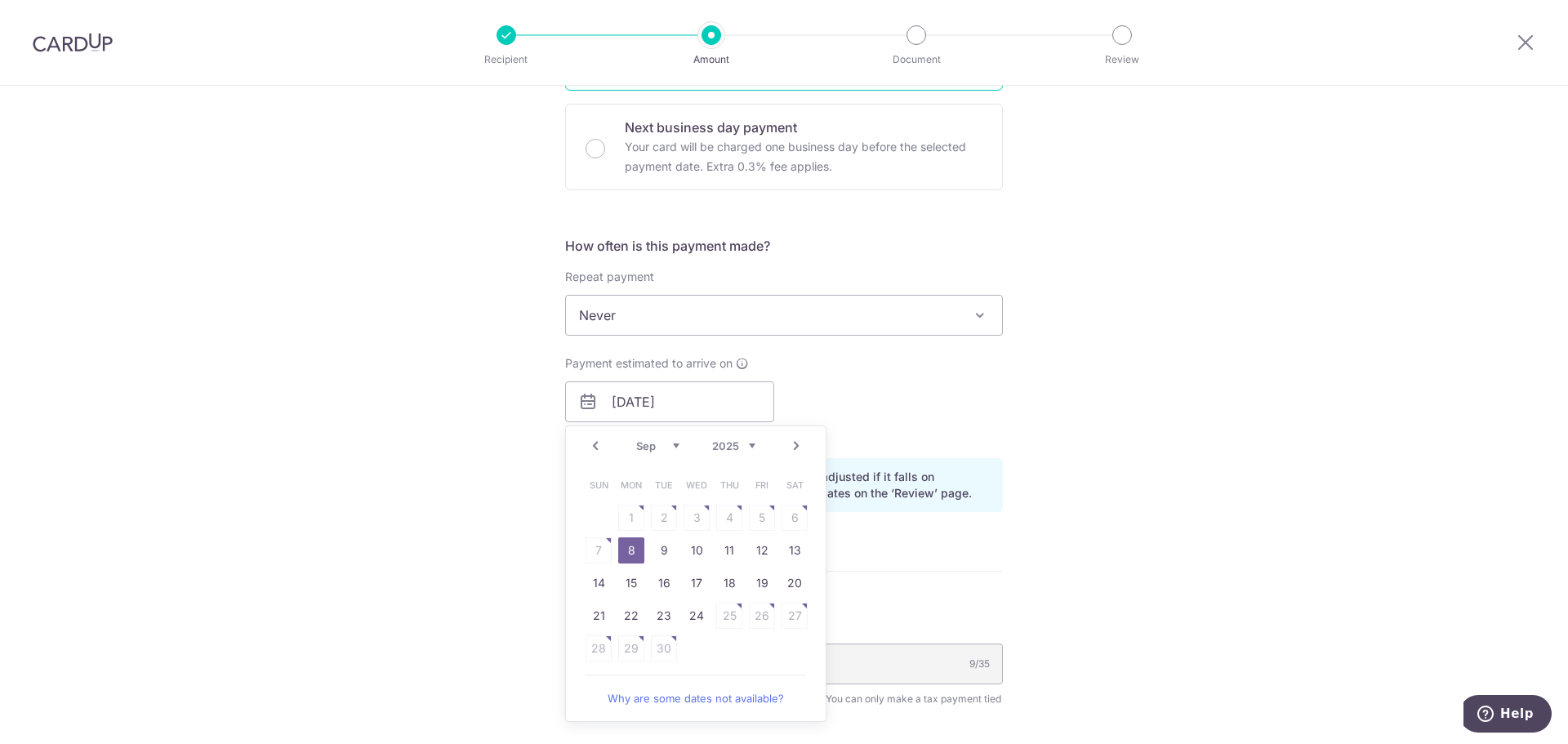
click at [598, 448] on link "Prev" at bounding box center [595, 445] width 19 height 19
click at [637, 654] on link "25" at bounding box center [631, 648] width 26 height 26
type input "[DATE]"
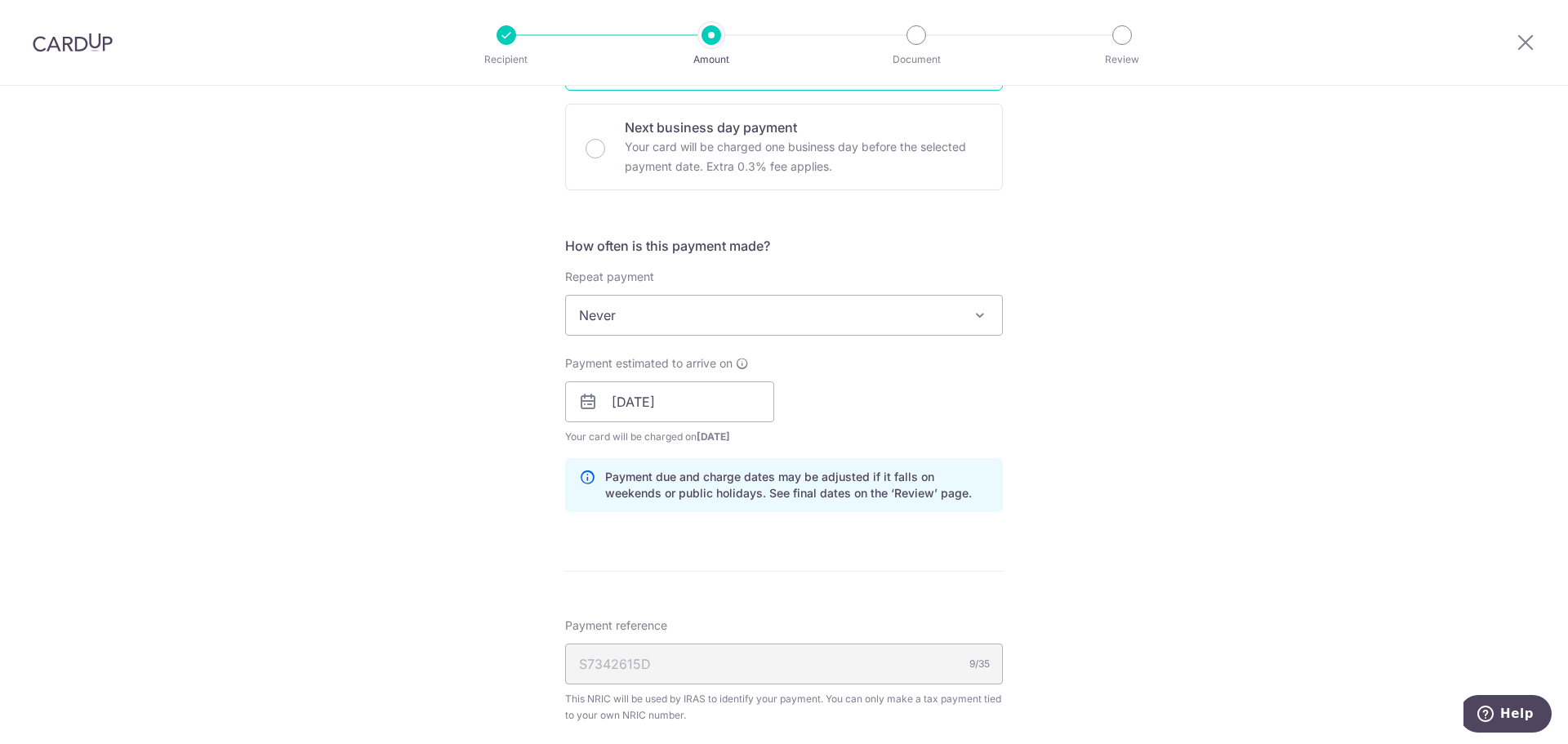
click at [994, 422] on div "Payment estimated to arrive on 25/08/2025 Prev Next Aug Sep Oct Nov Dec 2025 20…" at bounding box center [784, 400] width 457 height 90
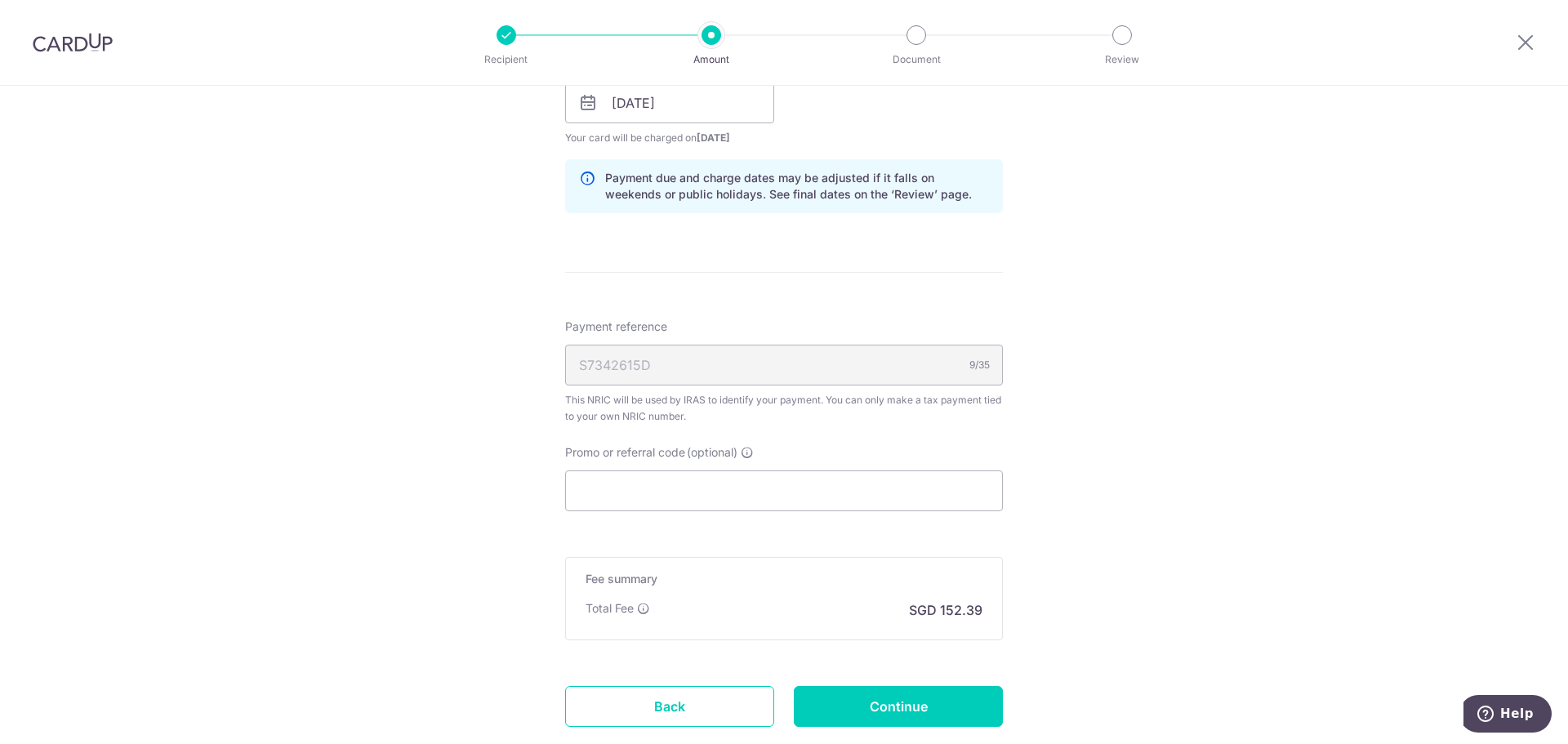
scroll to position [832, 0]
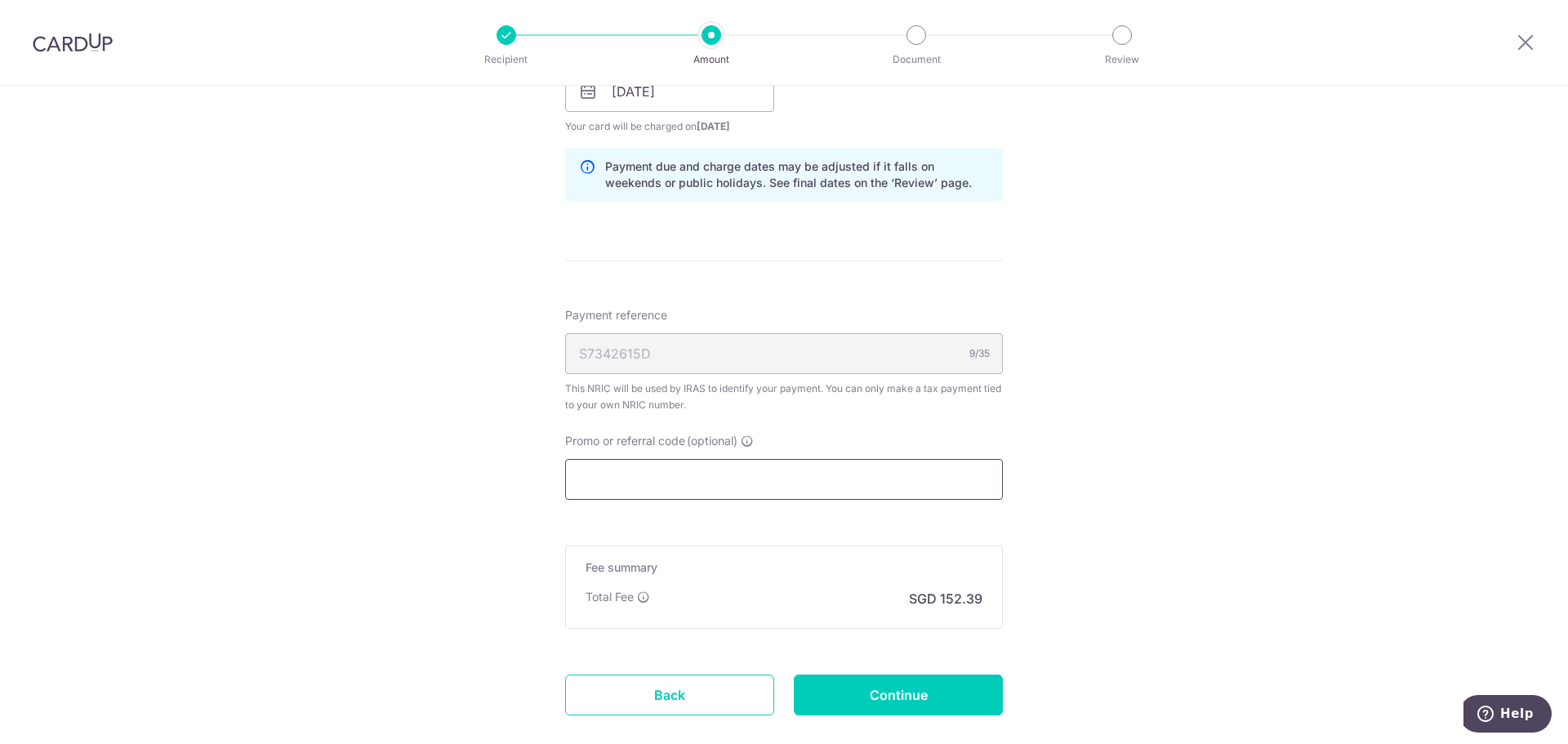
click at [768, 490] on input "Promo or referral code (optional)" at bounding box center [784, 479] width 438 height 40
paste input "3NEWR1"
type input "3NEWR1"
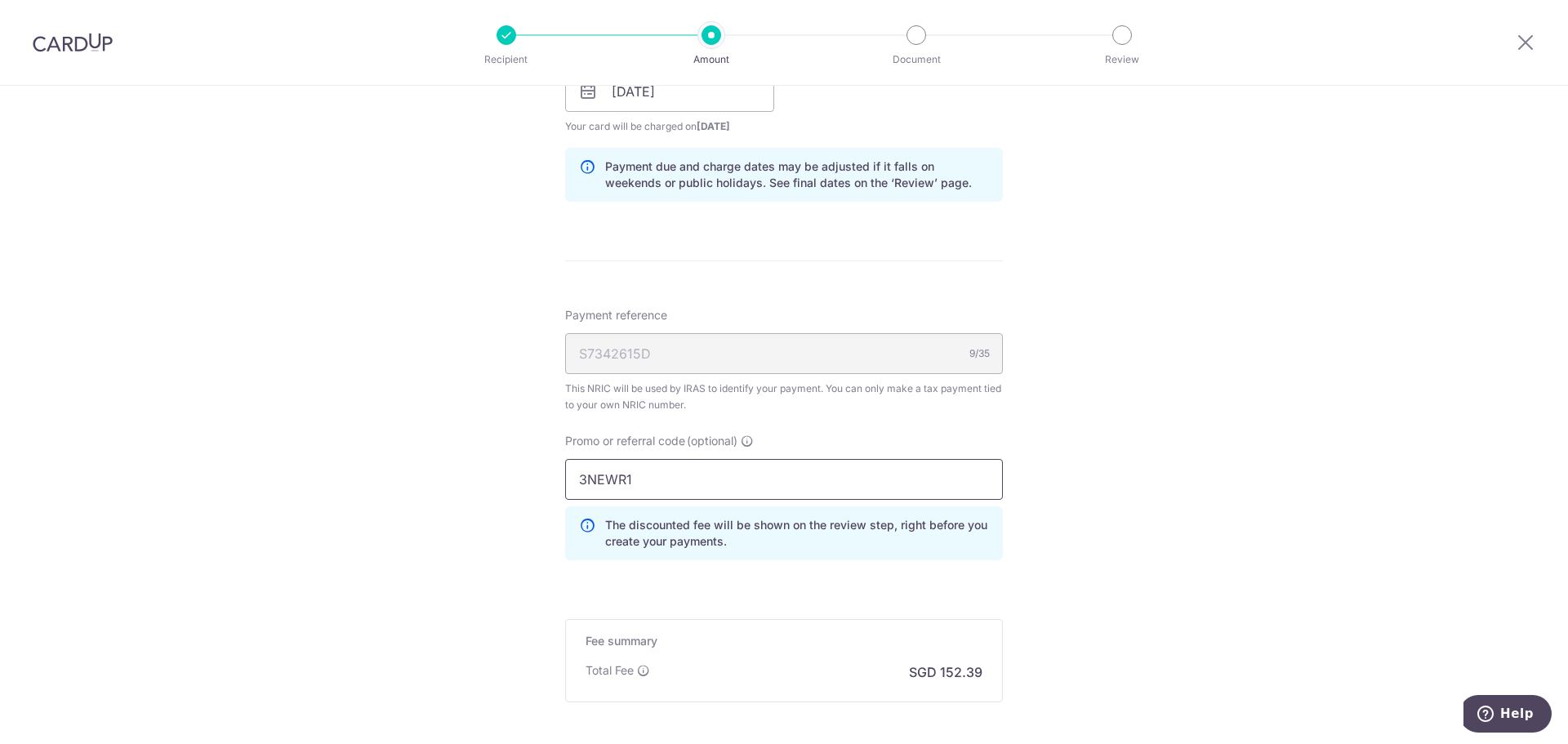
drag, startPoint x: 637, startPoint y: 474, endPoint x: 568, endPoint y: 477, distance: 69.1
click at [568, 477] on input "3NEWR1" at bounding box center [784, 479] width 438 height 40
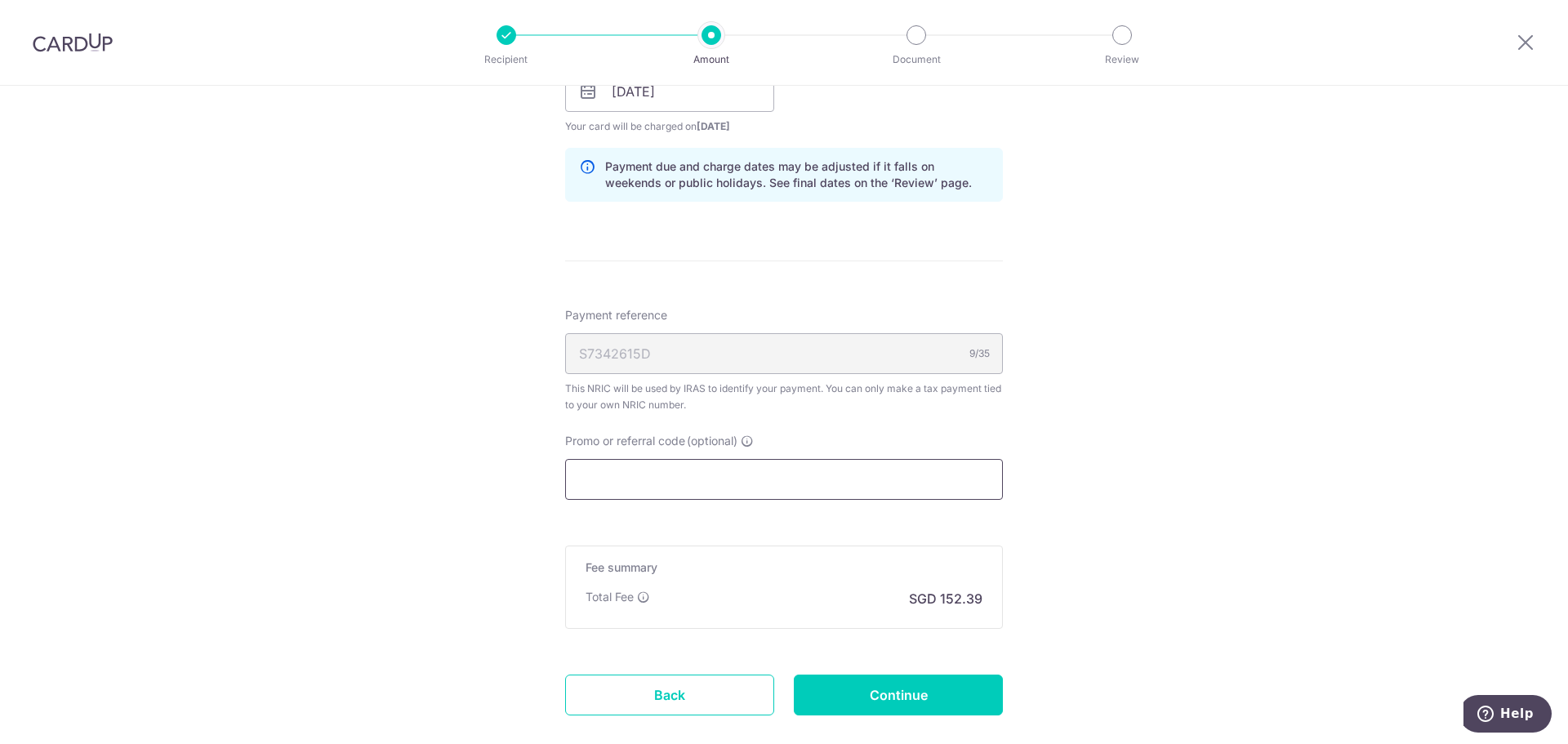
click at [565, 477] on input "Promo or referral code (optional)" at bounding box center [784, 479] width 438 height 40
paste input "3NEWR1"
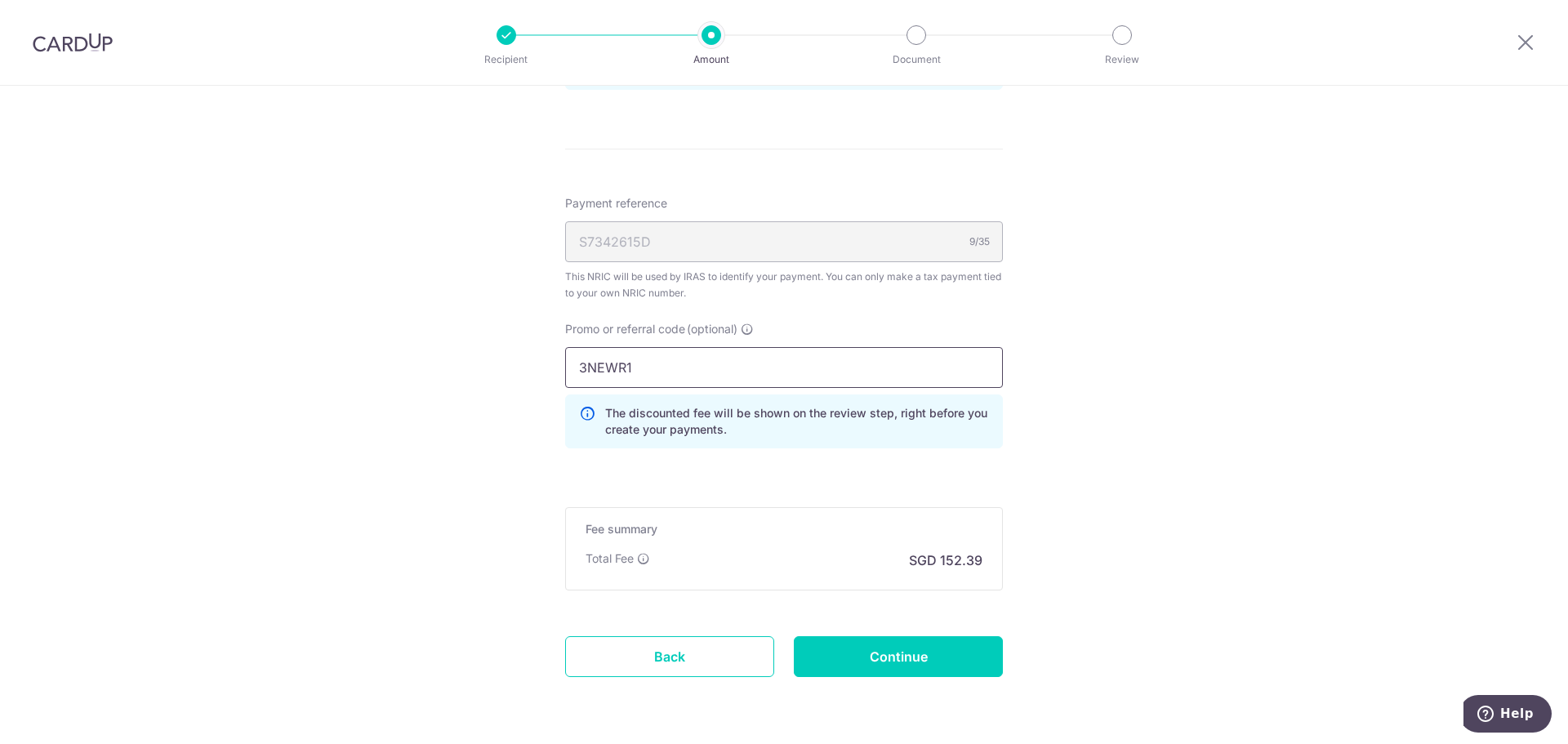
scroll to position [986, 0]
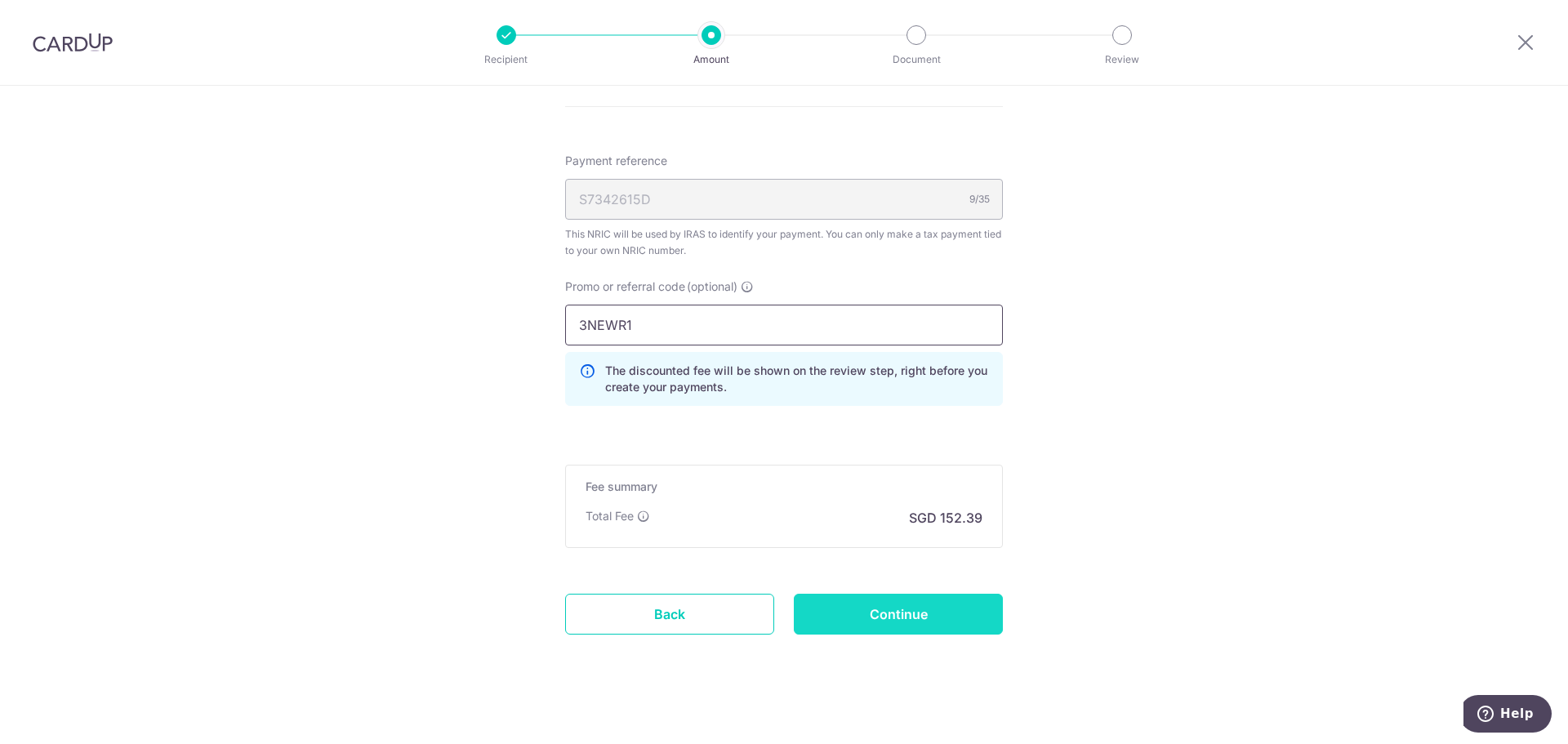
type input "3NEWR1"
click at [844, 606] on input "Continue" at bounding box center [898, 614] width 209 height 40
type input "Create Schedule"
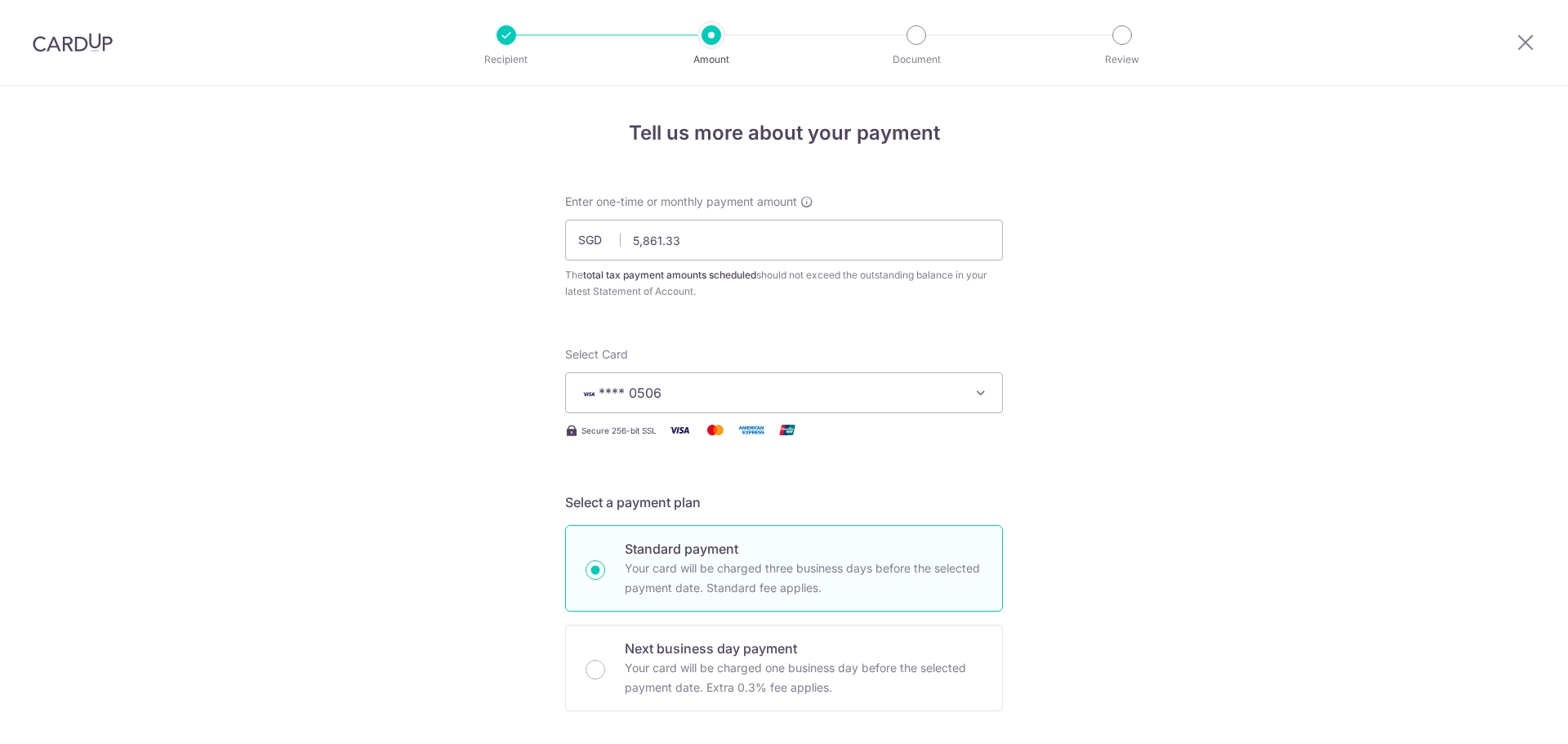
scroll to position [1022, 0]
